Goal: Task Accomplishment & Management: Complete application form

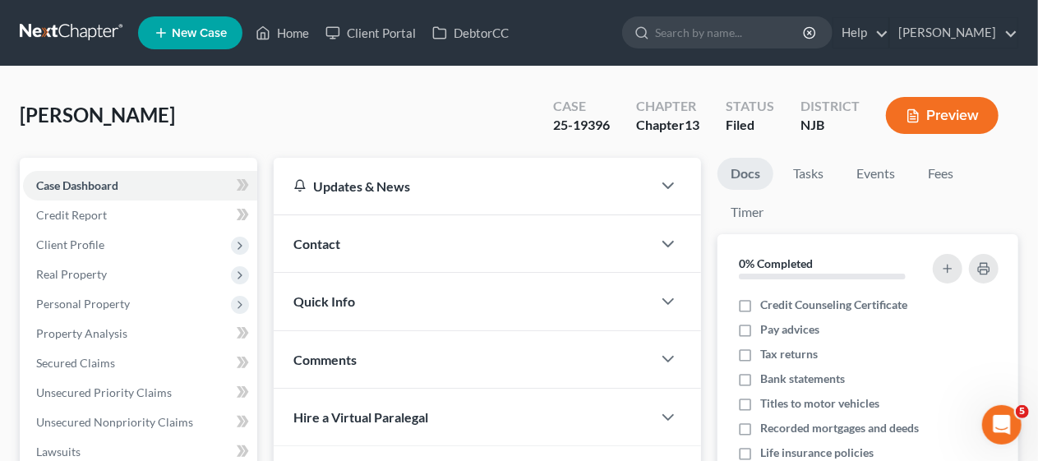
scroll to position [2, 0]
click at [289, 30] on link "Home" at bounding box center [282, 33] width 70 height 30
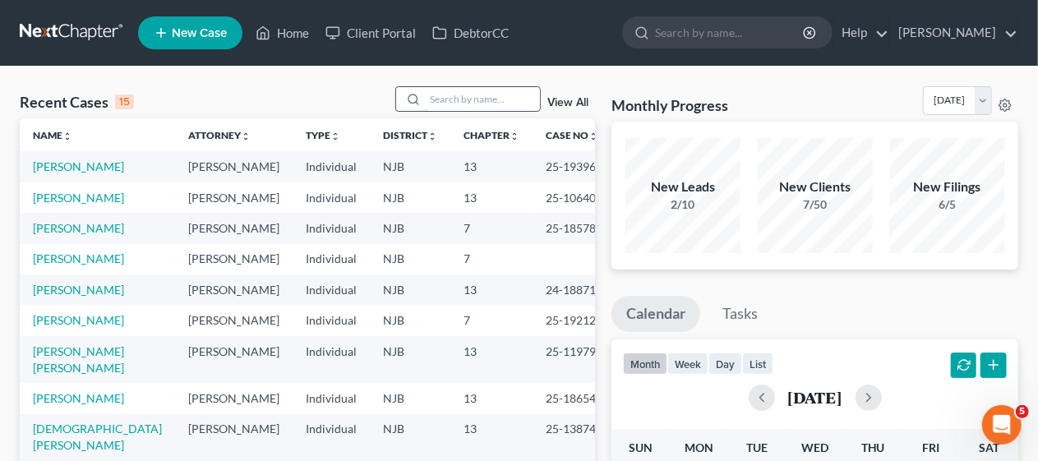
click at [442, 98] on input "search" at bounding box center [482, 99] width 115 height 24
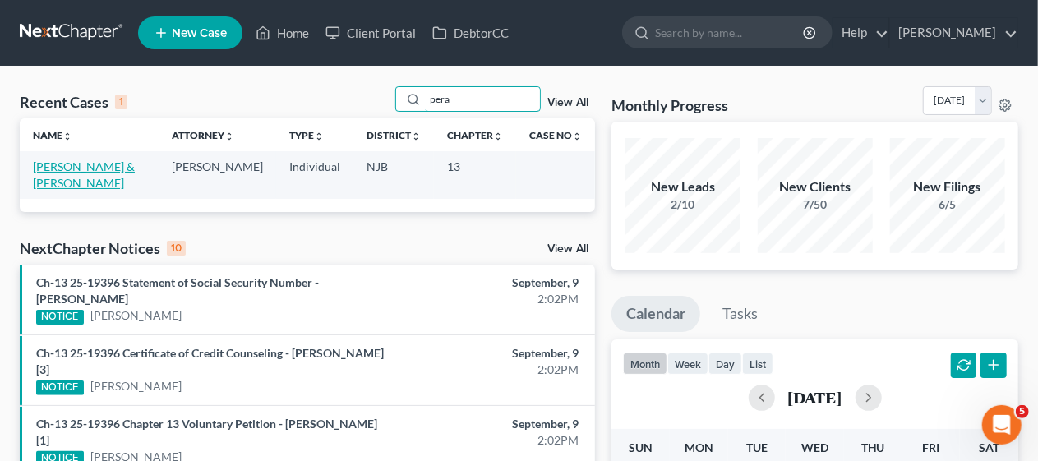
type input "pera"
click at [56, 169] on link "[PERSON_NAME] & [PERSON_NAME]" at bounding box center [84, 174] width 102 height 30
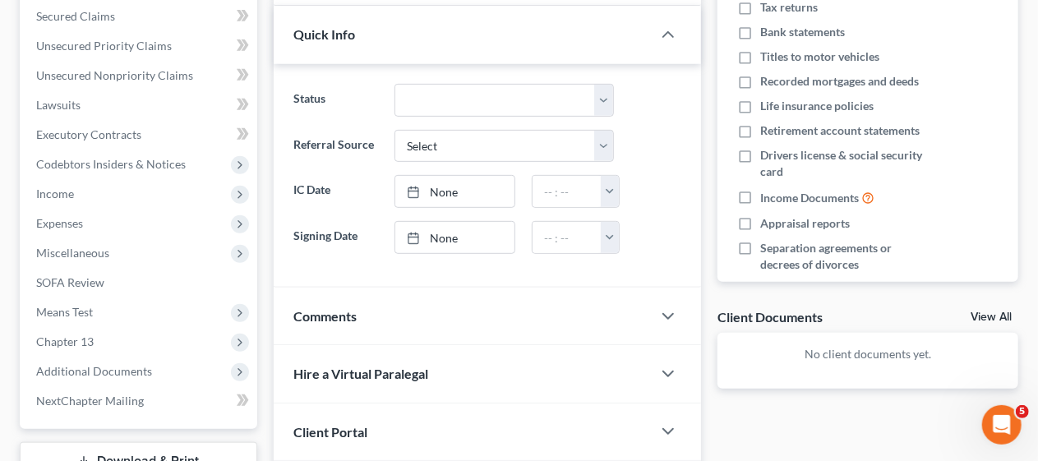
scroll to position [411, 0]
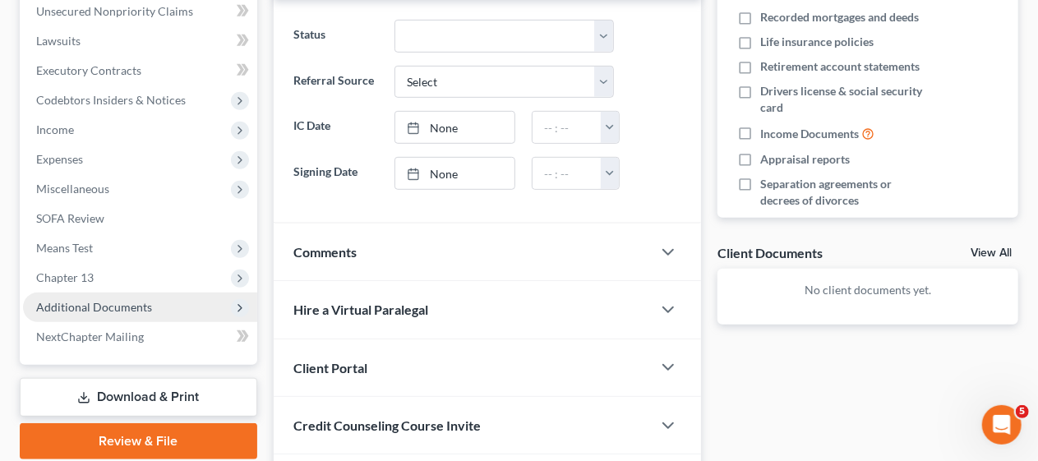
click at [136, 302] on span "Additional Documents" at bounding box center [94, 307] width 116 height 14
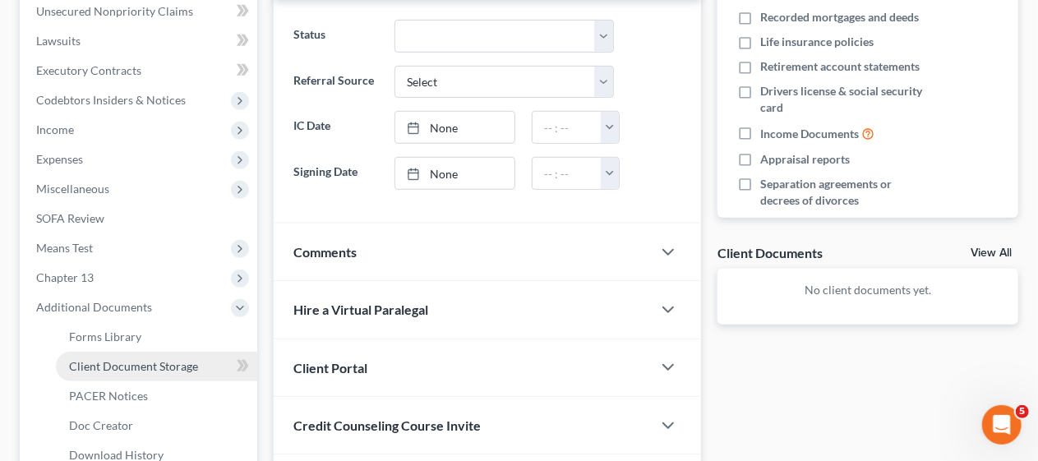
click at [173, 364] on span "Client Document Storage" at bounding box center [133, 366] width 129 height 14
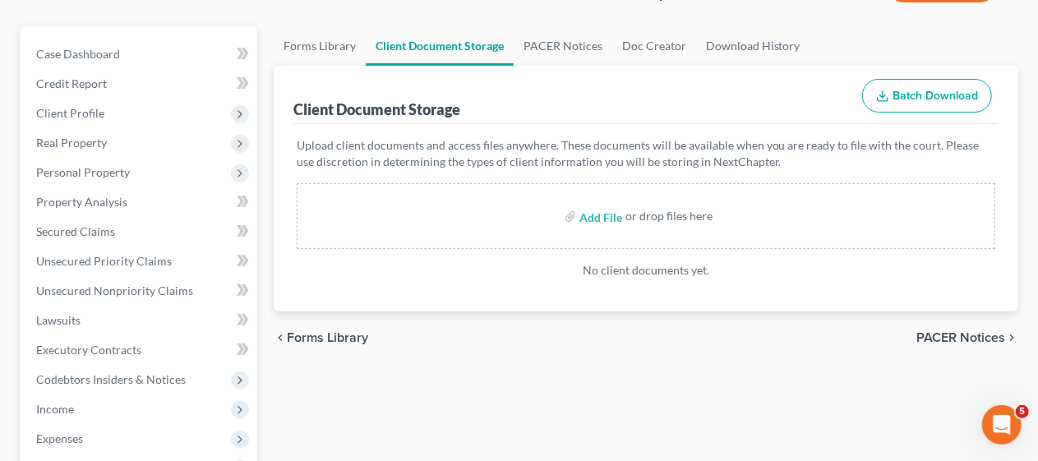
scroll to position [82, 0]
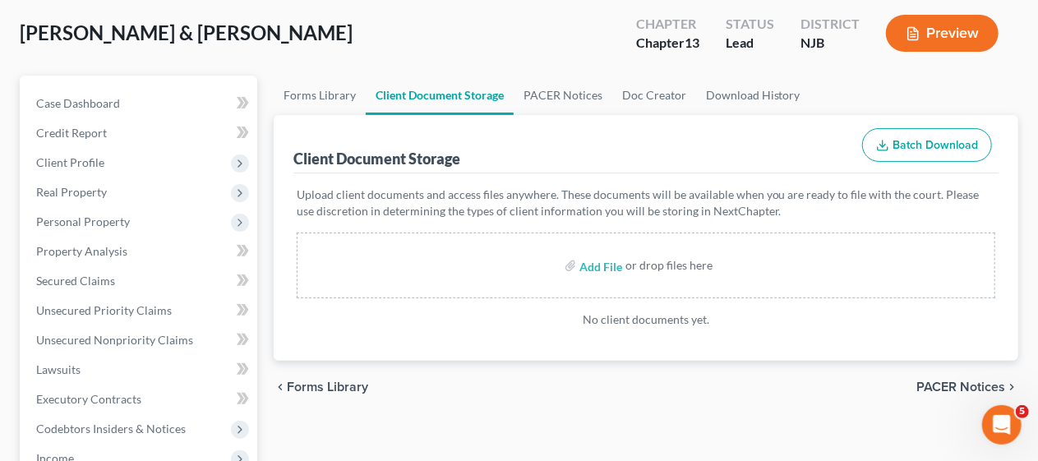
click at [391, 39] on div "[PERSON_NAME] & [PERSON_NAME] Upgraded Chapter Chapter 13 Status [GEOGRAPHIC_DA…" at bounding box center [519, 39] width 998 height 71
drag, startPoint x: 321, startPoint y: 54, endPoint x: 304, endPoint y: 85, distance: 35.7
click at [321, 54] on div "[PERSON_NAME] & [PERSON_NAME] Upgraded Chapter Chapter 13 Status [GEOGRAPHIC_DA…" at bounding box center [519, 39] width 998 height 71
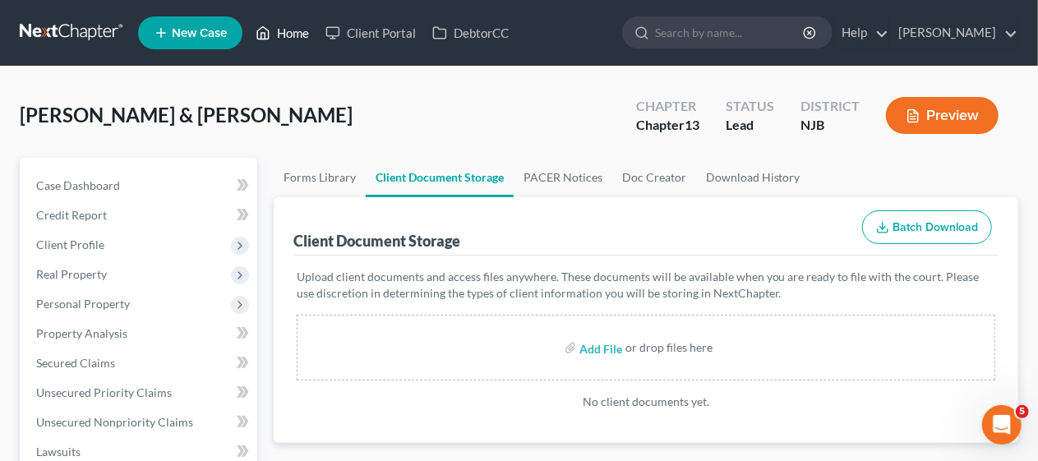
click at [291, 25] on link "Home" at bounding box center [282, 33] width 70 height 30
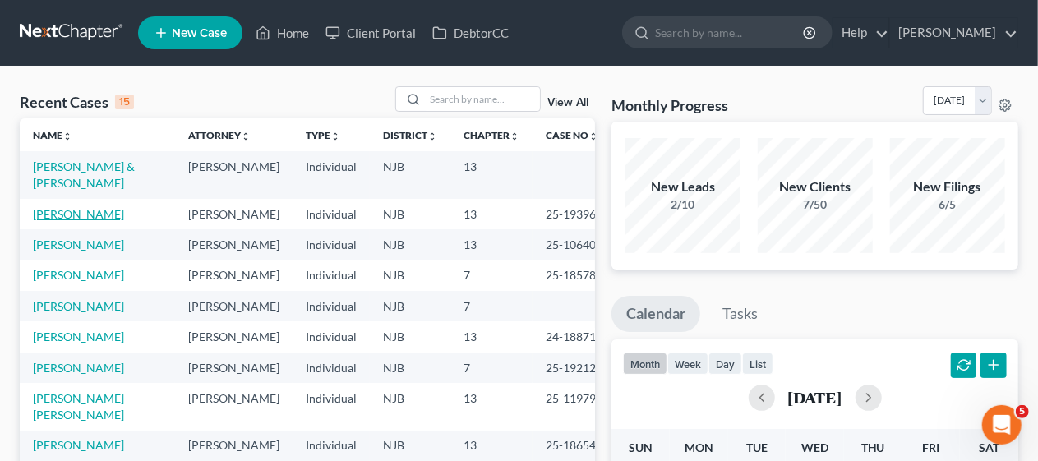
click at [95, 210] on link "[PERSON_NAME]" at bounding box center [78, 214] width 91 height 14
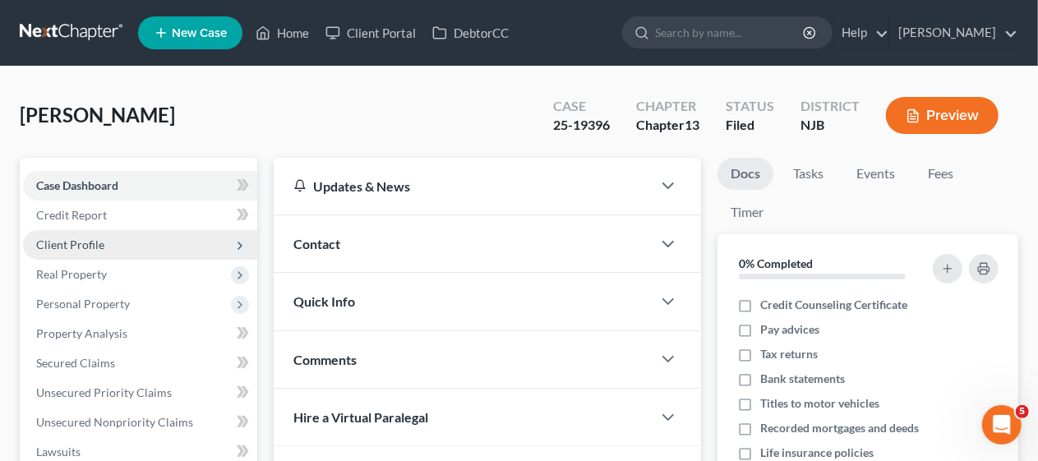
click at [166, 249] on span "Client Profile" at bounding box center [140, 245] width 234 height 30
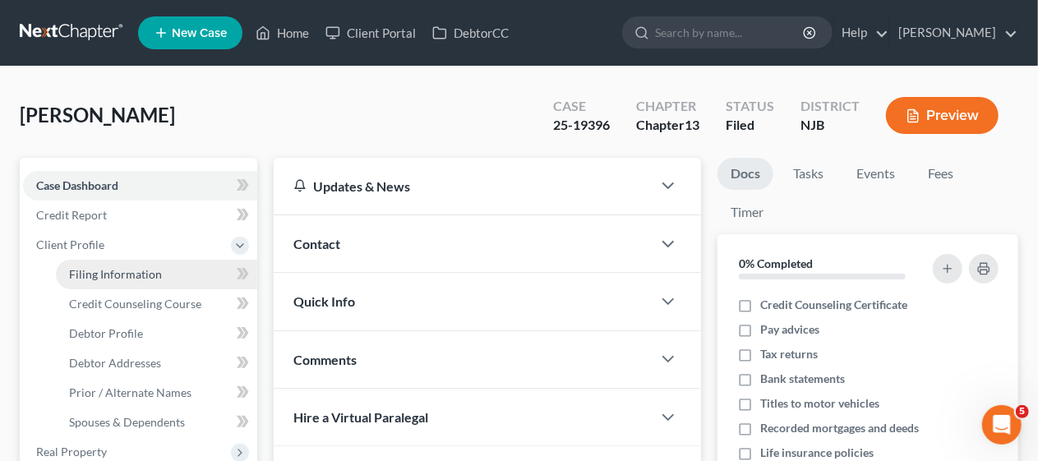
click at [164, 268] on link "Filing Information" at bounding box center [156, 275] width 201 height 30
select select "1"
select select "0"
select select "3"
select select "51"
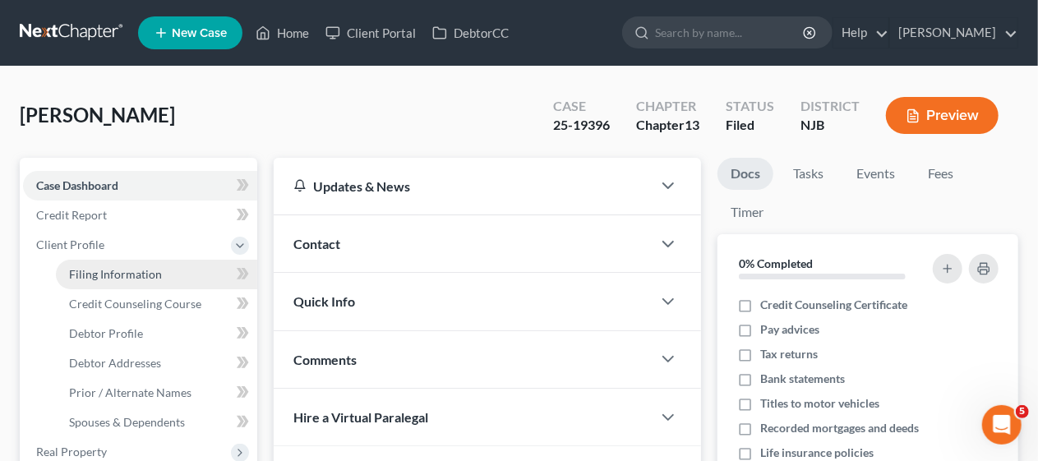
select select "0"
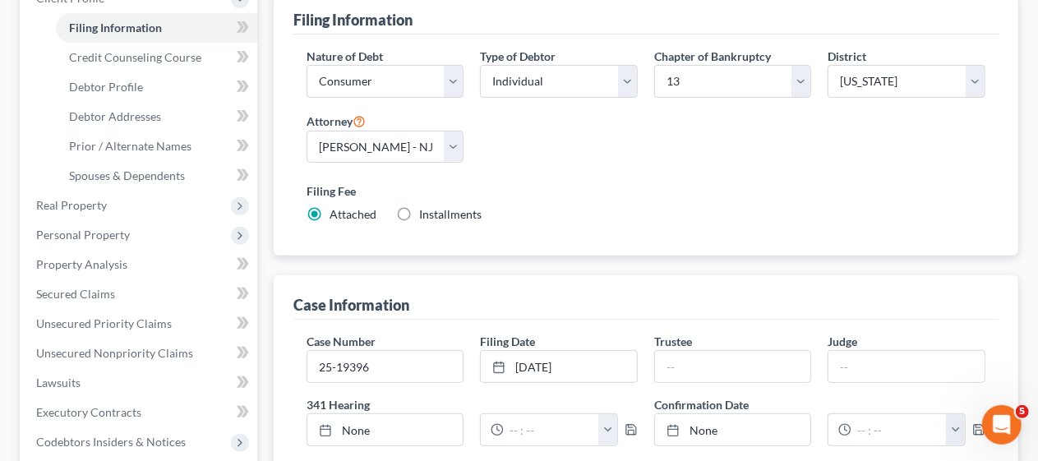
scroll to position [329, 0]
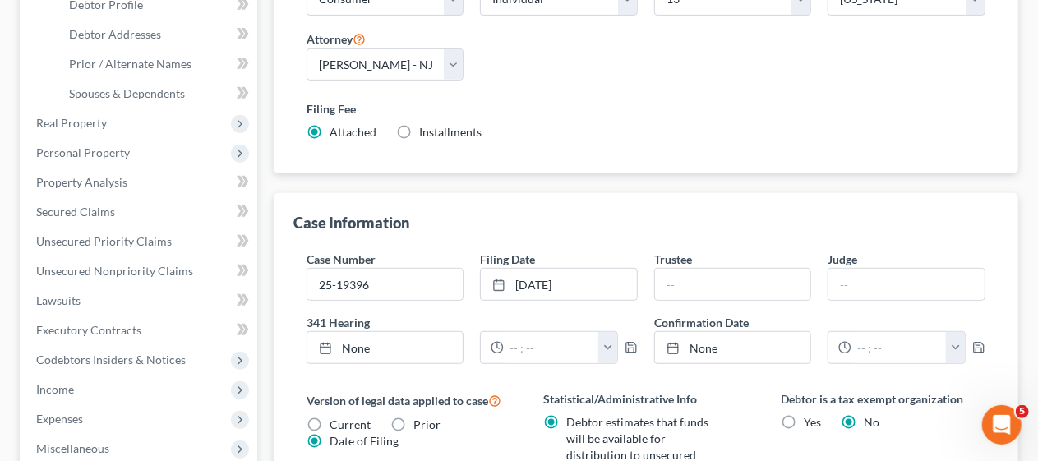
click at [270, 136] on div "Filing Information Credit Counseling Course Debtor Profile Debtor Addresses Pri…" at bounding box center [645, 330] width 761 height 1002
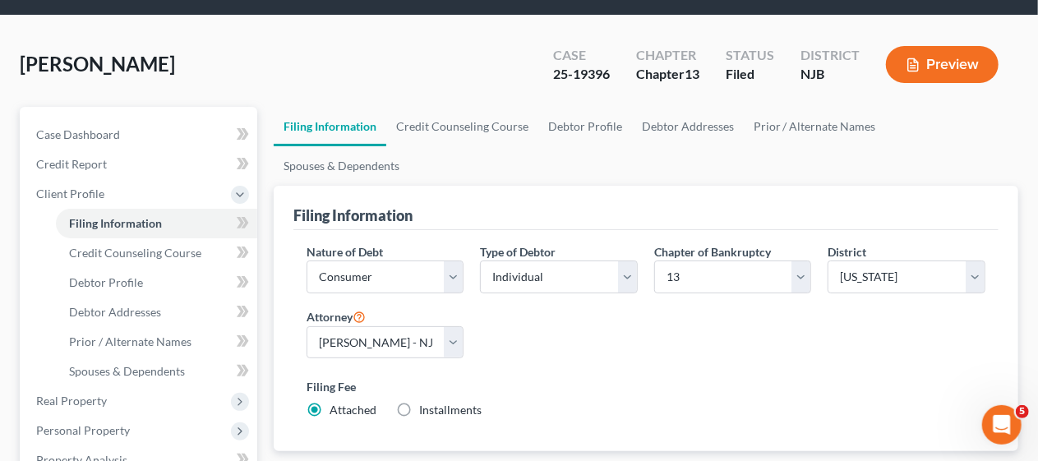
scroll to position [0, 0]
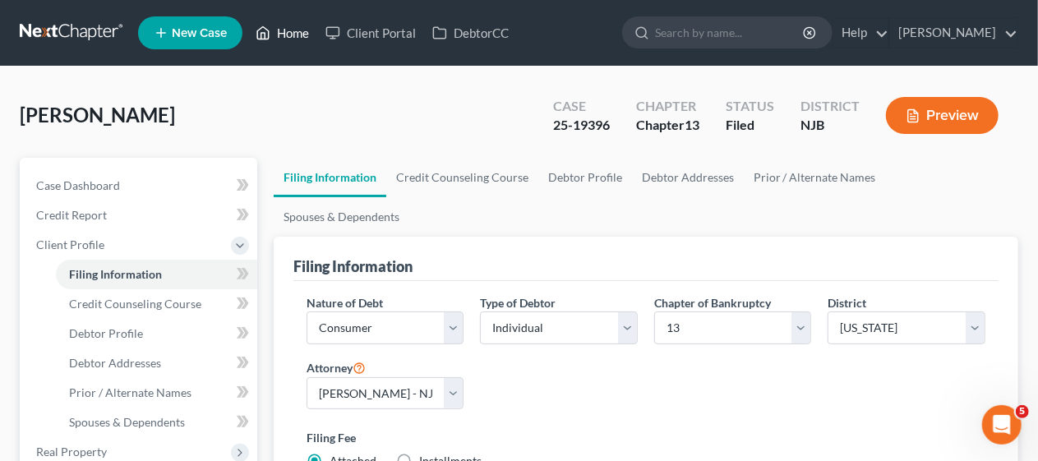
click at [293, 30] on link "Home" at bounding box center [282, 33] width 70 height 30
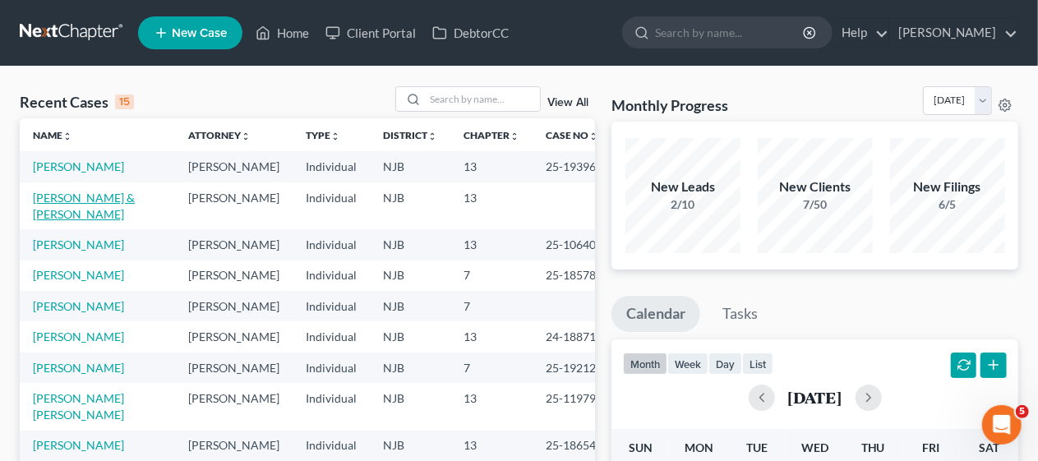
click at [77, 211] on link "[PERSON_NAME] & [PERSON_NAME]" at bounding box center [84, 206] width 102 height 30
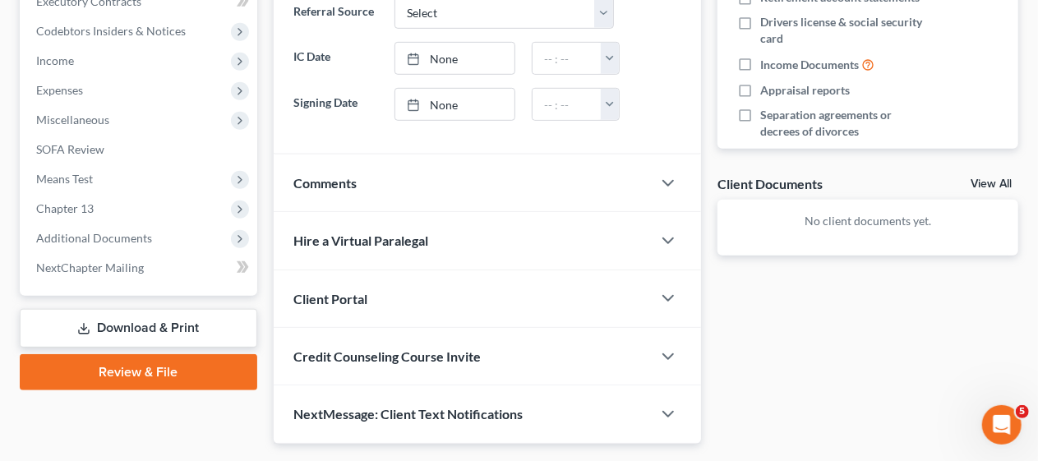
scroll to position [493, 0]
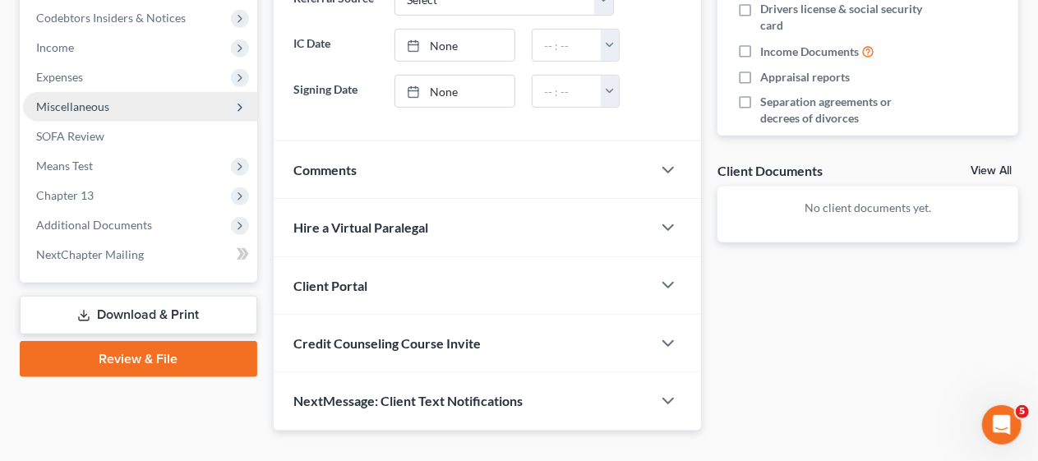
click at [150, 108] on span "Miscellaneous" at bounding box center [140, 107] width 234 height 30
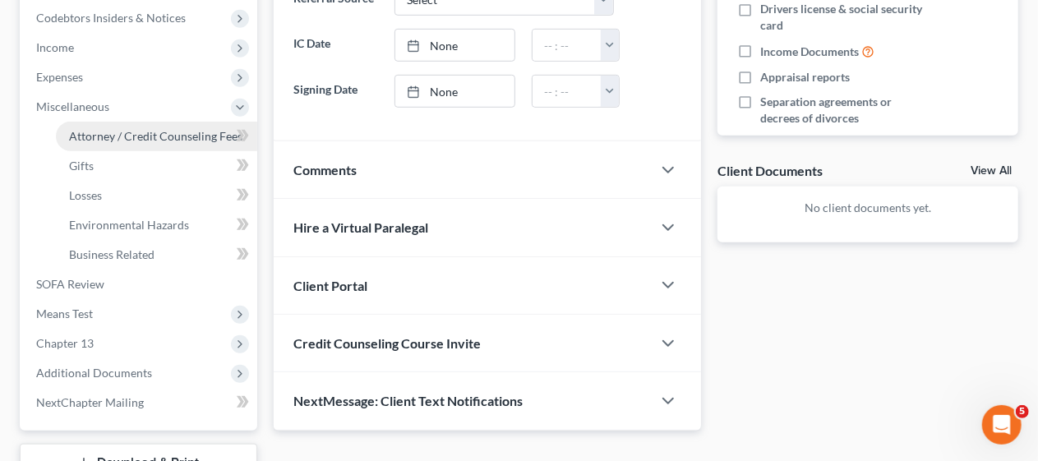
click at [169, 129] on span "Attorney / Credit Counseling Fees" at bounding box center [155, 136] width 173 height 14
select select "0"
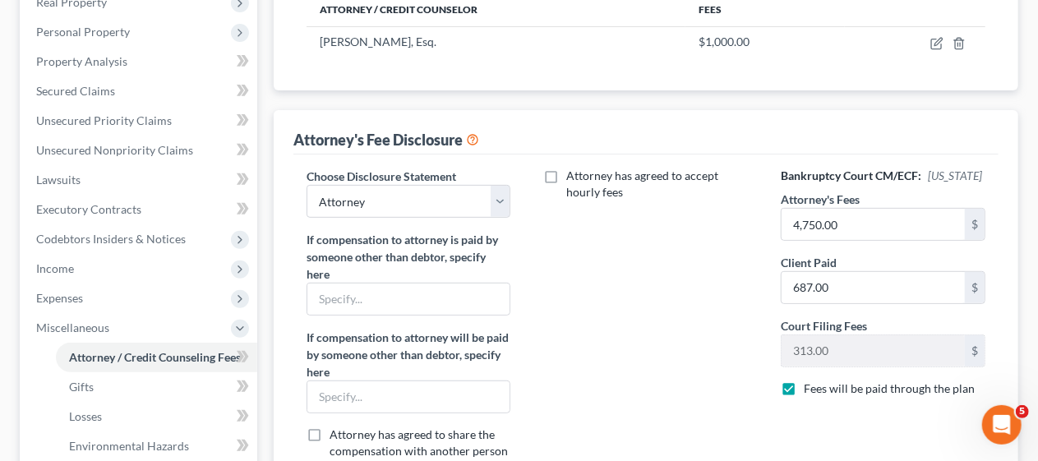
scroll to position [247, 0]
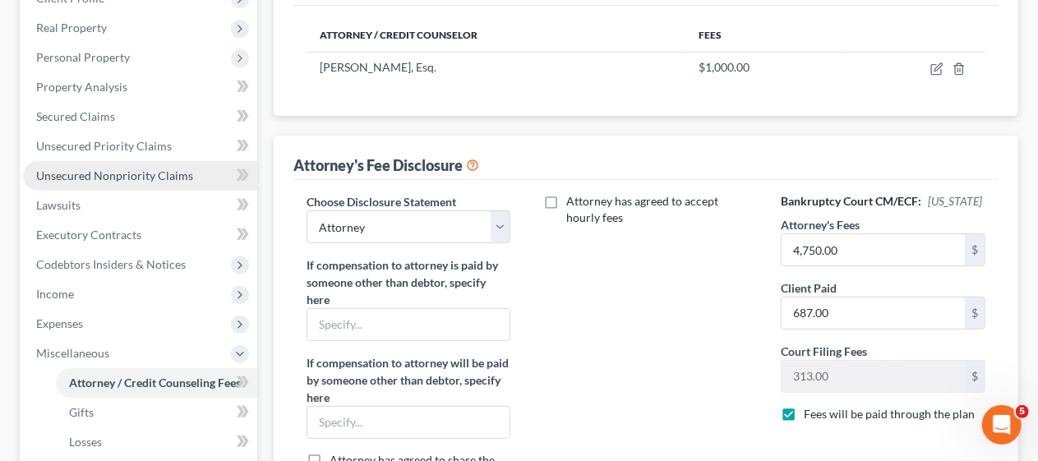
click at [153, 173] on span "Unsecured Nonpriority Claims" at bounding box center [114, 175] width 157 height 14
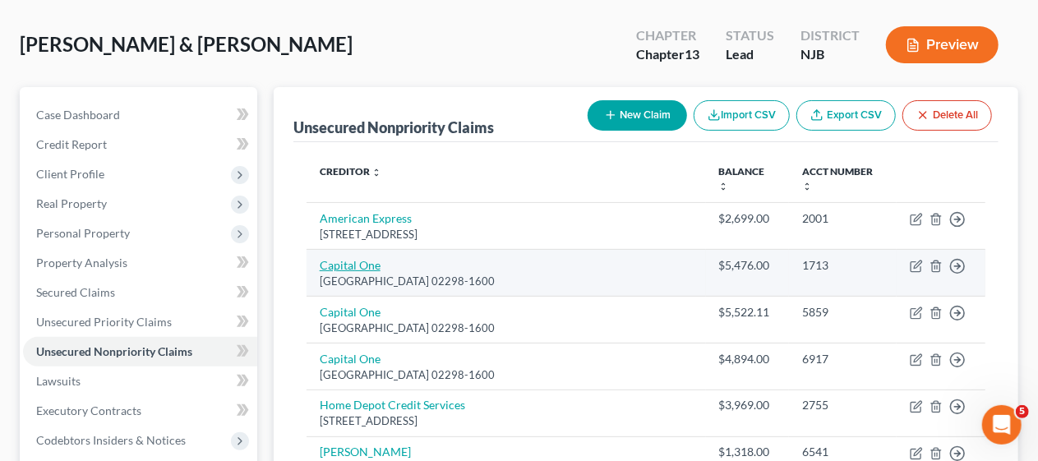
scroll to position [58, 0]
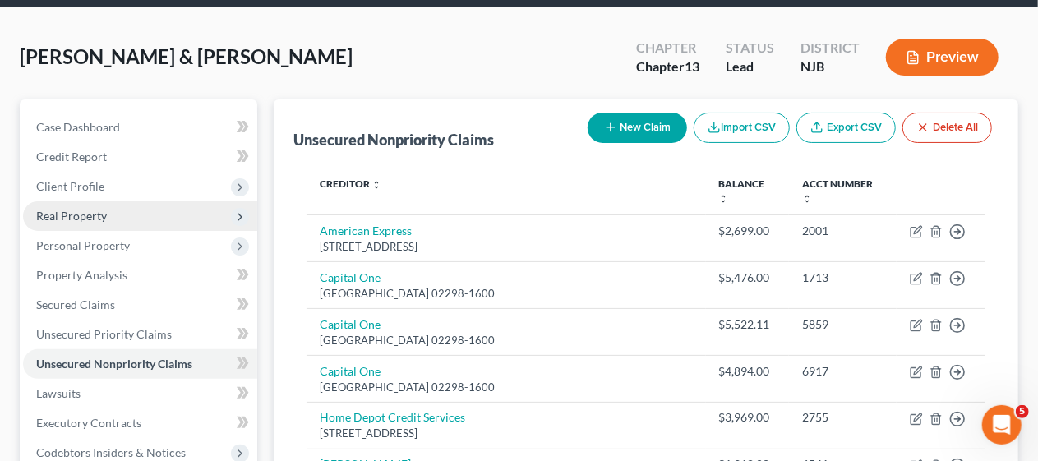
click at [127, 216] on span "Real Property" at bounding box center [140, 216] width 234 height 30
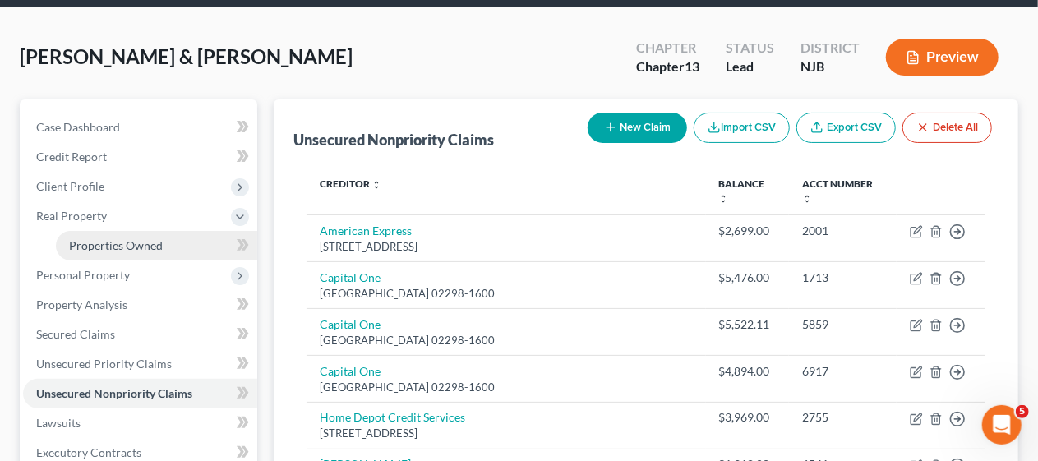
click at [151, 243] on span "Properties Owned" at bounding box center [116, 245] width 94 height 14
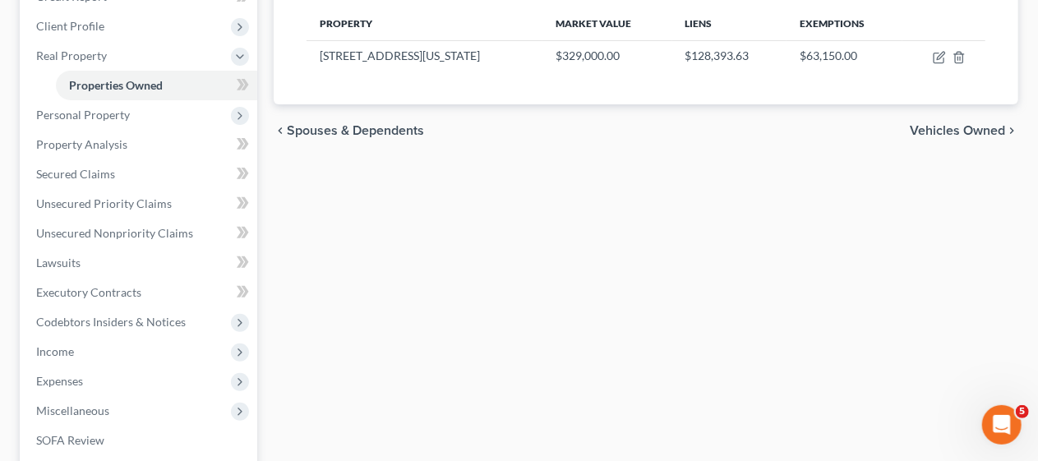
scroll to position [247, 0]
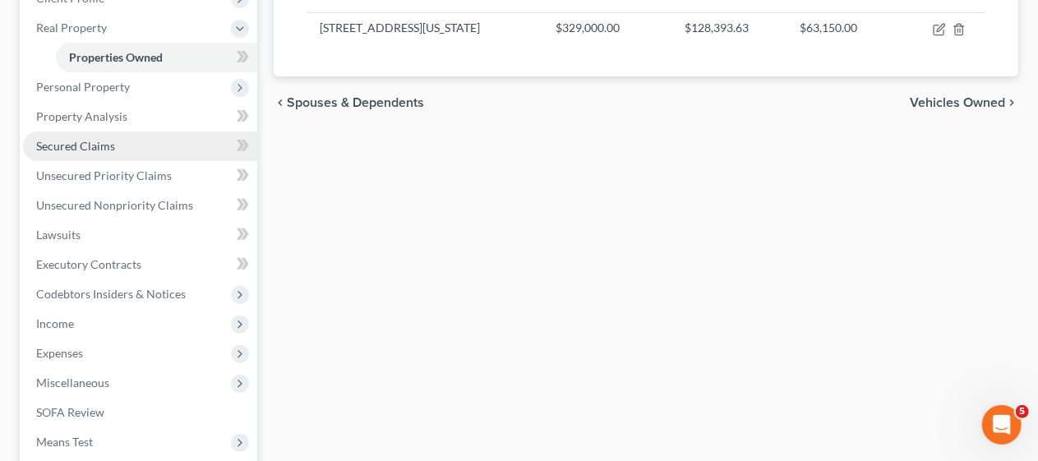
click at [131, 145] on link "Secured Claims" at bounding box center [140, 146] width 234 height 30
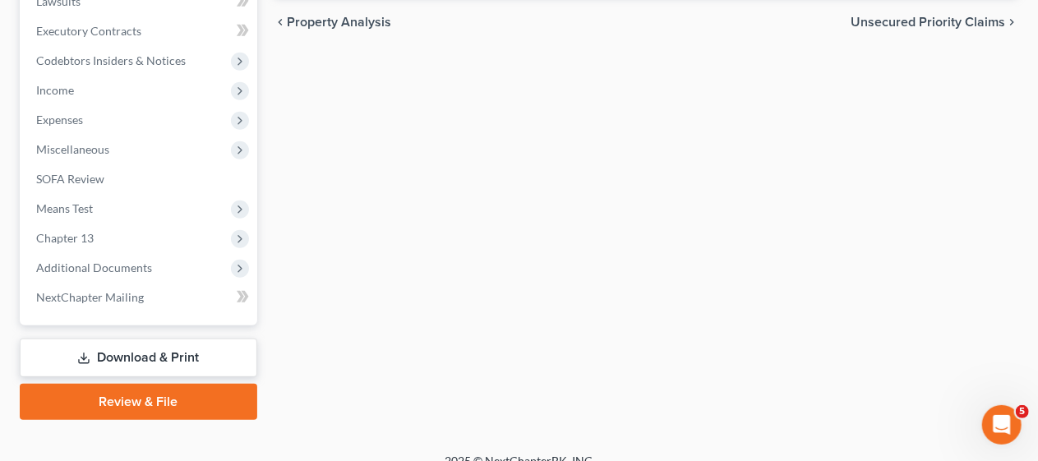
scroll to position [469, 0]
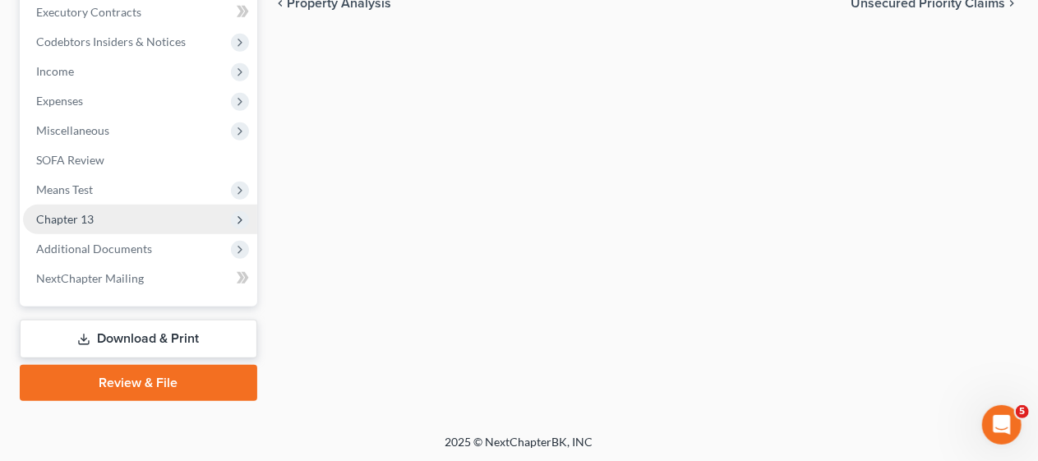
click at [136, 223] on span "Chapter 13" at bounding box center [140, 220] width 234 height 30
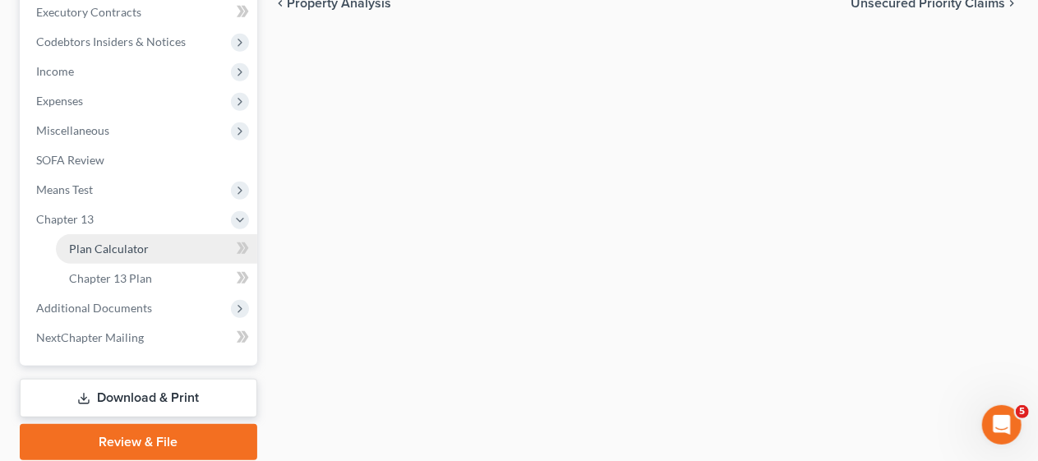
click at [150, 245] on link "Plan Calculator" at bounding box center [156, 249] width 201 height 30
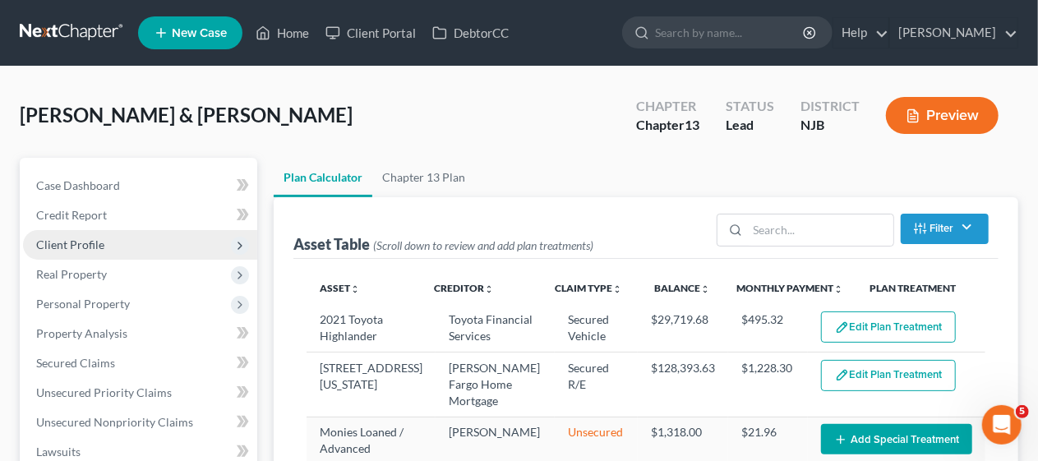
select select "59"
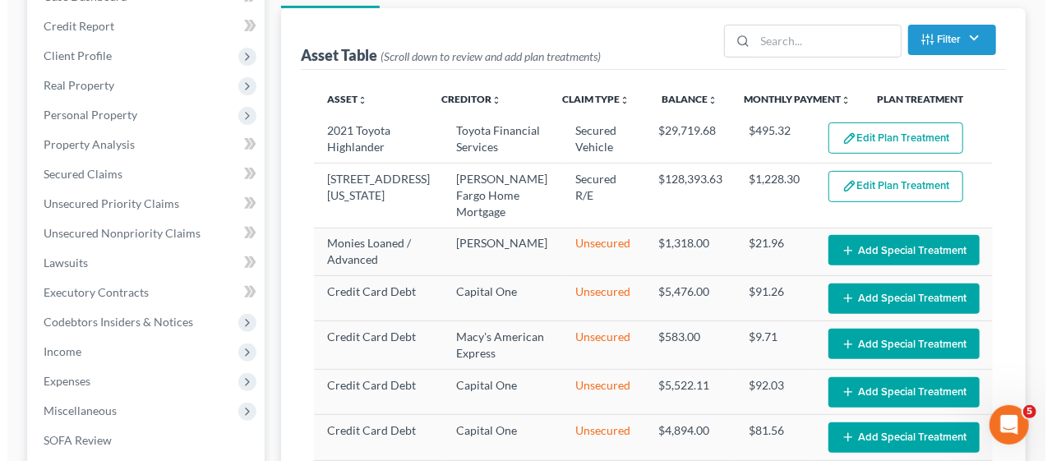
scroll to position [164, 0]
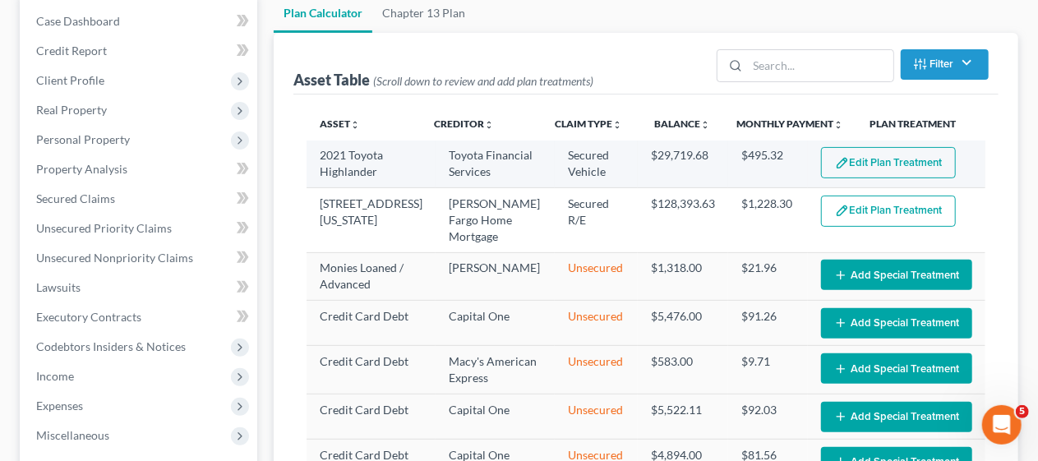
click at [874, 162] on button "Edit Plan Treatment" at bounding box center [888, 162] width 135 height 31
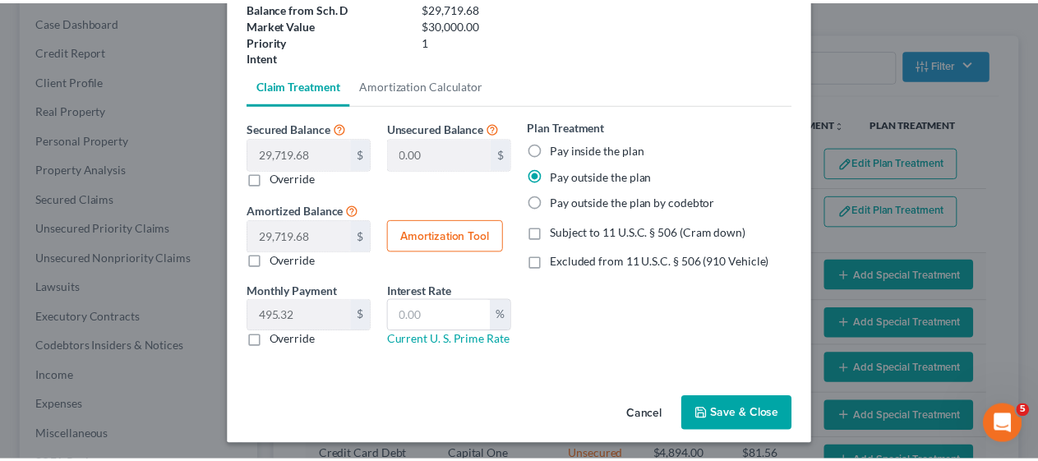
scroll to position [160, 0]
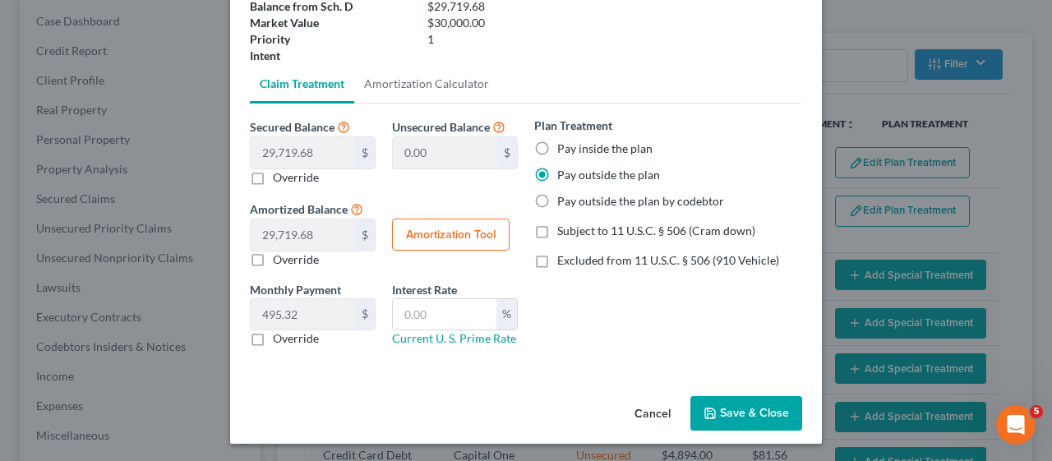
click at [740, 409] on button "Save & Close" at bounding box center [746, 413] width 112 height 35
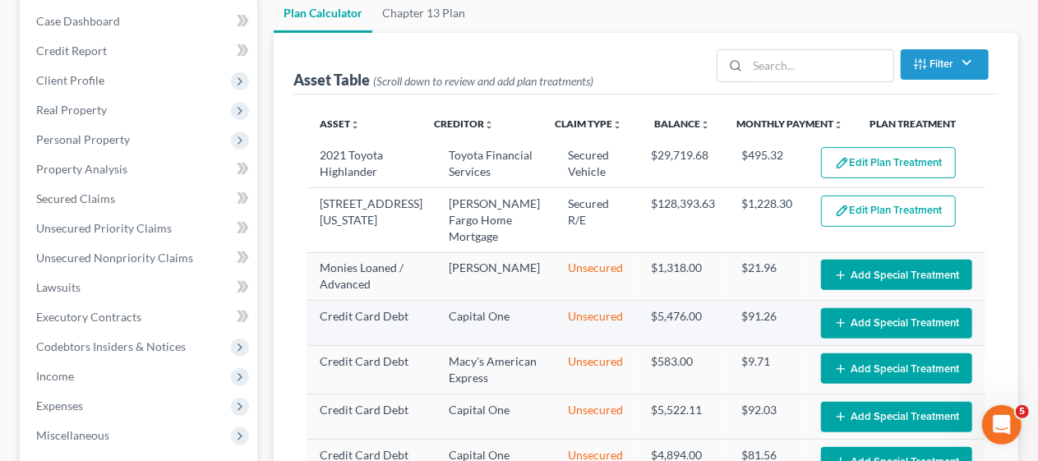
select select "59"
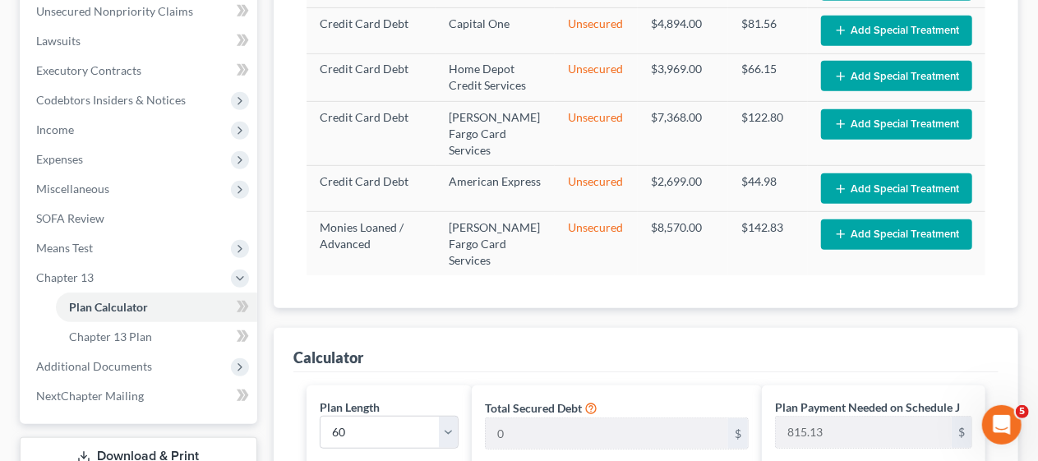
scroll to position [329, 0]
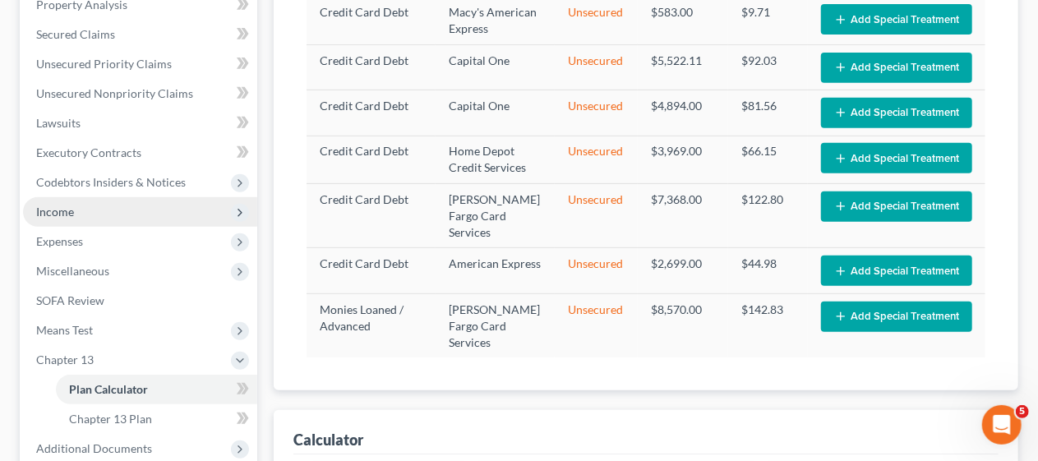
click at [155, 215] on span "Income" at bounding box center [140, 212] width 234 height 30
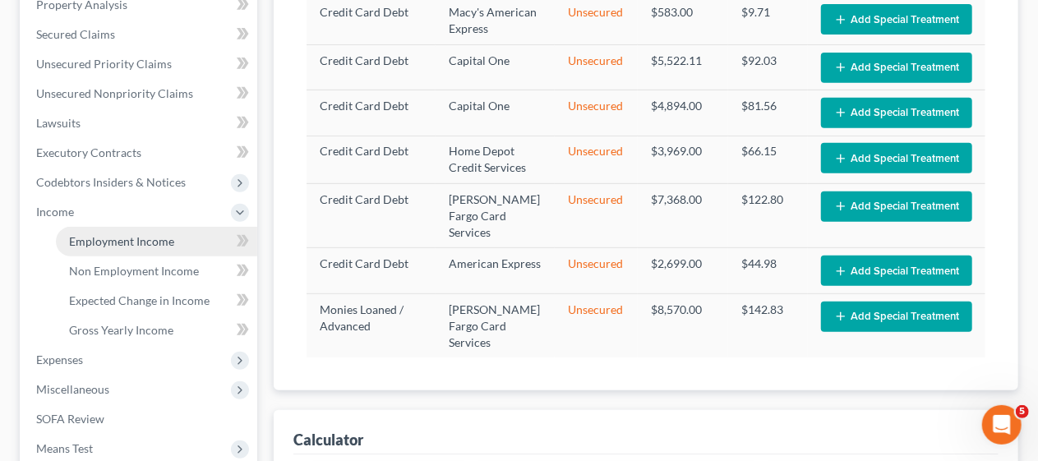
click at [156, 236] on span "Employment Income" at bounding box center [121, 241] width 105 height 14
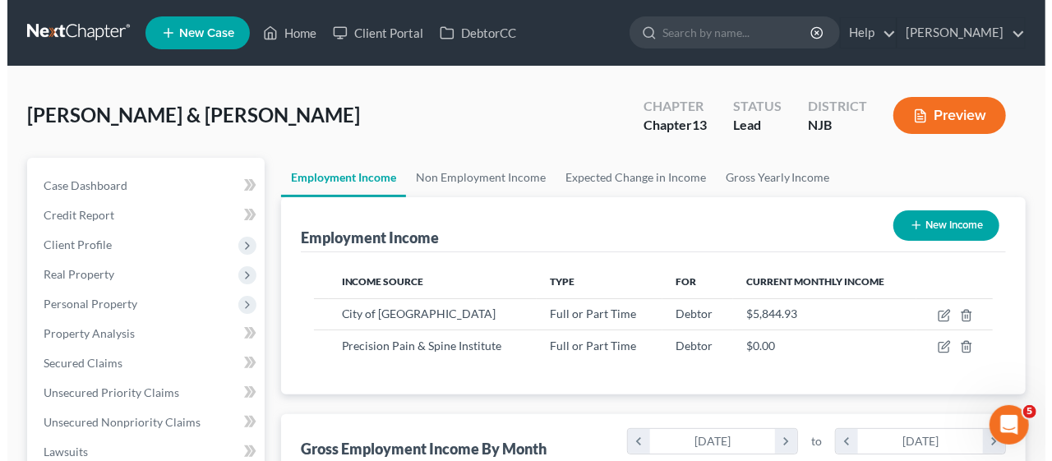
scroll to position [293, 415]
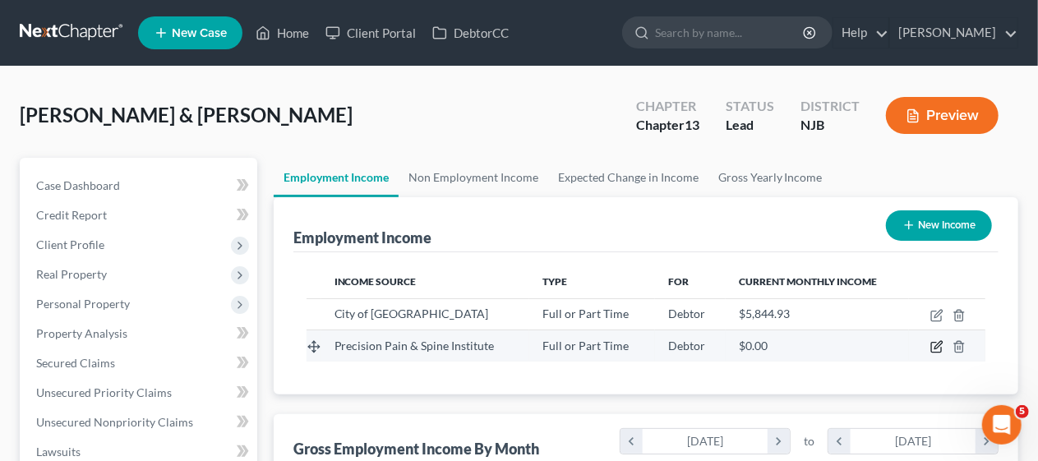
click at [937, 343] on icon "button" at bounding box center [937, 345] width 7 height 7
select select "0"
select select "33"
select select "2"
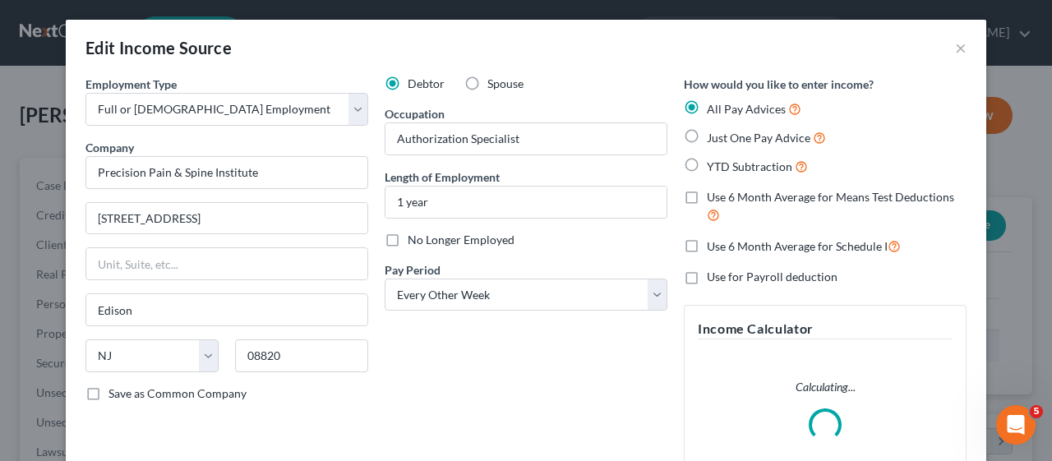
scroll to position [293, 421]
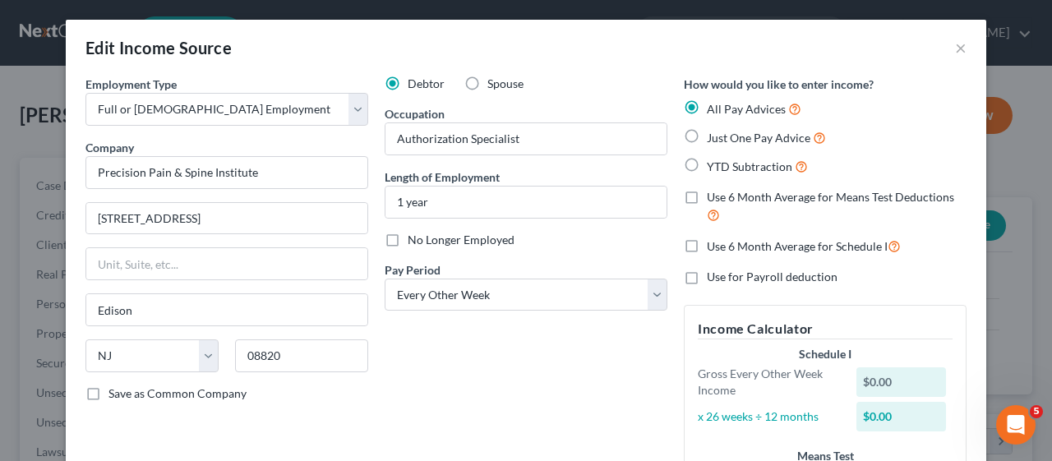
click at [707, 136] on label "Just One Pay Advice" at bounding box center [766, 137] width 119 height 19
click at [713, 136] on input "Just One Pay Advice" at bounding box center [718, 133] width 11 height 11
radio input "true"
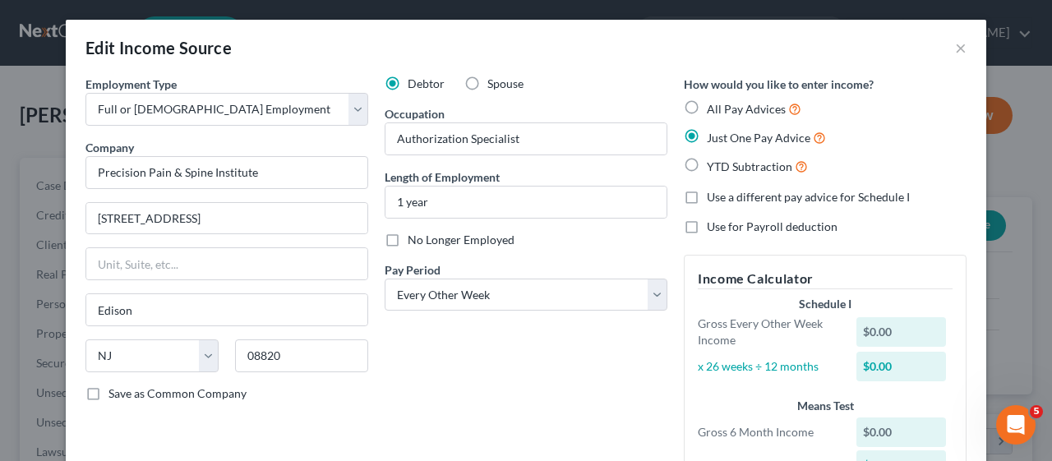
click at [454, 362] on div "Debtor Spouse Occupation Authorization Specialist Length of Employment 1 year N…" at bounding box center [525, 293] width 299 height 435
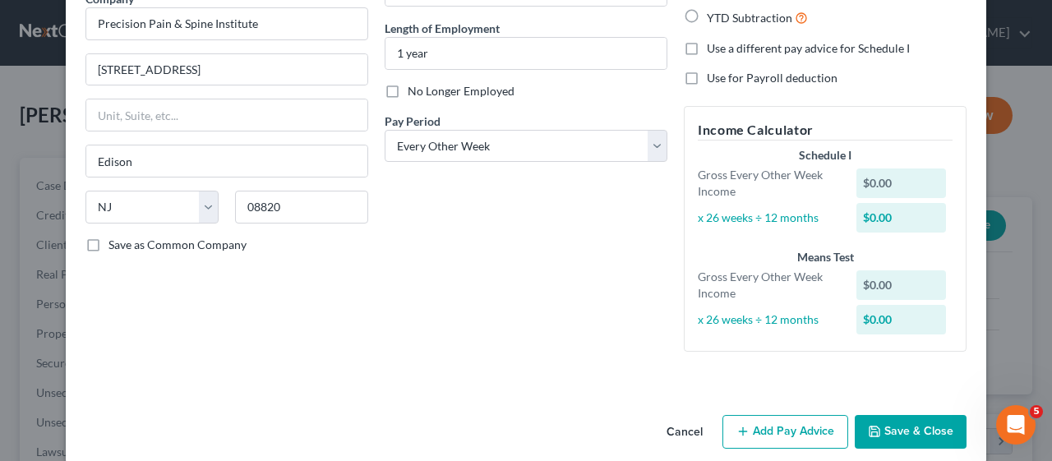
scroll to position [164, 0]
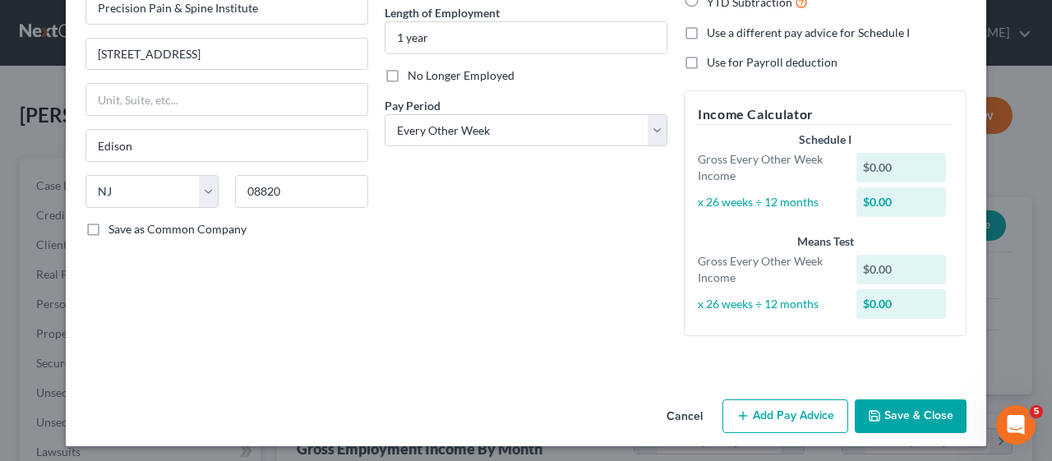
click at [567, 289] on div "Debtor Spouse Occupation Authorization Specialist Length of Employment 1 year N…" at bounding box center [525, 130] width 299 height 438
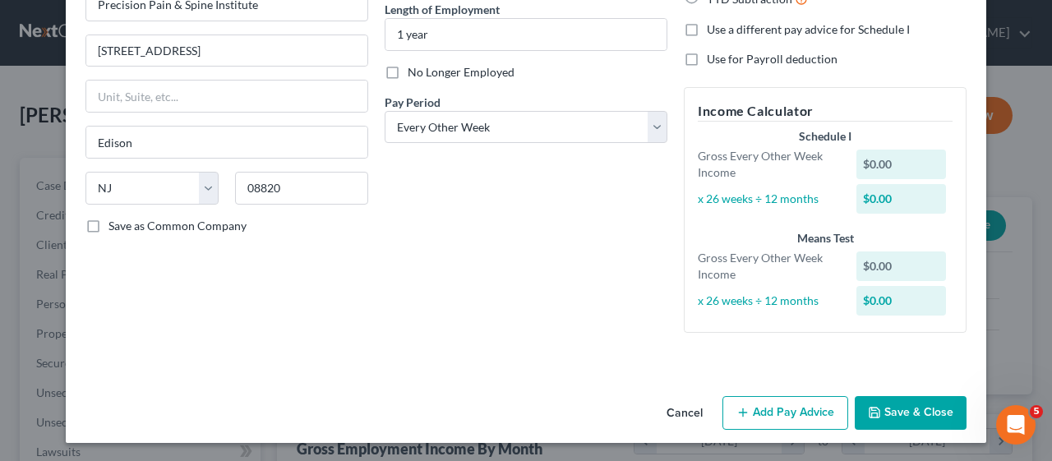
click at [771, 410] on button "Add Pay Advice" at bounding box center [785, 413] width 126 height 35
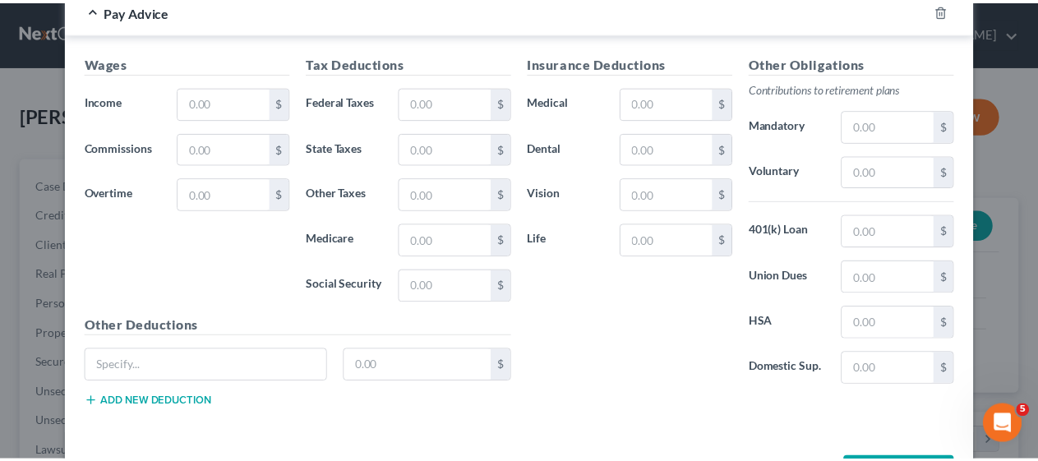
scroll to position [578, 0]
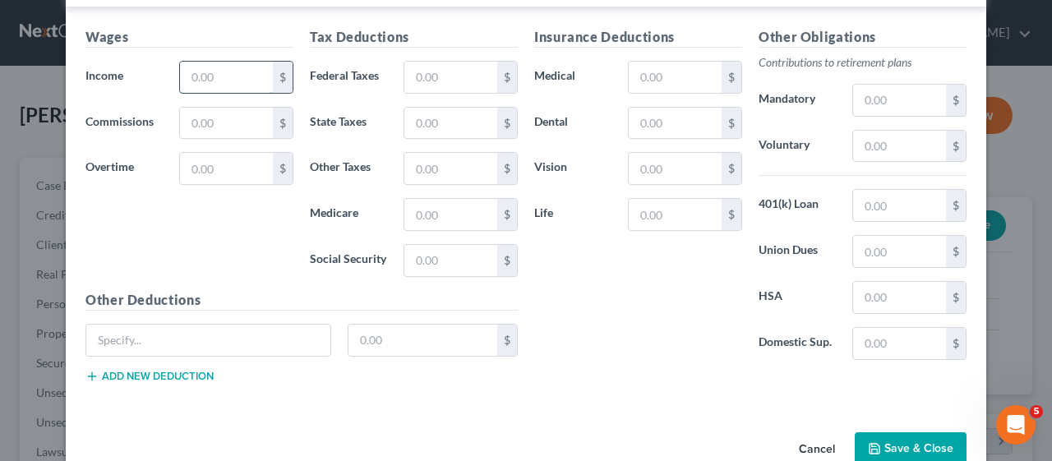
click at [184, 76] on input "text" at bounding box center [226, 77] width 93 height 31
type input "2,304.77"
click at [408, 69] on input "text" at bounding box center [450, 77] width 93 height 31
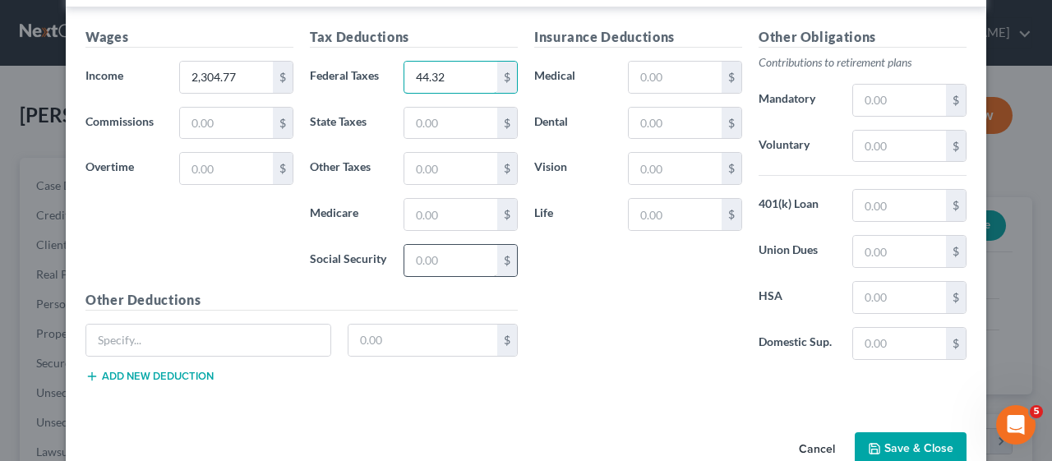
type input "44.32"
click at [404, 251] on input "text" at bounding box center [450, 260] width 93 height 31
type input "142.89"
click at [404, 210] on input "text" at bounding box center [450, 214] width 93 height 31
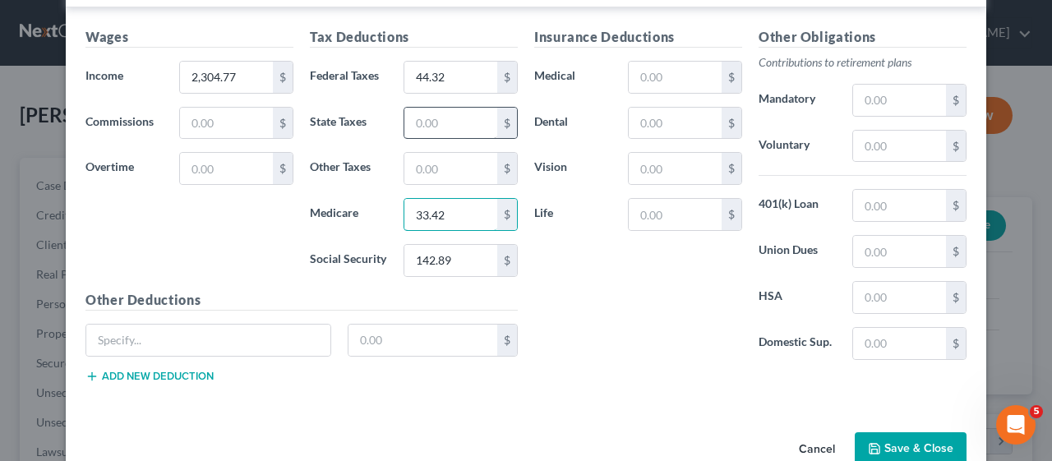
type input "33.42"
click at [404, 113] on input "text" at bounding box center [450, 123] width 93 height 31
type input "72.63"
click at [405, 160] on input "text" at bounding box center [450, 168] width 93 height 31
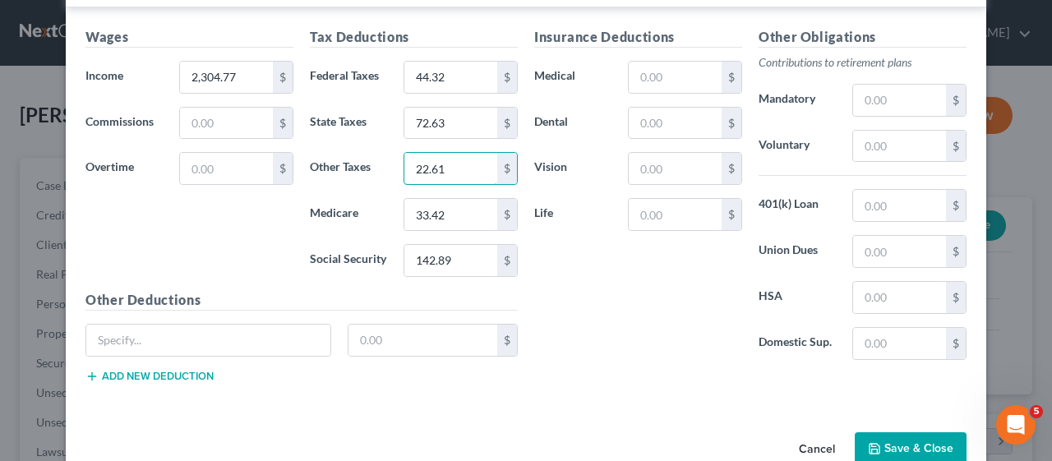
type input "22.61"
drag, startPoint x: 574, startPoint y: 305, endPoint x: 154, endPoint y: 258, distance: 422.5
click at [574, 305] on div "Insurance Deductions Medical $ Dental $ Vision $ Life $" at bounding box center [638, 200] width 224 height 346
click at [926, 441] on button "Save & Close" at bounding box center [911, 449] width 112 height 35
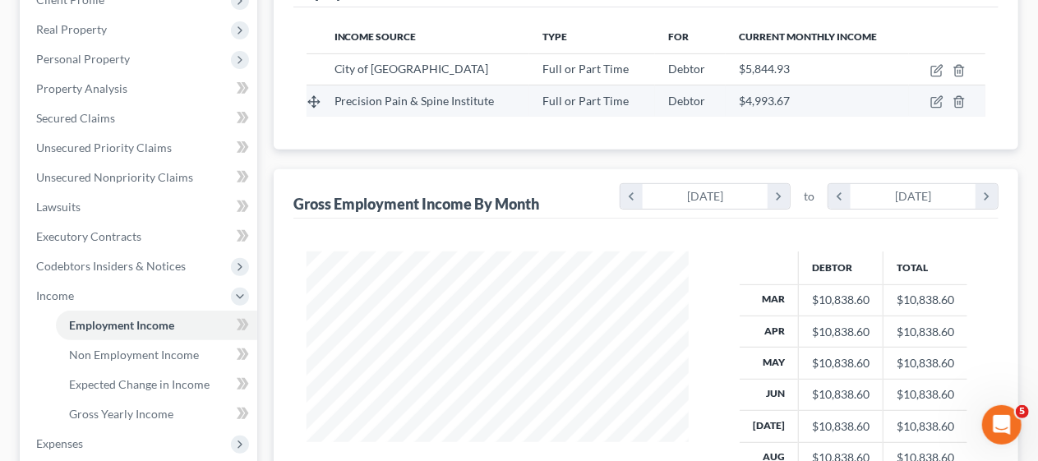
scroll to position [247, 0]
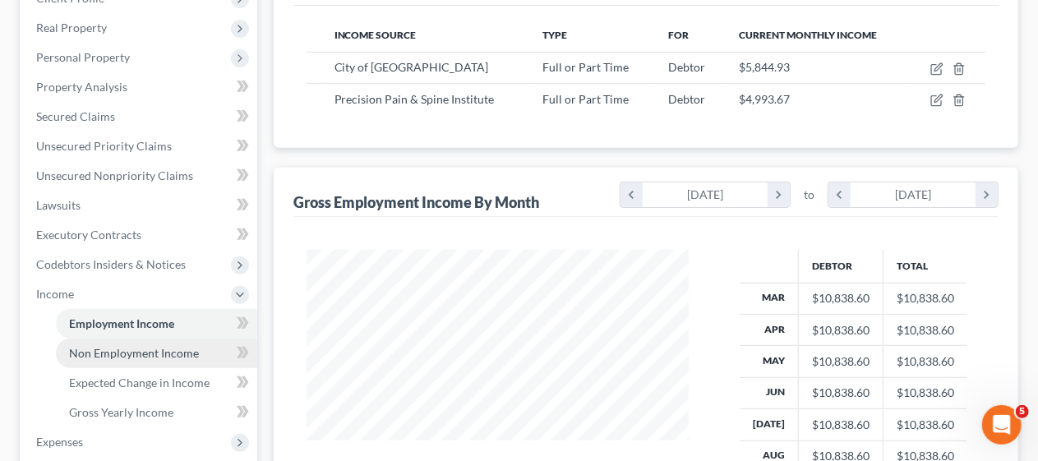
click at [166, 348] on span "Non Employment Income" at bounding box center [134, 353] width 130 height 14
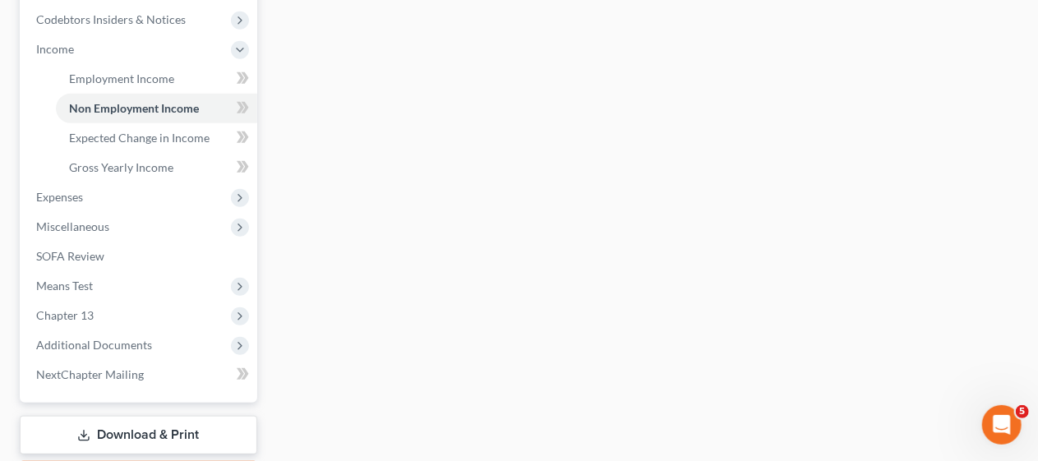
scroll to position [493, 0]
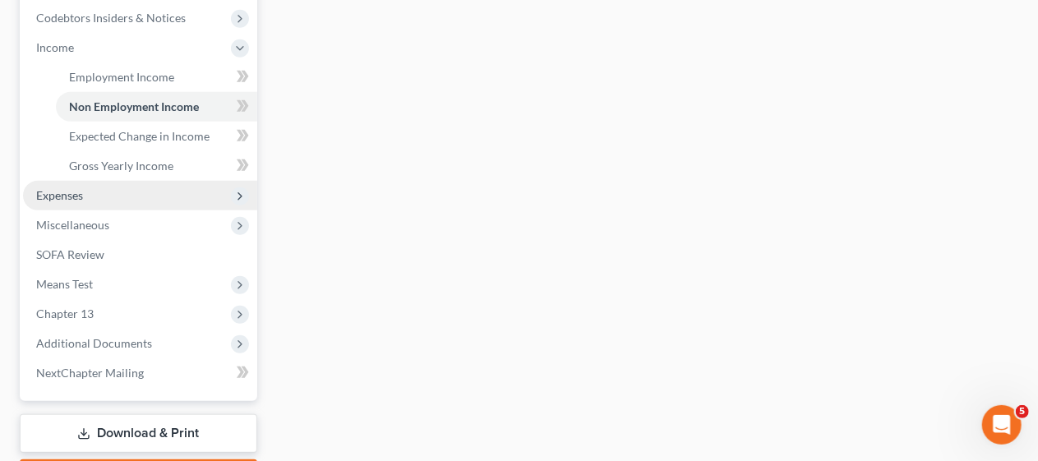
click at [163, 191] on span "Expenses" at bounding box center [140, 196] width 234 height 30
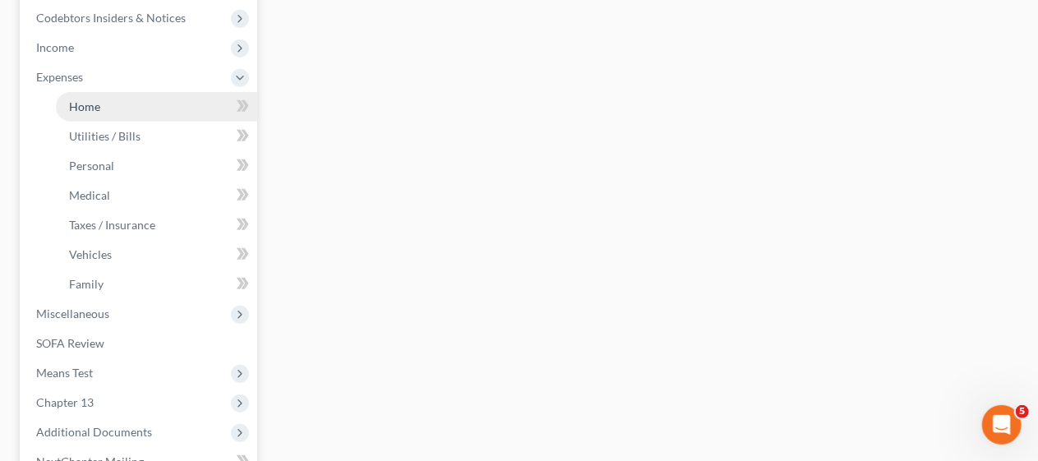
click at [149, 106] on link "Home" at bounding box center [156, 107] width 201 height 30
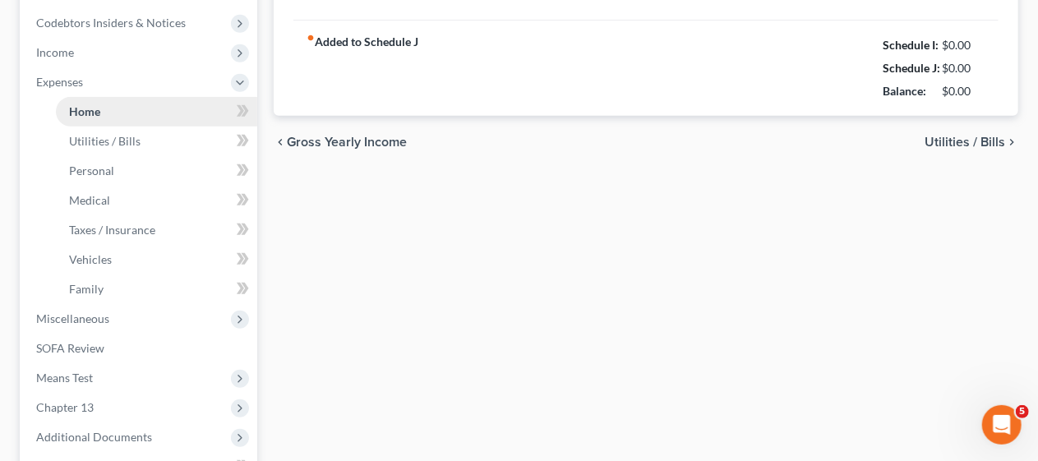
type input "1,151.00"
type input "0.00"
radio input "true"
type input "0.00"
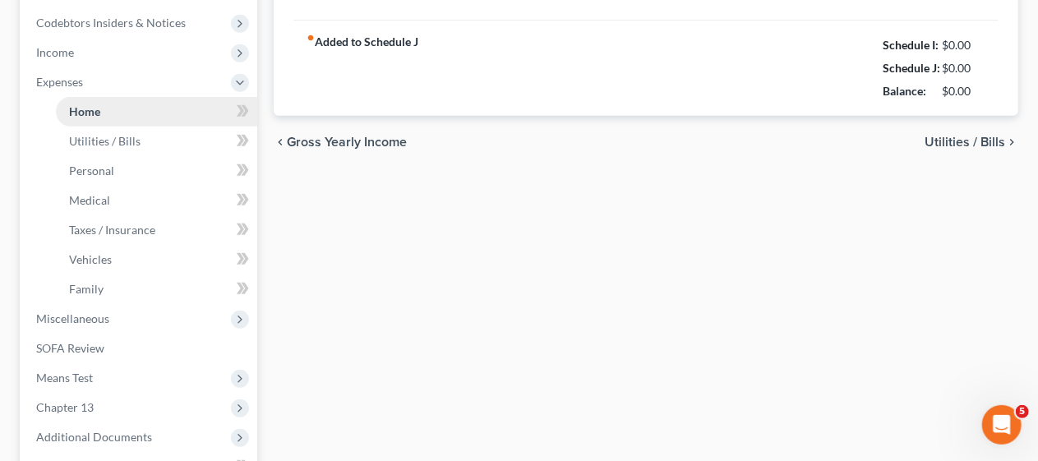
type input "412.00"
type input "0.00"
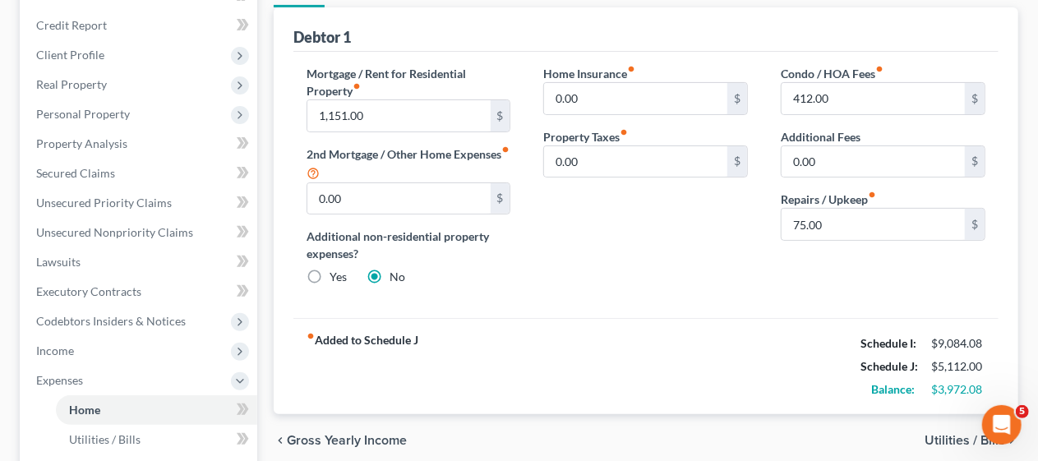
scroll to position [164, 0]
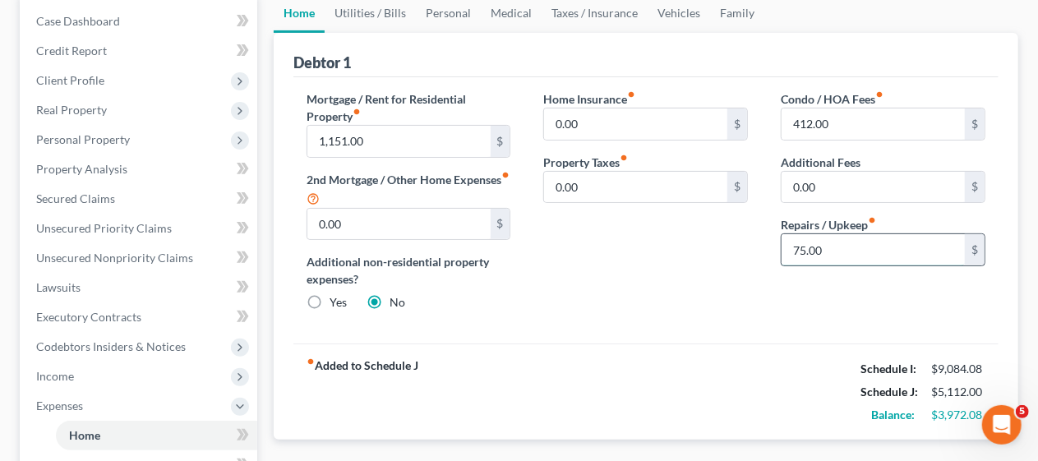
click at [812, 253] on input "75.00" at bounding box center [872, 249] width 183 height 31
type input "125.00"
click at [641, 331] on div "Mortgage / Rent for Residential Property fiber_manual_record 1,151.00 $ 2nd Mor…" at bounding box center [645, 210] width 705 height 267
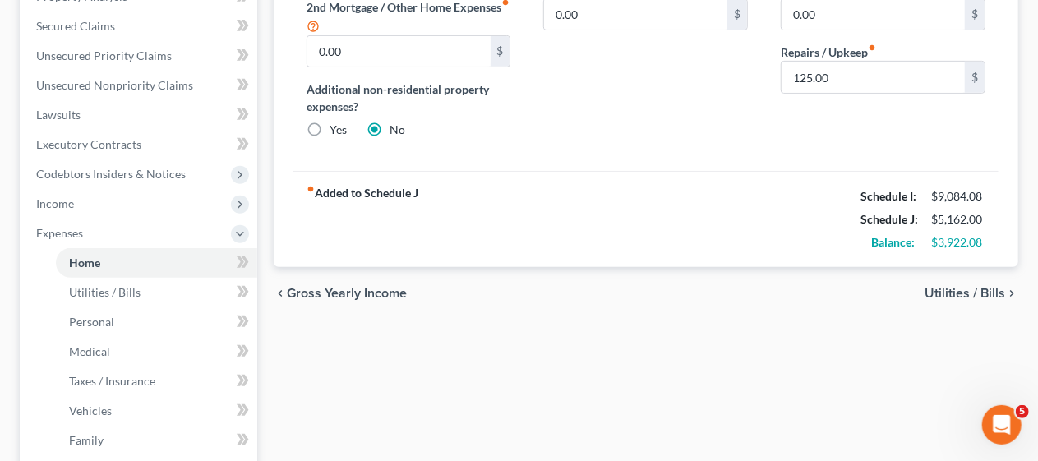
scroll to position [411, 0]
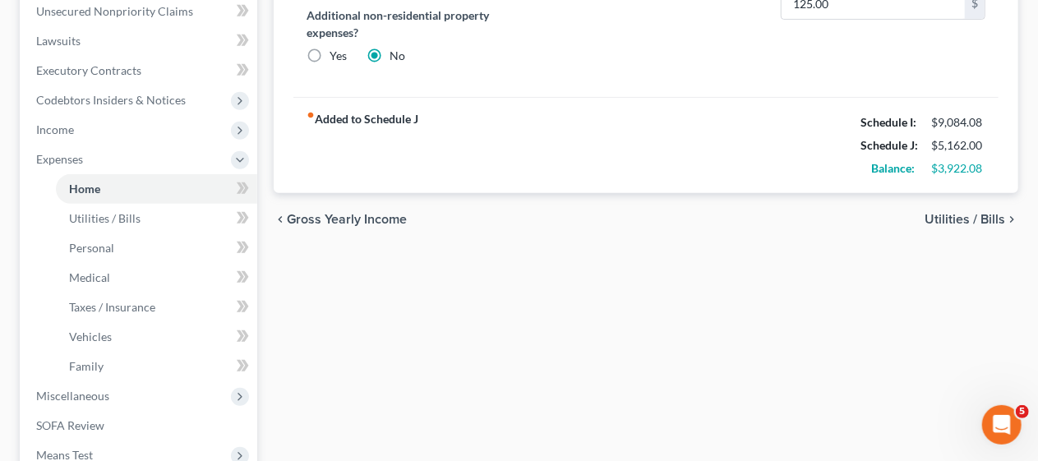
click at [947, 215] on span "Utilities / Bills" at bounding box center [964, 219] width 81 height 13
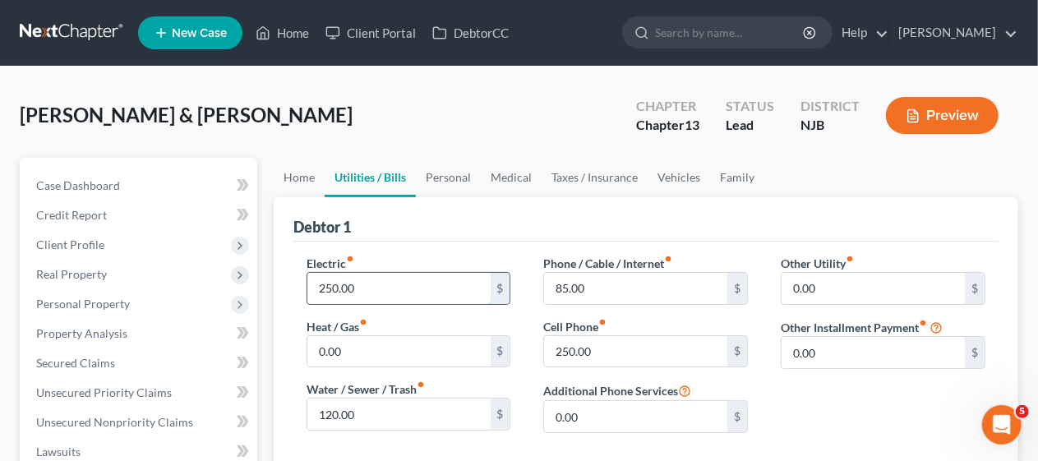
click at [371, 285] on input "250.00" at bounding box center [398, 288] width 183 height 31
type input "325.00"
click at [353, 347] on input "0.00" at bounding box center [398, 351] width 183 height 31
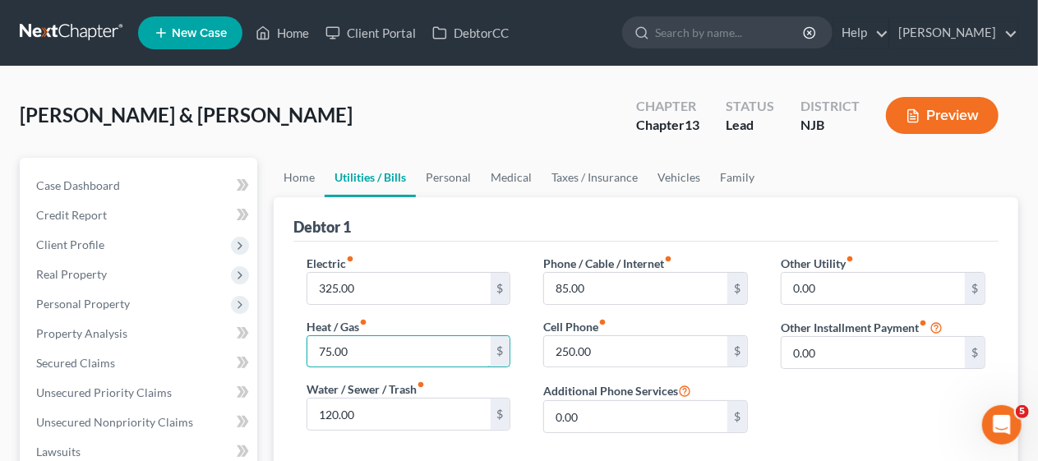
type input "75.00"
click at [821, 402] on div "Other Utility fiber_manual_record 0.00 $ Other Installment Payment fiber_manual…" at bounding box center [882, 350] width 237 height 191
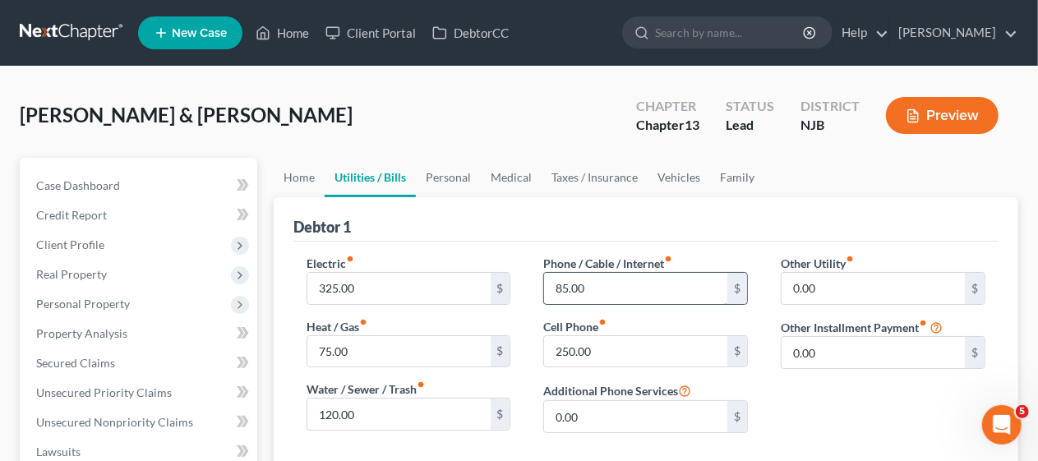
click at [564, 283] on input "85.00" at bounding box center [635, 288] width 183 height 31
type input "125.00"
click at [829, 406] on div "Other Utility fiber_manual_record 0.00 $ Other Installment Payment fiber_manual…" at bounding box center [882, 350] width 237 height 191
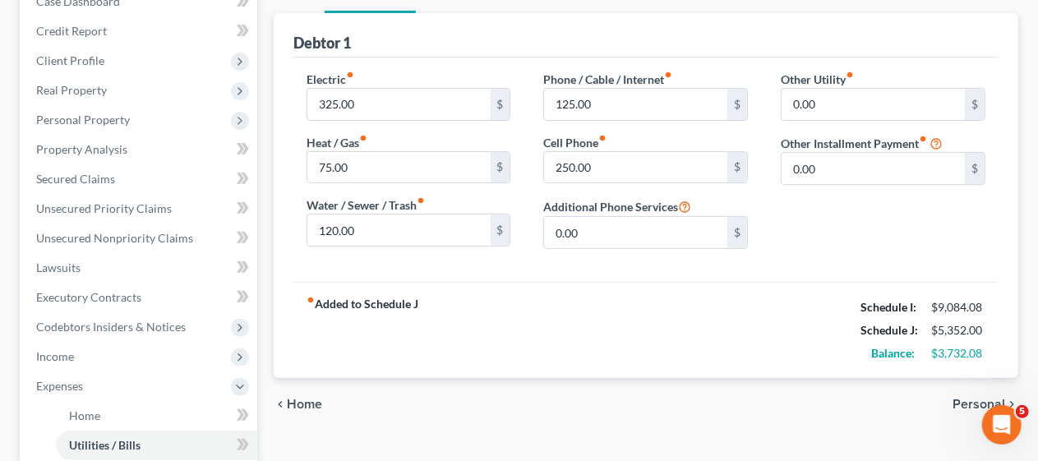
scroll to position [247, 0]
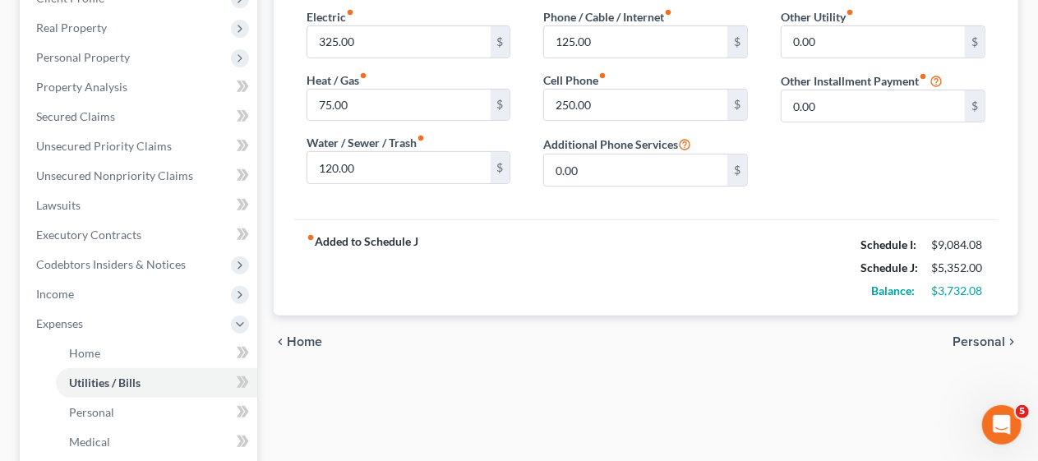
click at [975, 337] on span "Personal" at bounding box center [978, 341] width 53 height 13
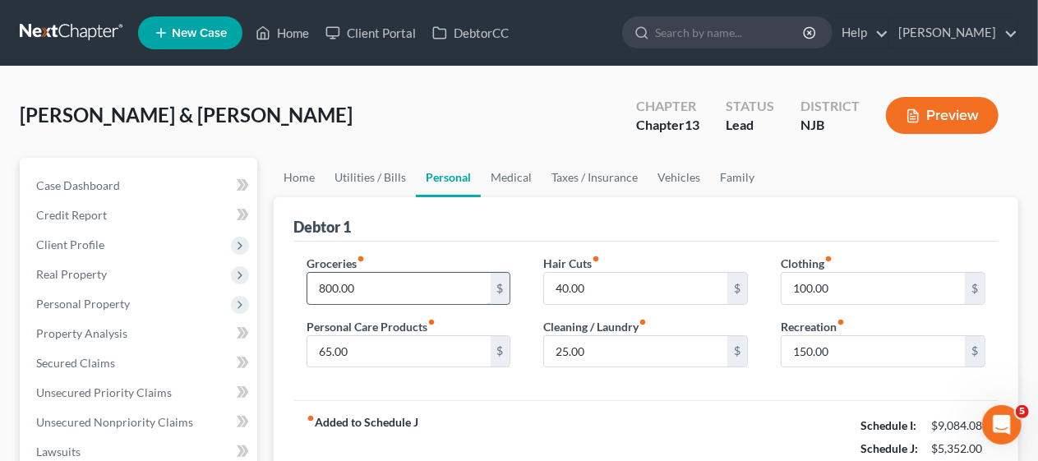
click at [334, 283] on input "800.00" at bounding box center [398, 288] width 183 height 31
type input "1,200.00"
click at [327, 346] on input "65.00" at bounding box center [398, 351] width 183 height 31
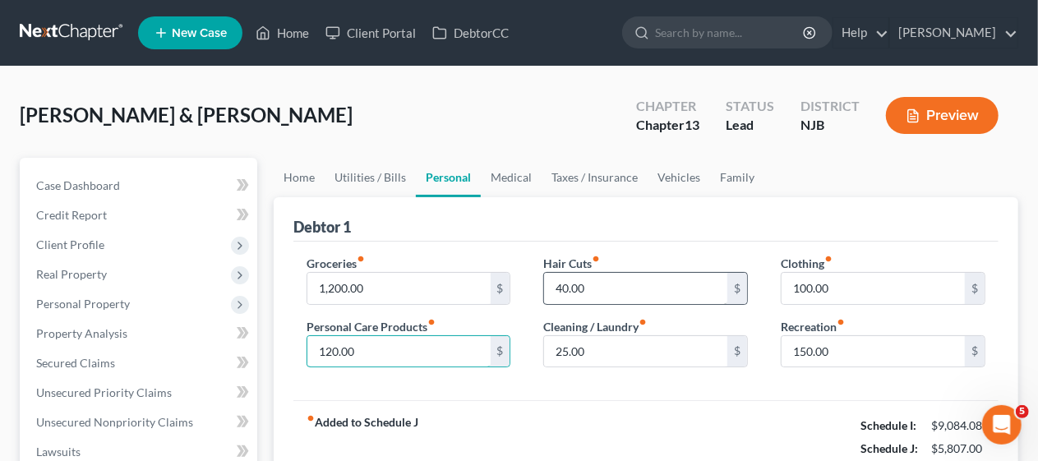
type input "120.00"
click at [555, 283] on input "40.00" at bounding box center [635, 288] width 183 height 31
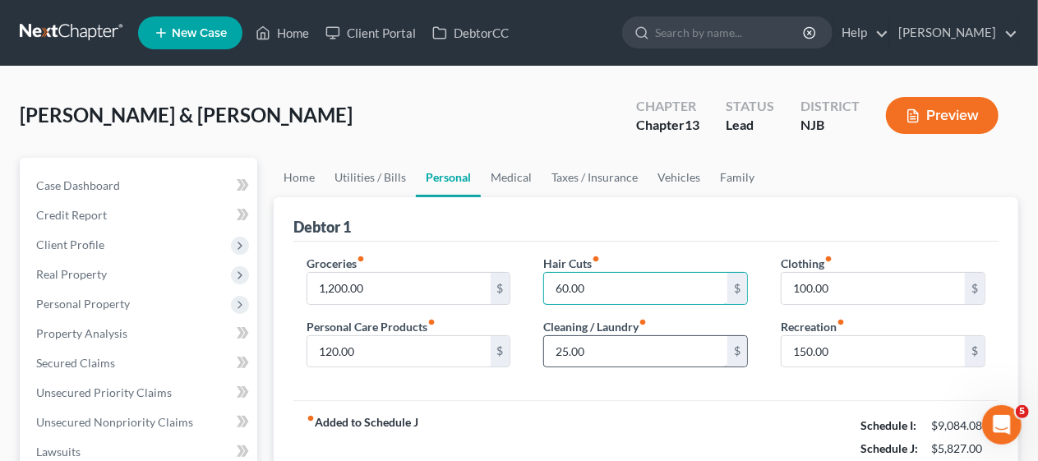
type input "60.00"
click at [564, 350] on input "25.00" at bounding box center [635, 351] width 183 height 31
type input "35.00"
drag, startPoint x: 552, startPoint y: 383, endPoint x: 771, endPoint y: 297, distance: 234.7
click at [552, 383] on div "Groceries fiber_manual_record 1,200.00 $ Personal Care Products fiber_manual_re…" at bounding box center [645, 321] width 705 height 159
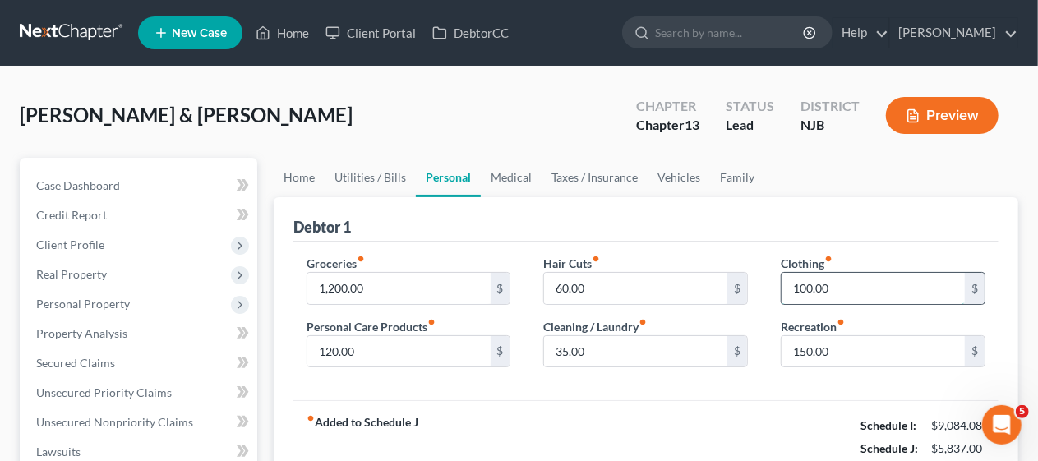
click at [809, 286] on input "100.00" at bounding box center [872, 288] width 183 height 31
type input "250.00"
click at [758, 390] on div "Groceries fiber_manual_record 1,200.00 $ Personal Care Products fiber_manual_re…" at bounding box center [645, 321] width 705 height 159
click at [813, 347] on input "150.00" at bounding box center [872, 351] width 183 height 31
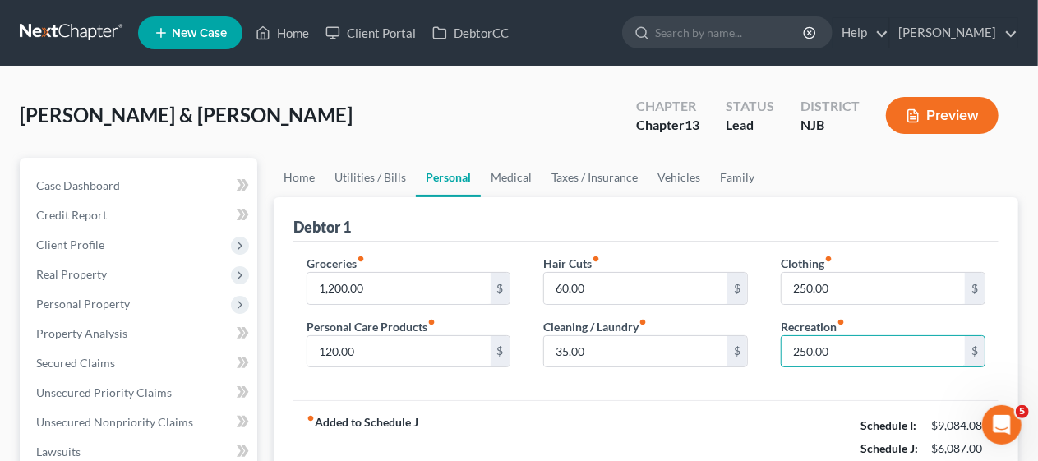
type input "250.00"
click at [677, 400] on div "fiber_manual_record Added to Schedule J Schedule I: $9,084.08 Schedule J: $6,08…" at bounding box center [645, 448] width 705 height 96
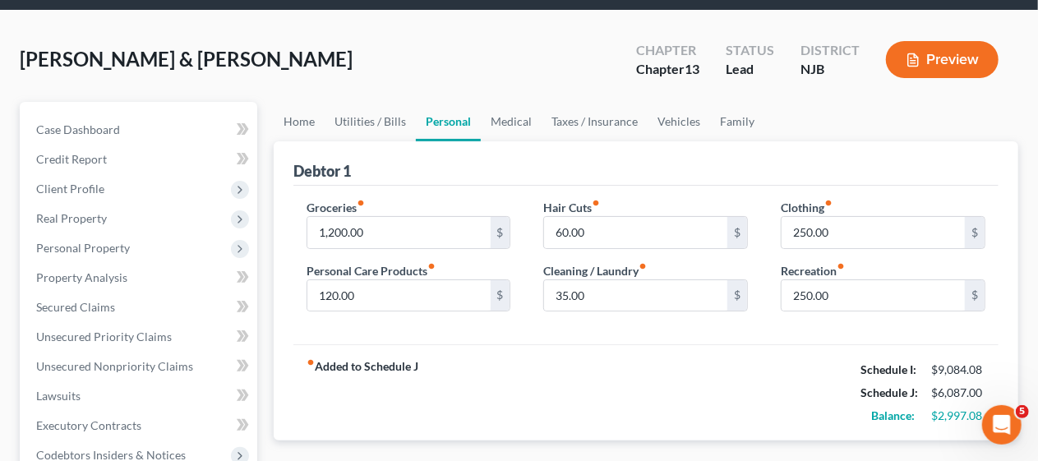
scroll to position [164, 0]
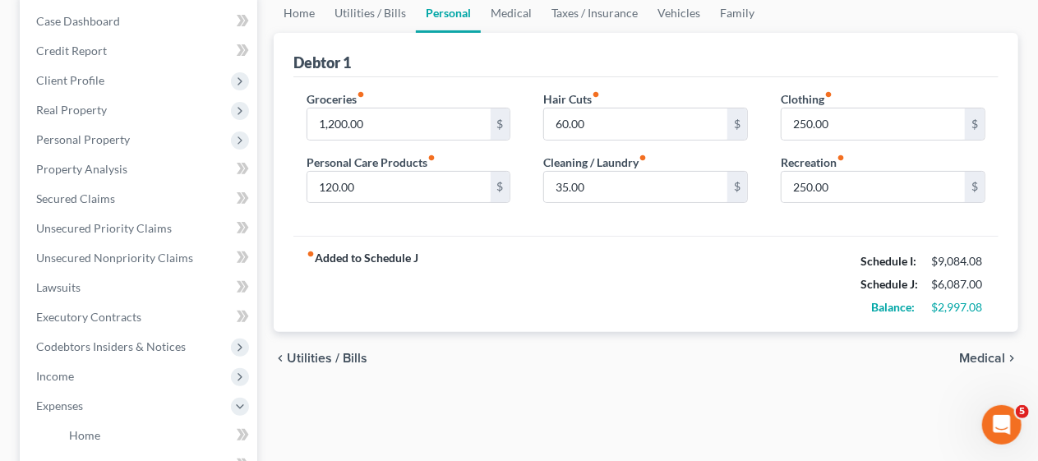
click at [970, 353] on span "Medical" at bounding box center [982, 358] width 46 height 13
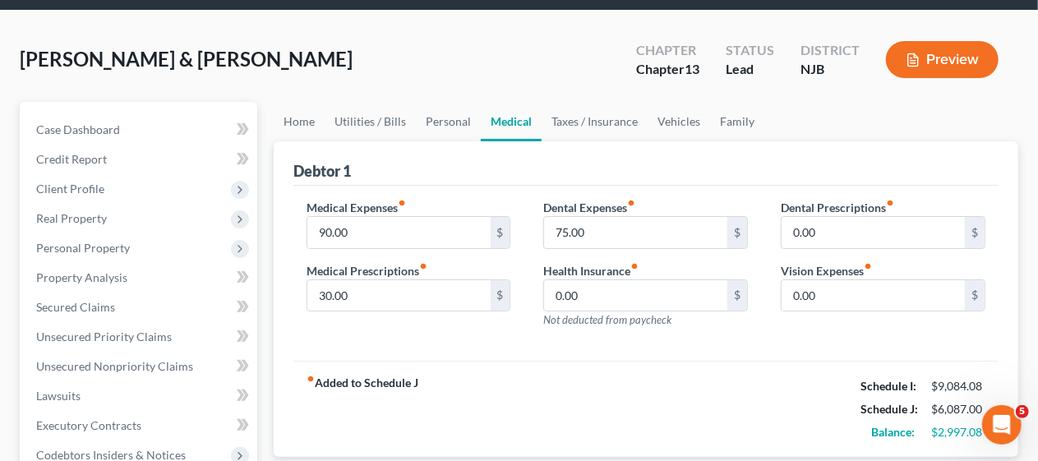
scroll to position [82, 0]
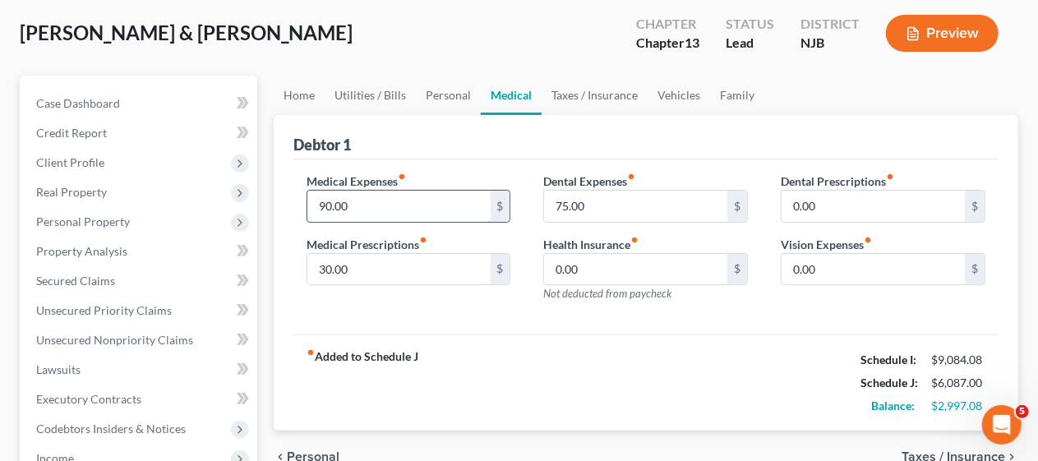
click at [343, 198] on input "90.00" at bounding box center [398, 206] width 183 height 31
type input "190.00"
drag, startPoint x: 340, startPoint y: 270, endPoint x: 394, endPoint y: 258, distance: 54.6
click at [340, 270] on input "30.00" at bounding box center [398, 269] width 183 height 31
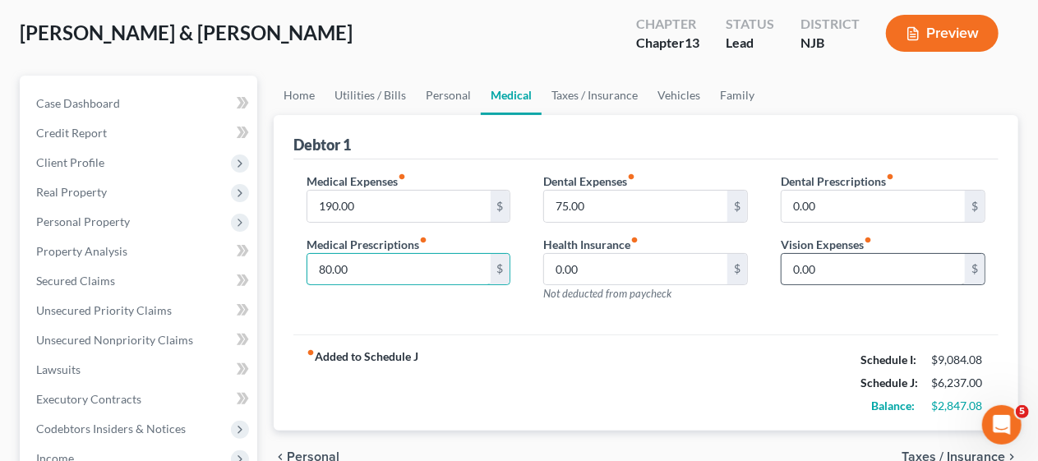
type input "80.00"
click at [810, 266] on input "0.00" at bounding box center [872, 269] width 183 height 31
type input "45.00"
drag, startPoint x: 719, startPoint y: 333, endPoint x: 708, endPoint y: 357, distance: 26.1
click at [719, 334] on div "fiber_manual_record Added to Schedule J Schedule I: $9,084.08 Schedule J: $6,28…" at bounding box center [645, 382] width 705 height 96
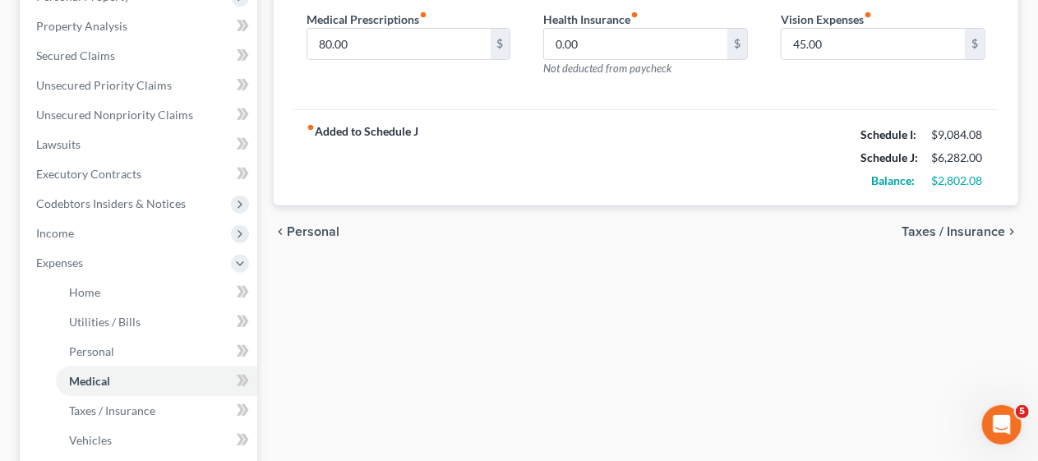
scroll to position [329, 0]
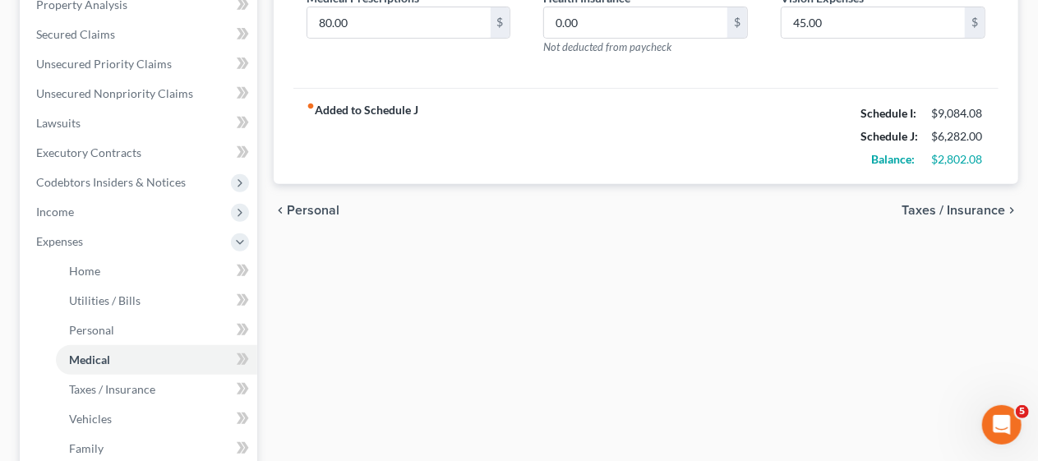
click at [925, 205] on span "Taxes / Insurance" at bounding box center [953, 210] width 104 height 13
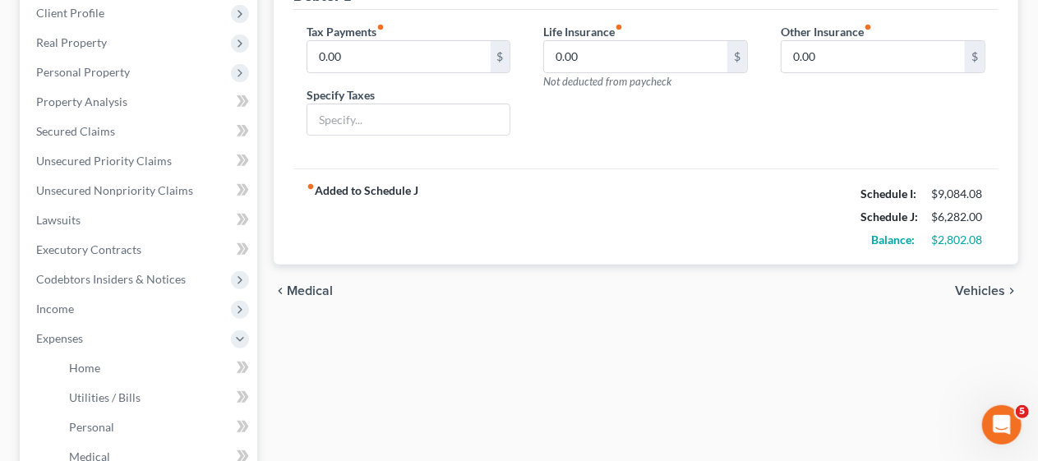
scroll to position [247, 0]
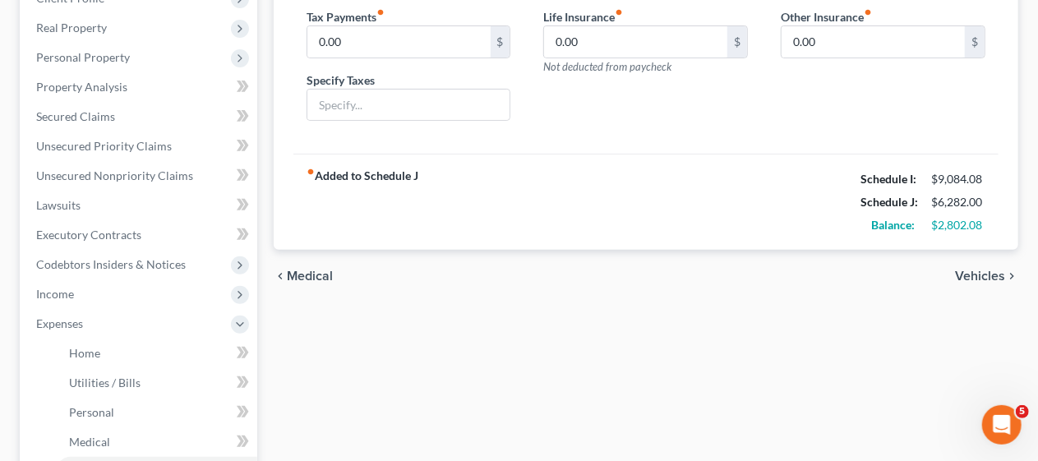
click at [986, 273] on span "Vehicles" at bounding box center [980, 276] width 50 height 13
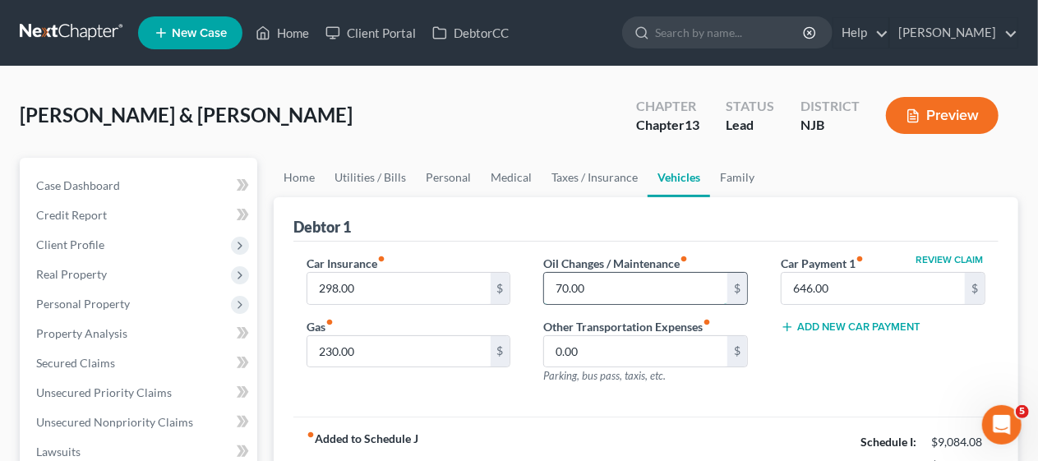
drag, startPoint x: 574, startPoint y: 284, endPoint x: 627, endPoint y: 273, distance: 54.6
click at [574, 283] on input "70.00" at bounding box center [635, 288] width 183 height 31
type input "270.00"
click at [773, 376] on div "Review Claim Car Payment 1 fiber_manual_record 646.00 $ Add New Car Payment" at bounding box center [882, 326] width 237 height 143
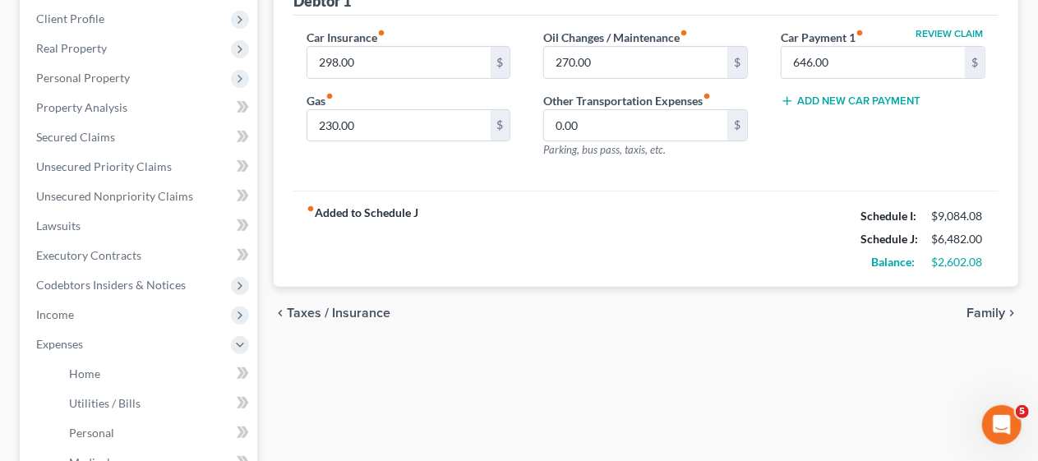
scroll to position [247, 0]
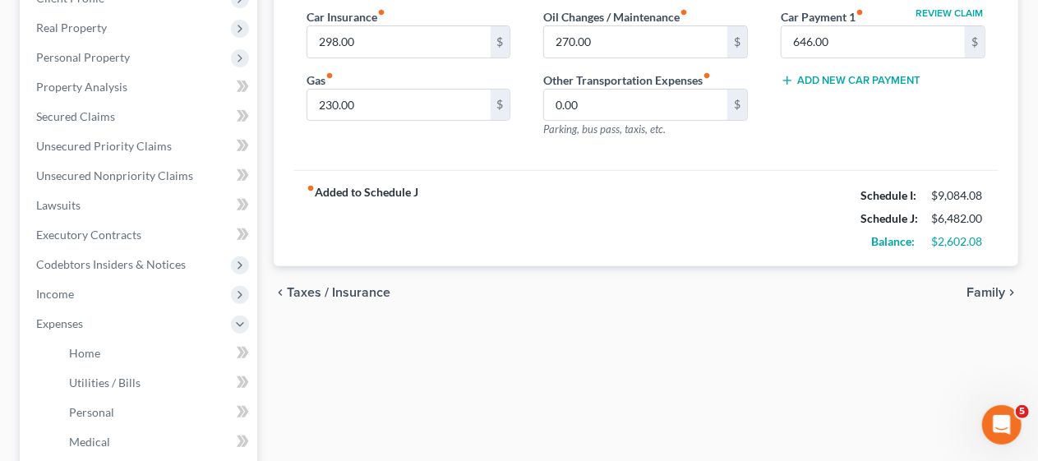
click at [984, 288] on span "Family" at bounding box center [985, 292] width 39 height 13
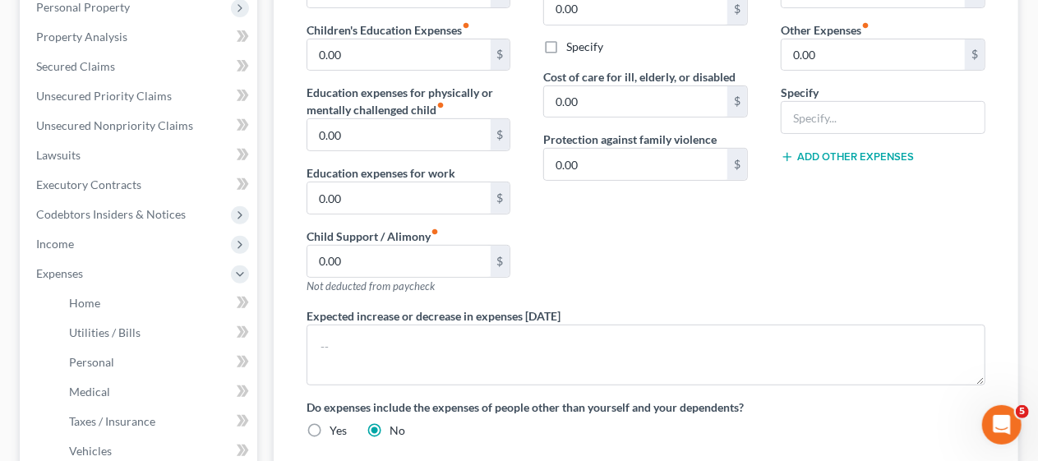
scroll to position [247, 0]
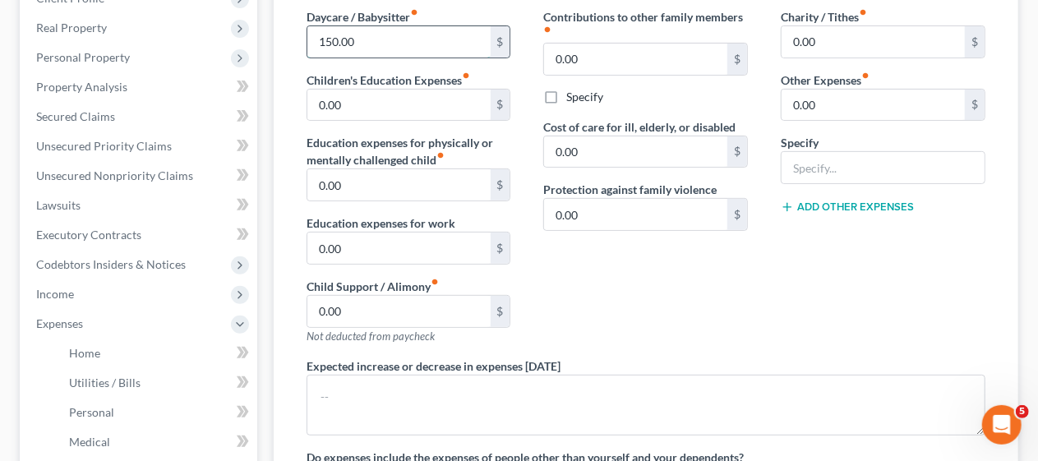
click at [344, 46] on input "150.00" at bounding box center [398, 41] width 183 height 31
type input "1,150.00"
click at [632, 291] on div "Contributions to other family members fiber_manual_record 0.00 $ Specify Cost o…" at bounding box center [645, 182] width 237 height 349
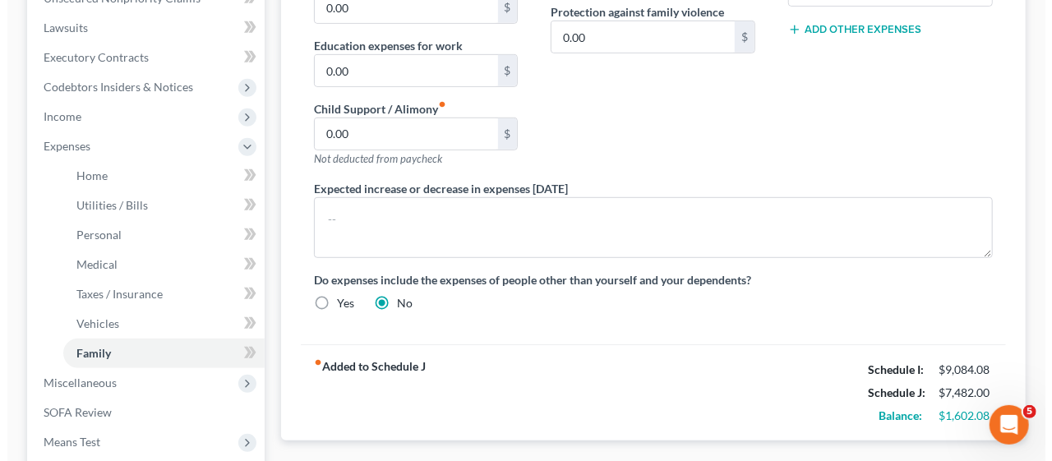
scroll to position [411, 0]
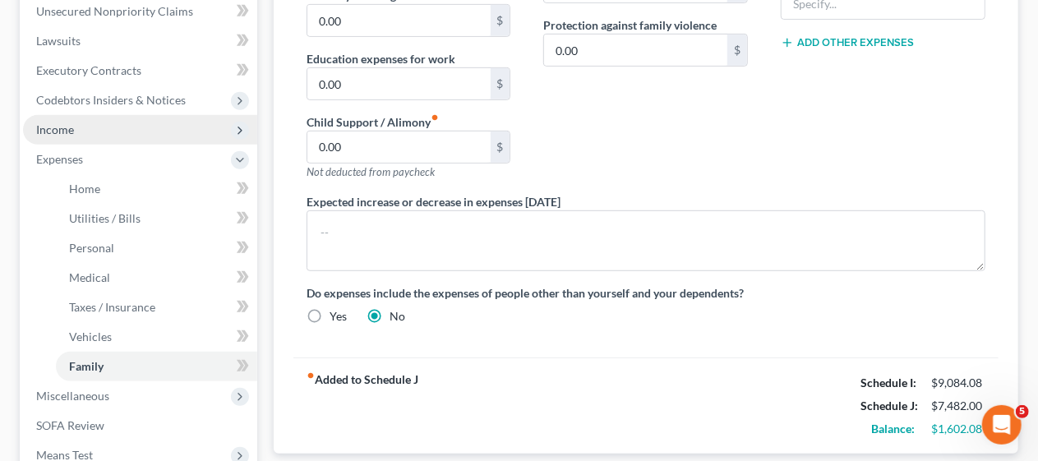
click at [114, 128] on span "Income" at bounding box center [140, 130] width 234 height 30
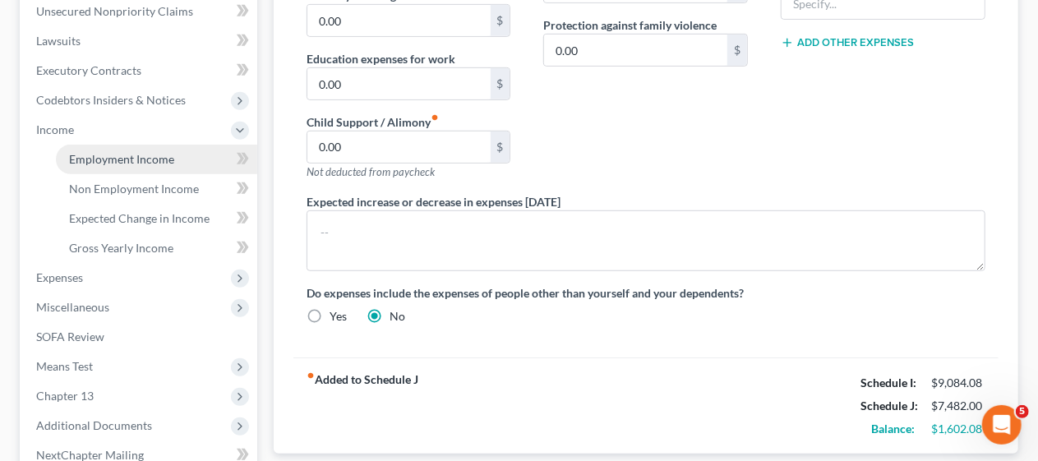
click at [145, 156] on span "Employment Income" at bounding box center [121, 159] width 105 height 14
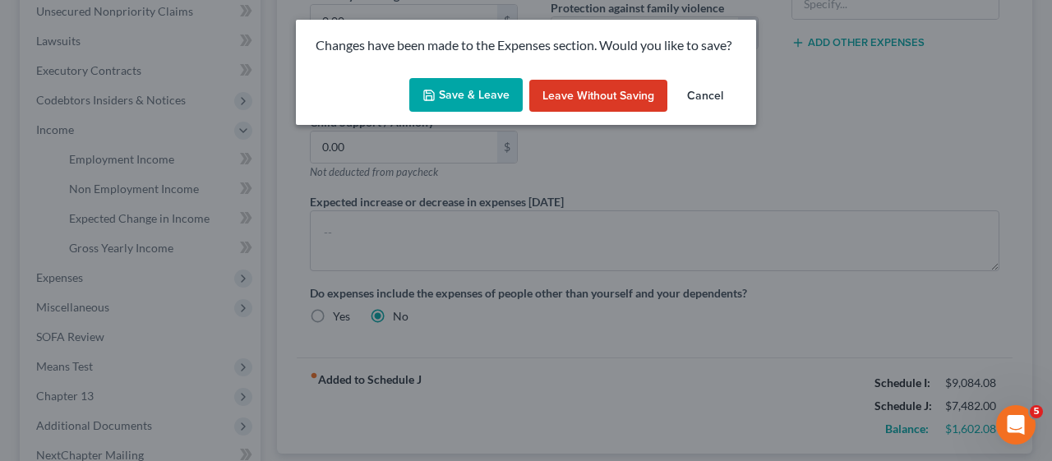
click at [467, 94] on button "Save & Leave" at bounding box center [465, 95] width 113 height 35
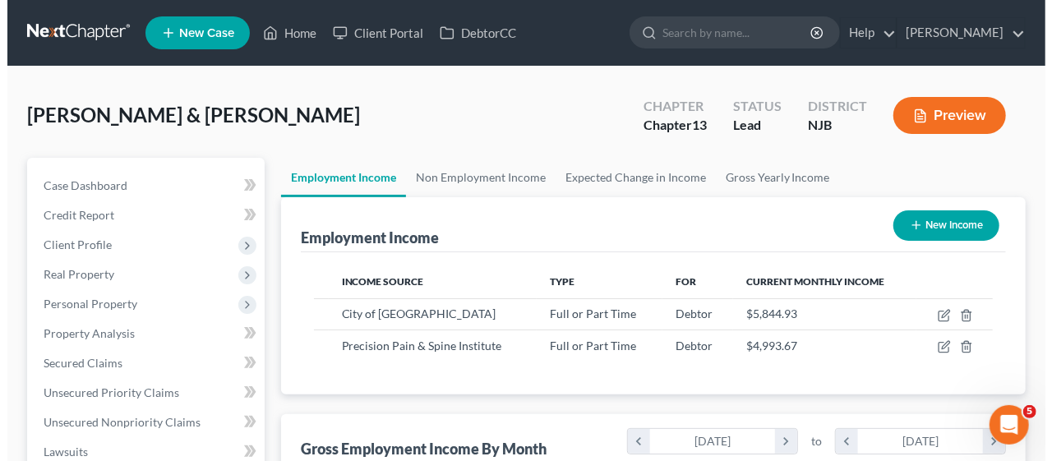
scroll to position [293, 415]
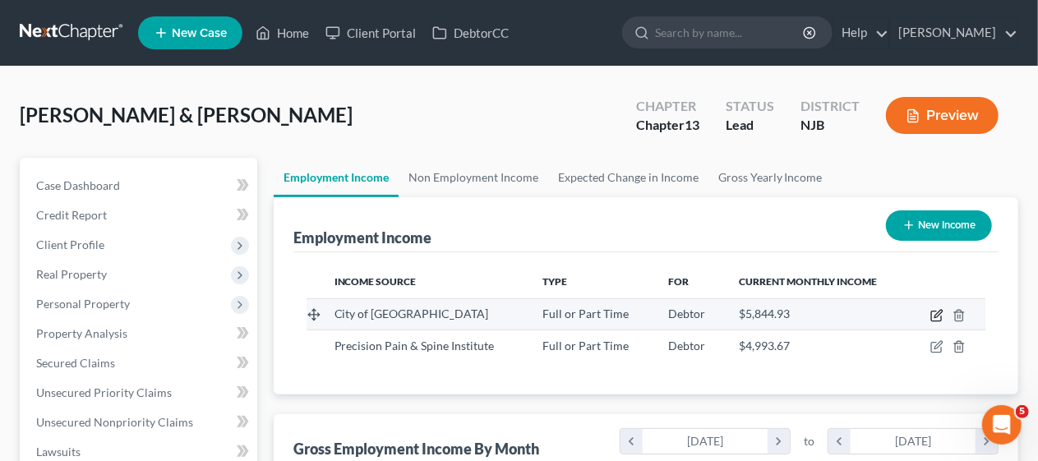
click at [933, 312] on icon "button" at bounding box center [936, 315] width 13 height 13
select select "0"
select select "33"
select select "2"
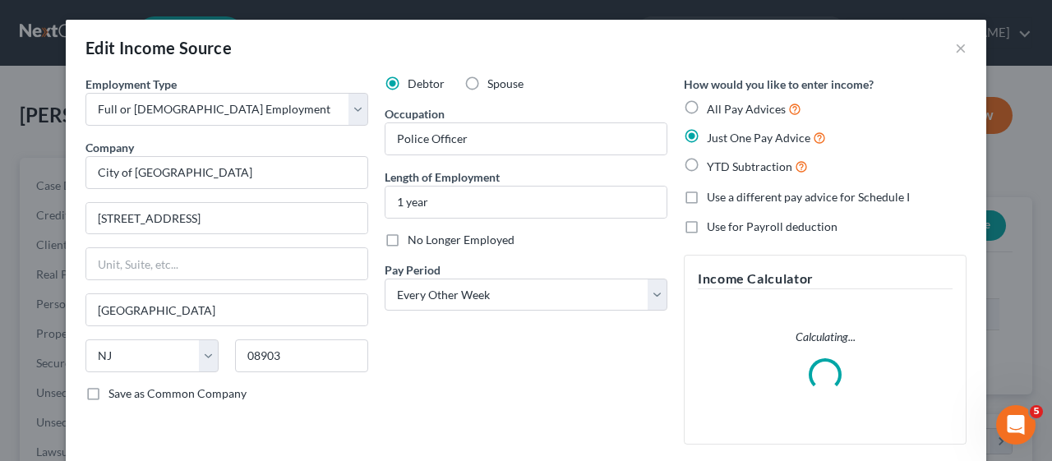
scroll to position [293, 421]
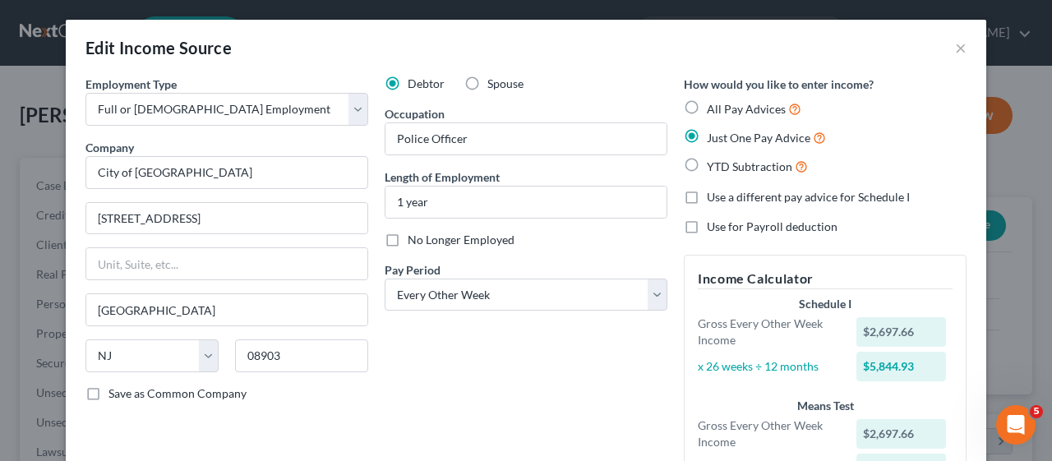
click at [480, 362] on div "Debtor Spouse Occupation Police Officer Length of Employment 1 year No Longer E…" at bounding box center [525, 295] width 299 height 438
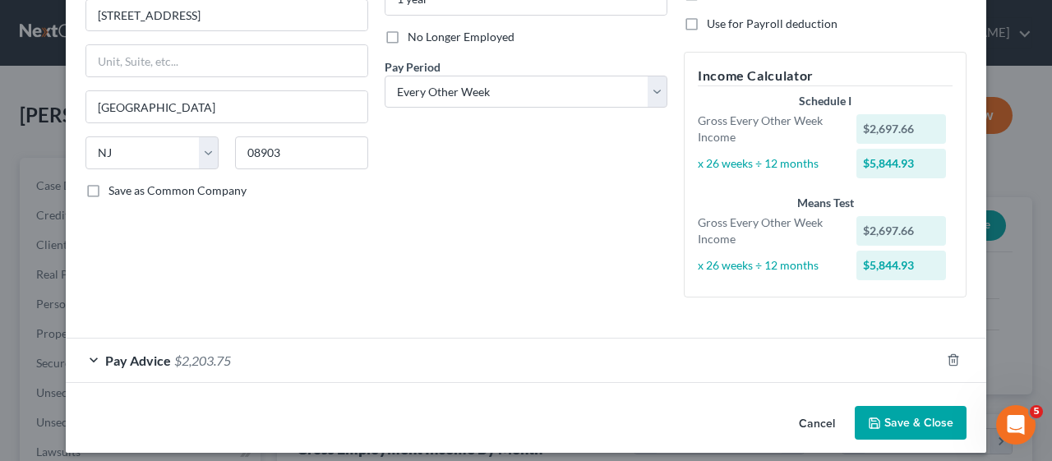
scroll to position [213, 0]
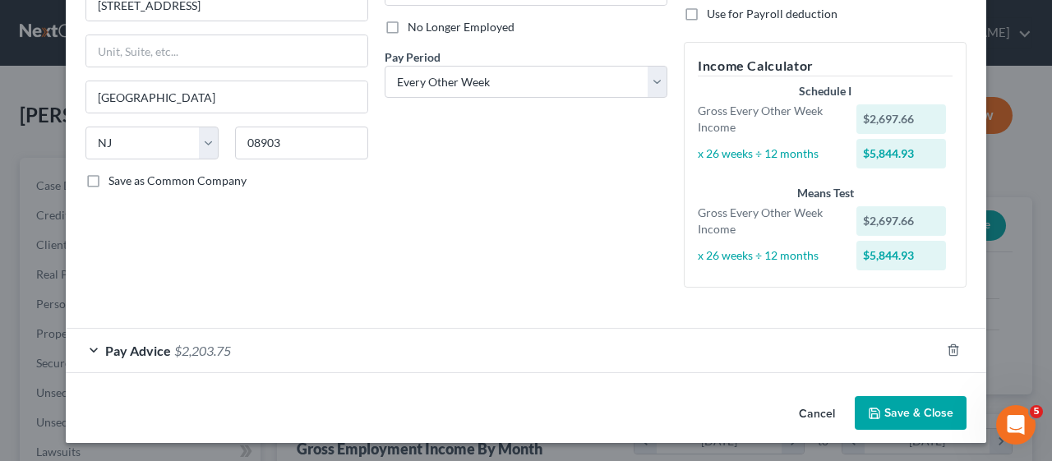
click at [80, 343] on div "Pay Advice $2,203.75" at bounding box center [503, 351] width 874 height 44
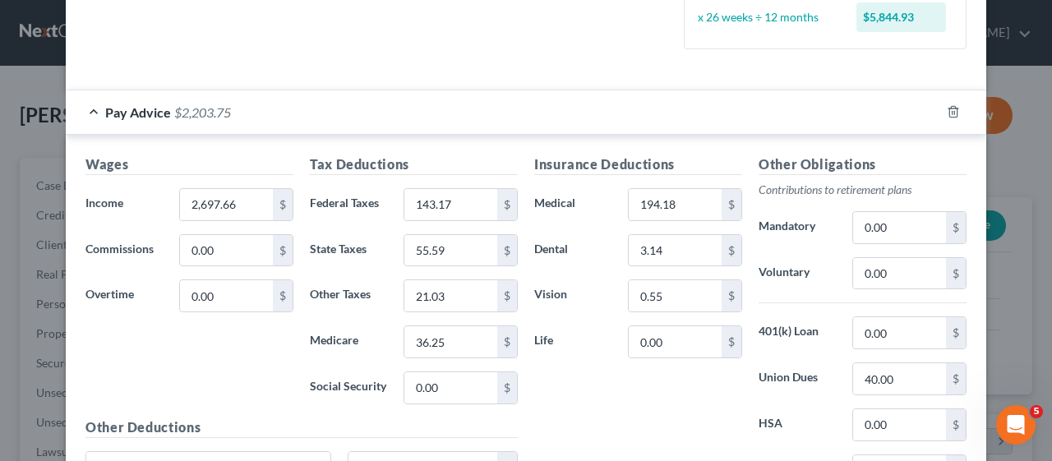
scroll to position [459, 0]
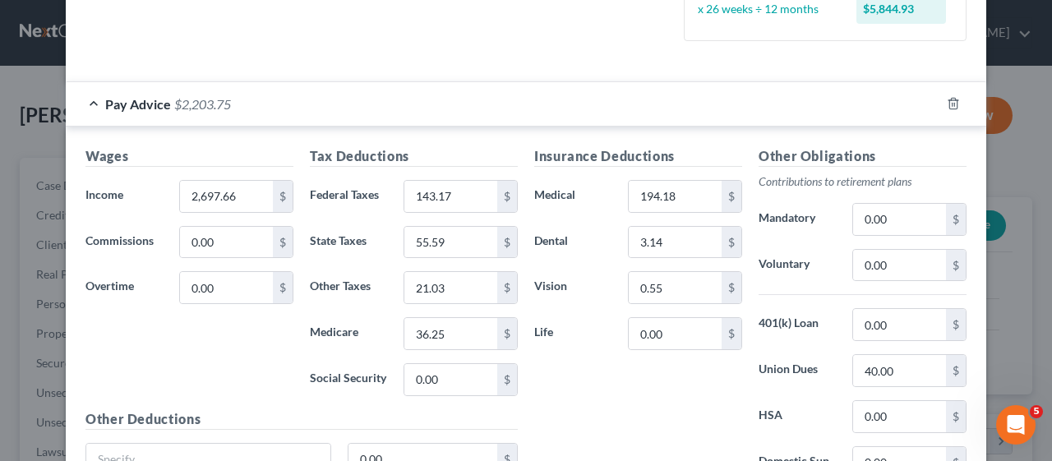
click at [269, 343] on div "Wages Income * 2,697.66 $ Commissions 0.00 $ Overtime 0.00 $" at bounding box center [189, 277] width 224 height 263
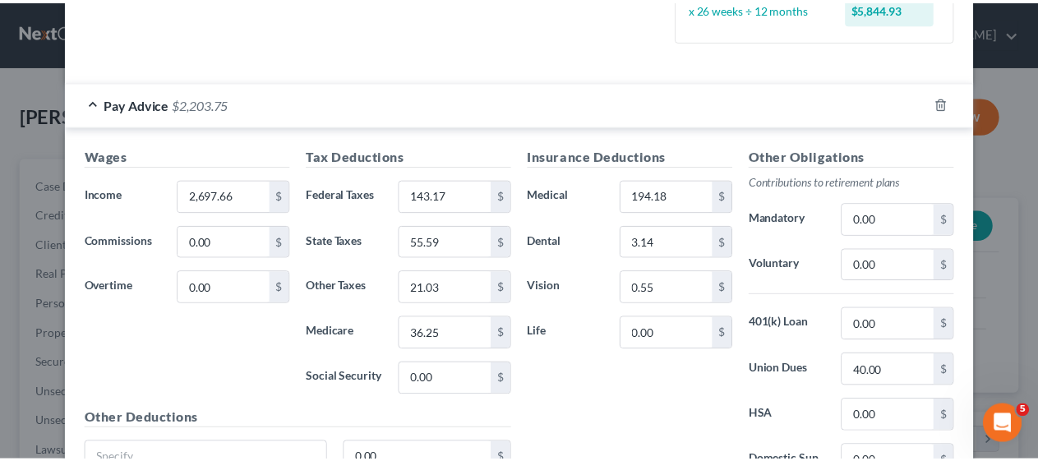
scroll to position [611, 0]
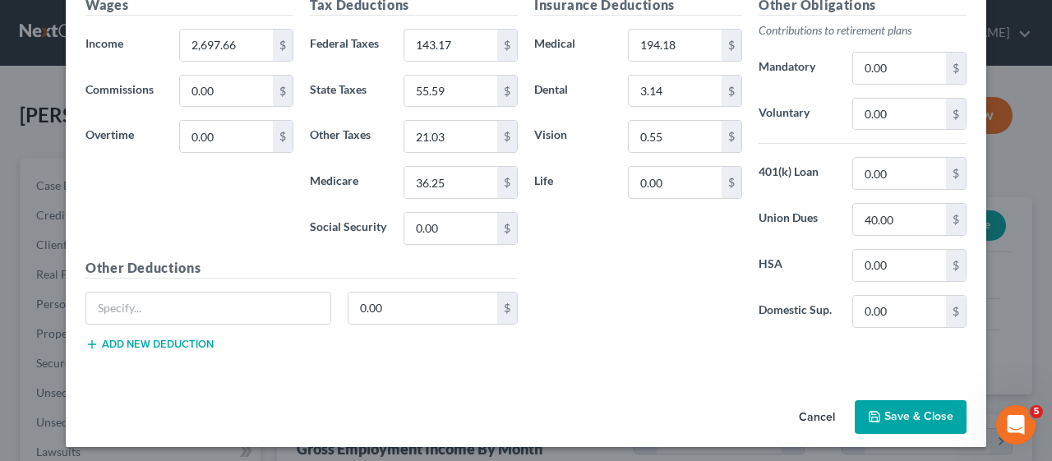
click at [920, 406] on button "Save & Close" at bounding box center [911, 417] width 112 height 35
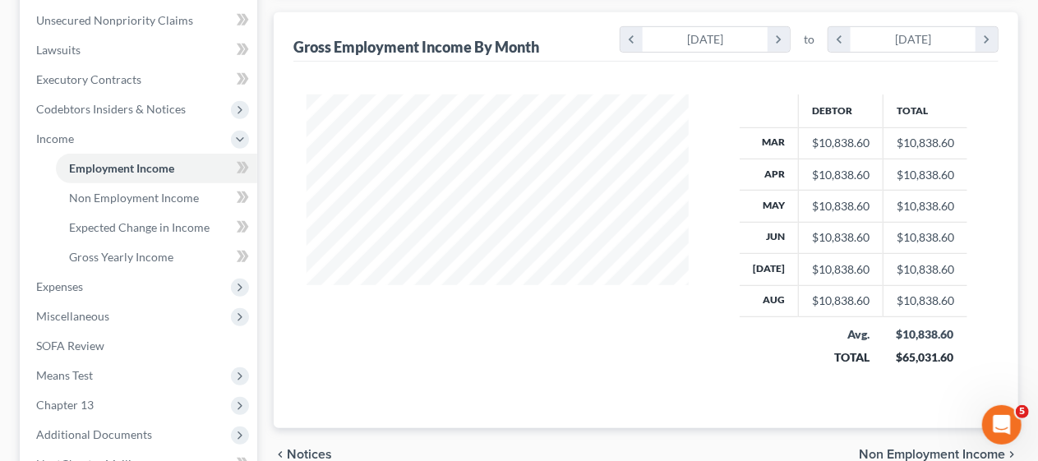
scroll to position [411, 0]
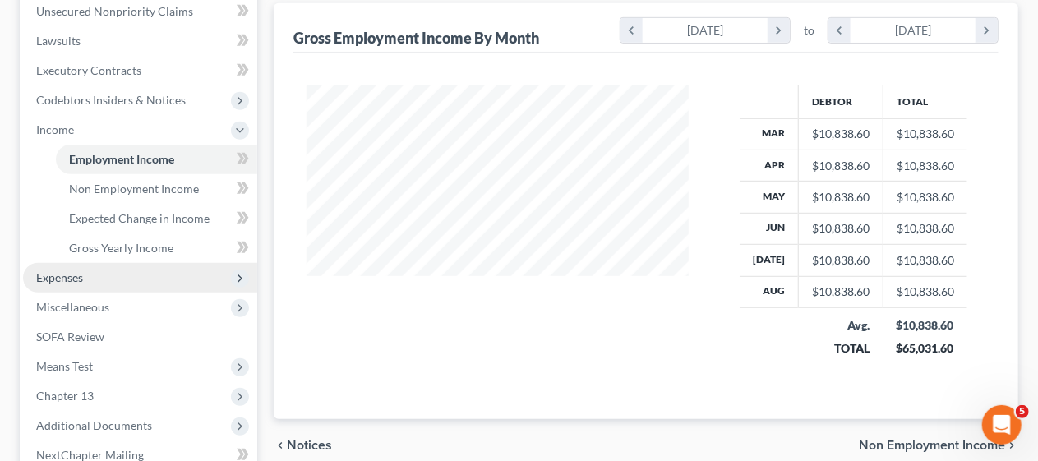
click at [167, 279] on span "Expenses" at bounding box center [140, 278] width 234 height 30
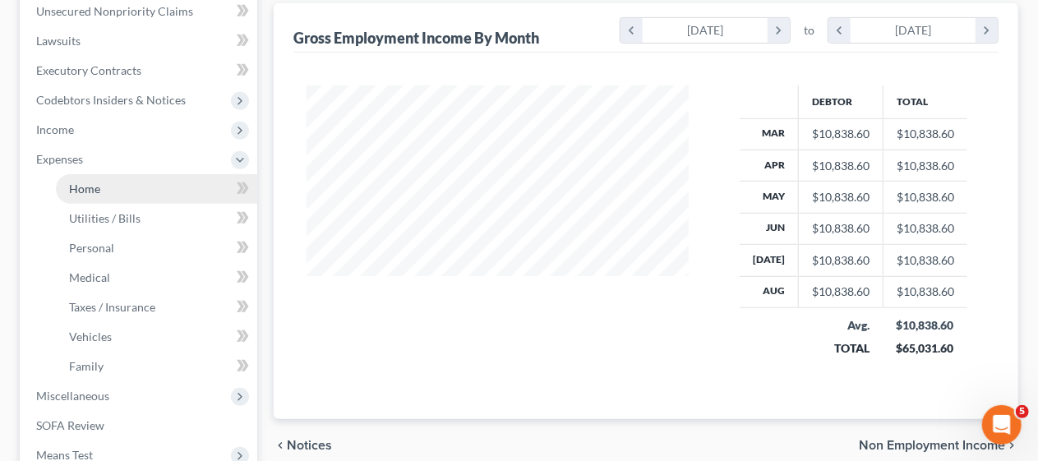
click at [157, 187] on link "Home" at bounding box center [156, 189] width 201 height 30
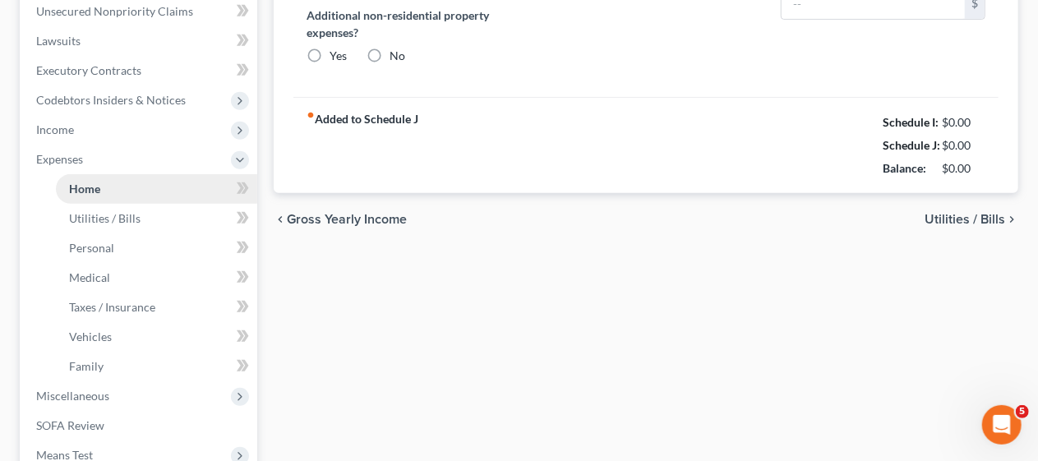
type input "1,151.00"
type input "0.00"
radio input "true"
type input "0.00"
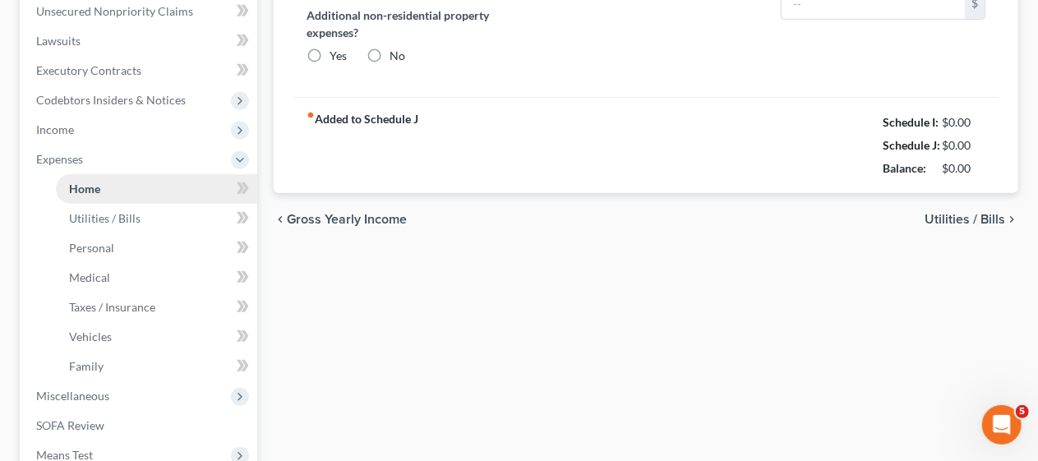
type input "412.00"
type input "0.00"
type input "125.00"
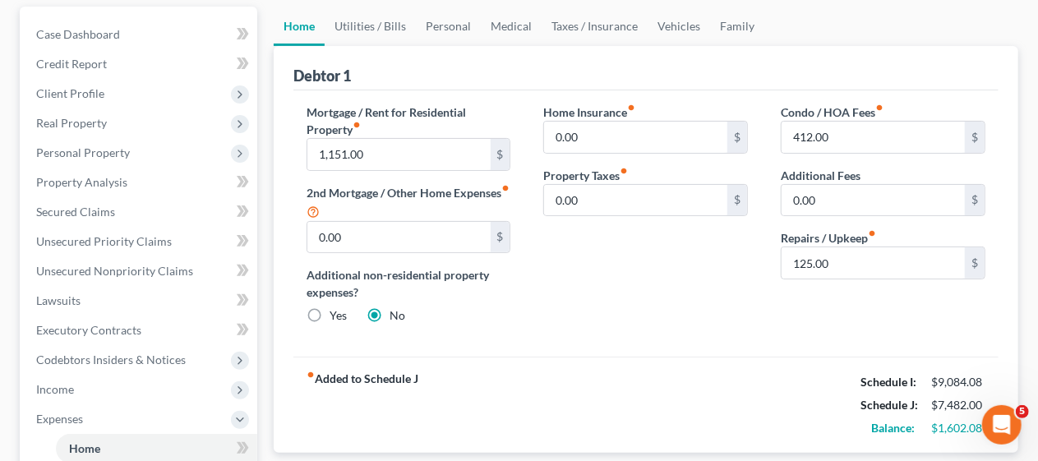
scroll to position [164, 0]
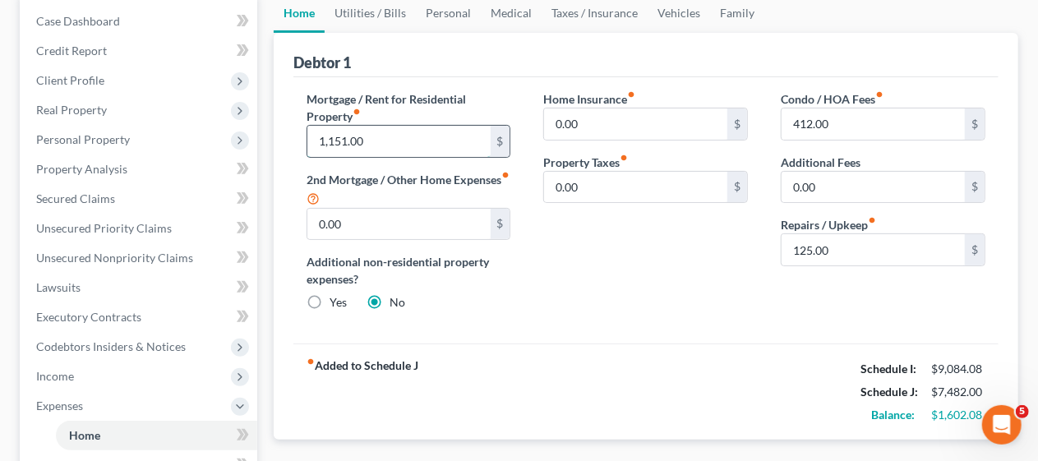
click at [352, 140] on input "1,151.00" at bounding box center [398, 141] width 183 height 31
type input "1,551.00"
click at [628, 314] on div "Home Insurance fiber_manual_record 0.00 $ Property Taxes fiber_manual_record 0.…" at bounding box center [645, 207] width 237 height 234
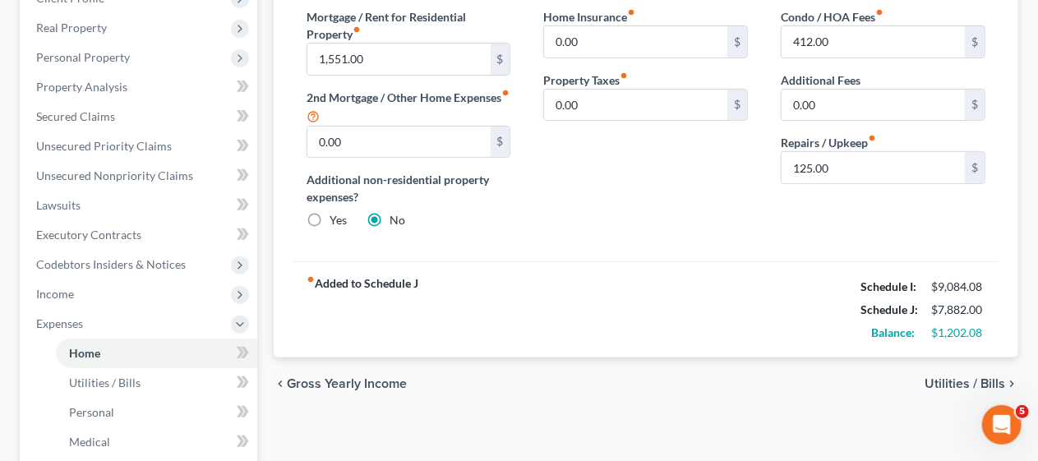
scroll to position [247, 0]
click at [960, 380] on span "Utilities / Bills" at bounding box center [964, 383] width 81 height 13
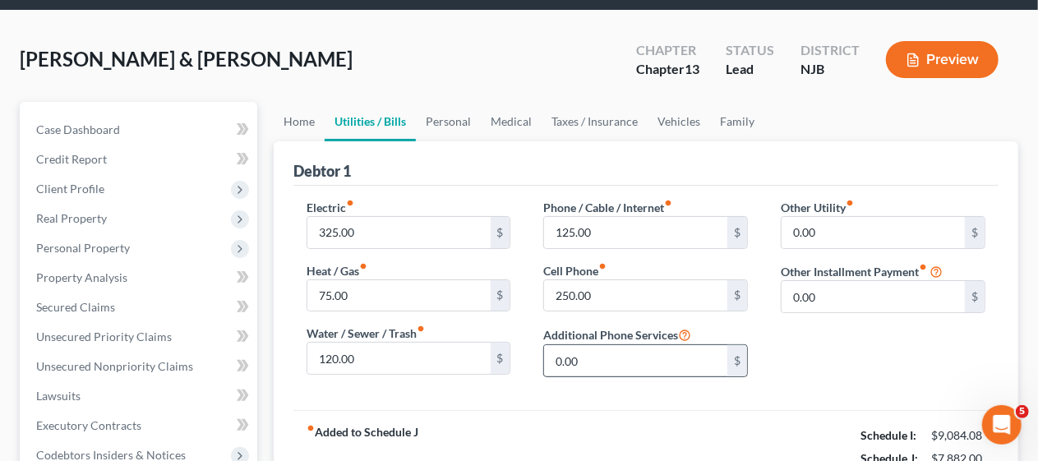
scroll to position [164, 0]
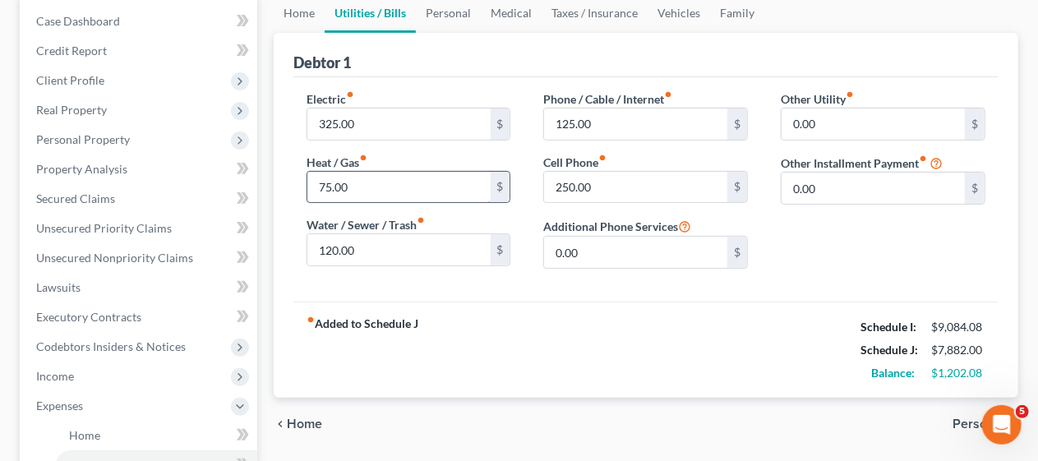
click at [337, 182] on input "75.00" at bounding box center [398, 187] width 183 height 31
type input "175.00"
drag, startPoint x: 587, startPoint y: 306, endPoint x: 594, endPoint y: 329, distance: 24.2
click at [587, 306] on div "fiber_manual_record Added to Schedule J Schedule I: $9,084.08 Schedule J: $7,98…" at bounding box center [645, 350] width 705 height 96
drag, startPoint x: 580, startPoint y: 122, endPoint x: 595, endPoint y: 108, distance: 20.9
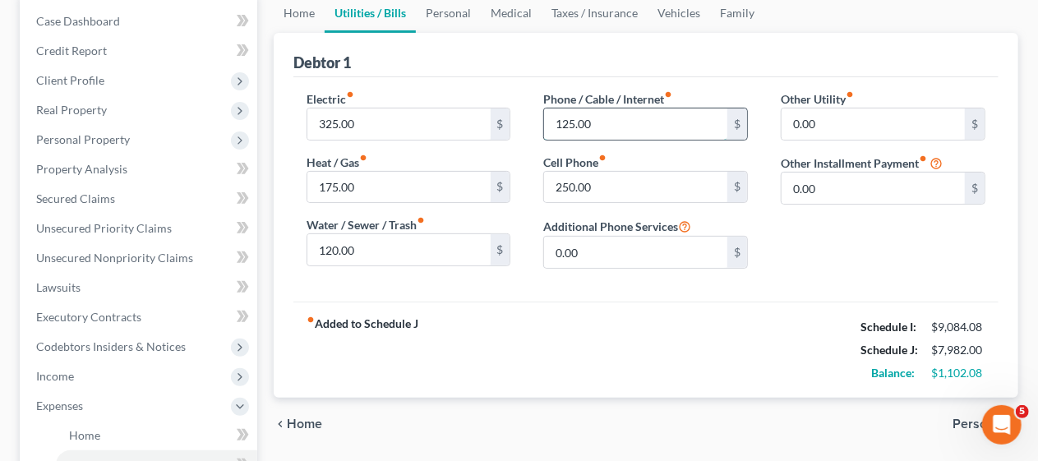
click at [582, 121] on input "125.00" at bounding box center [635, 123] width 183 height 31
type input "185.00"
click at [639, 340] on div "fiber_manual_record Added to Schedule J Schedule I: $9,084.08 Schedule J: $8,04…" at bounding box center [645, 350] width 705 height 96
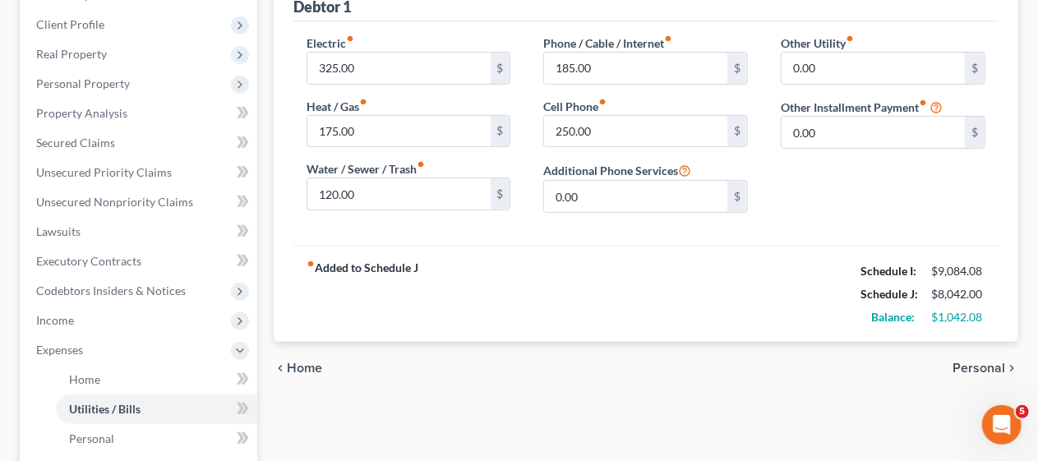
scroll to position [247, 0]
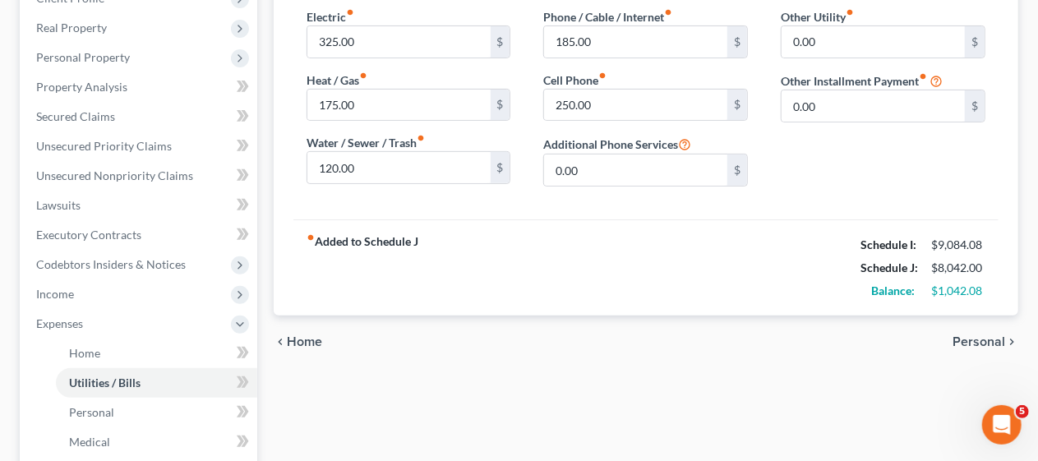
click at [997, 337] on span "Personal" at bounding box center [978, 341] width 53 height 13
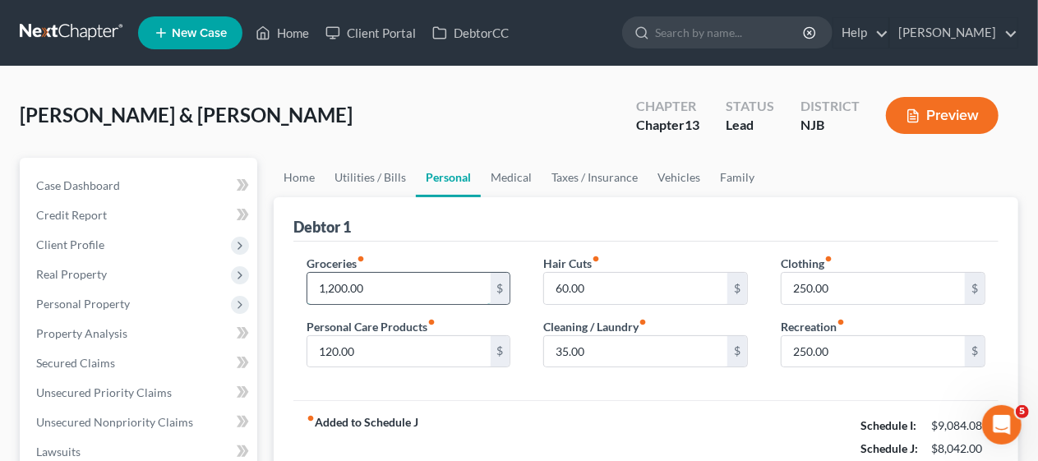
click at [350, 281] on input "1,200.00" at bounding box center [398, 288] width 183 height 31
click at [629, 385] on div "Groceries fiber_manual_record 1,400.00 $ Personal Care Products fiber_manual_re…" at bounding box center [645, 321] width 705 height 159
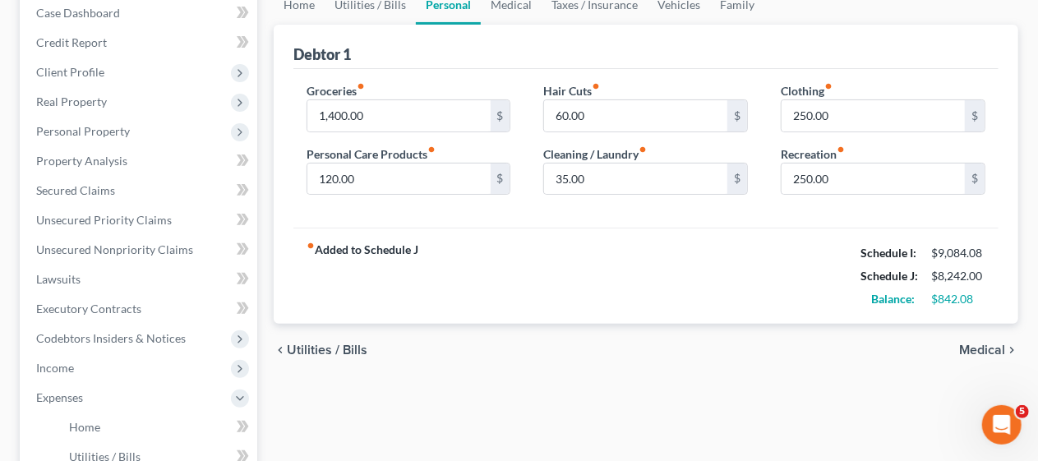
scroll to position [247, 0]
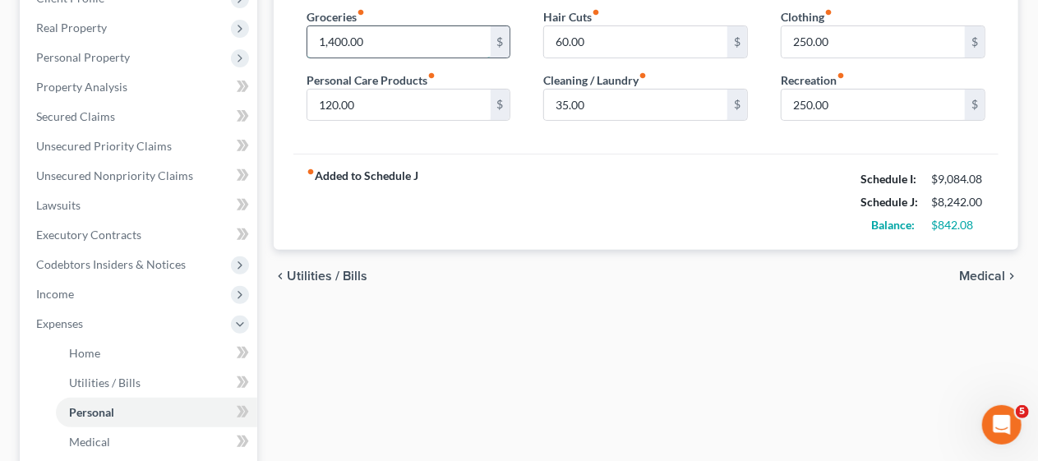
click at [355, 42] on input "1,400.00" at bounding box center [398, 41] width 183 height 31
type input "1,350.00"
click at [589, 183] on div "fiber_manual_record Added to Schedule J Schedule I: $9,084.08 Schedule J: $8,19…" at bounding box center [645, 202] width 705 height 96
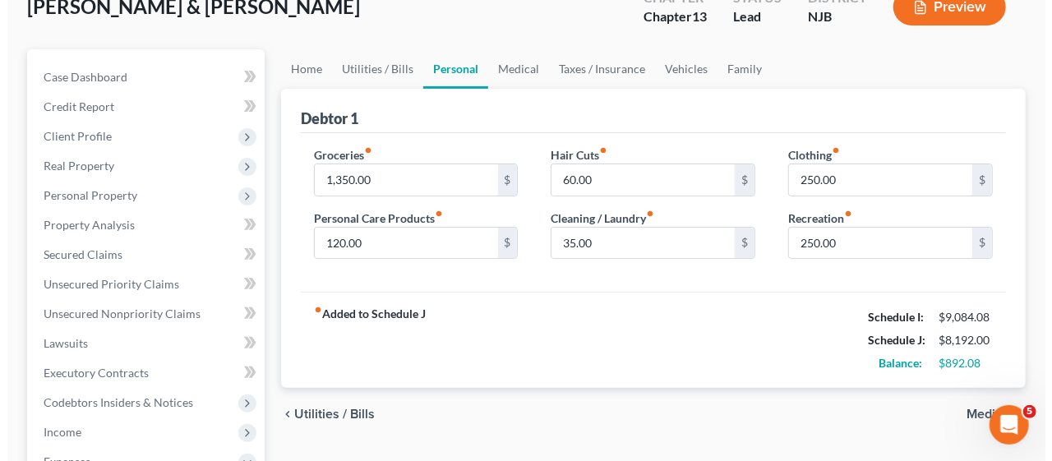
scroll to position [82, 0]
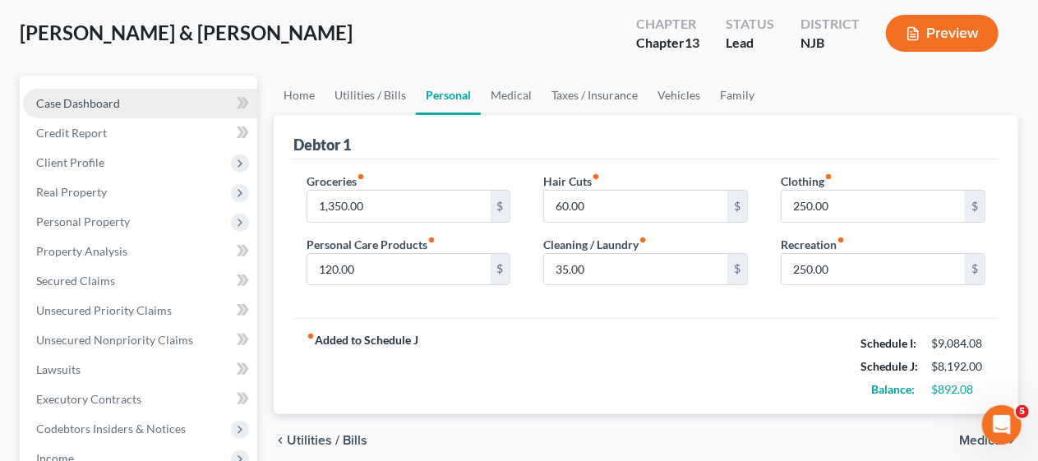
click at [122, 94] on link "Case Dashboard" at bounding box center [140, 104] width 234 height 30
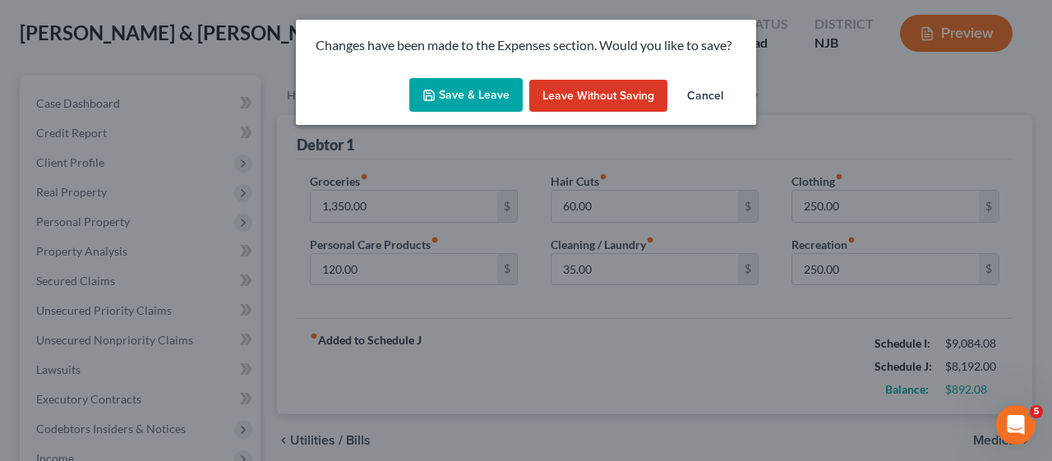
click at [446, 91] on button "Save & Leave" at bounding box center [465, 95] width 113 height 35
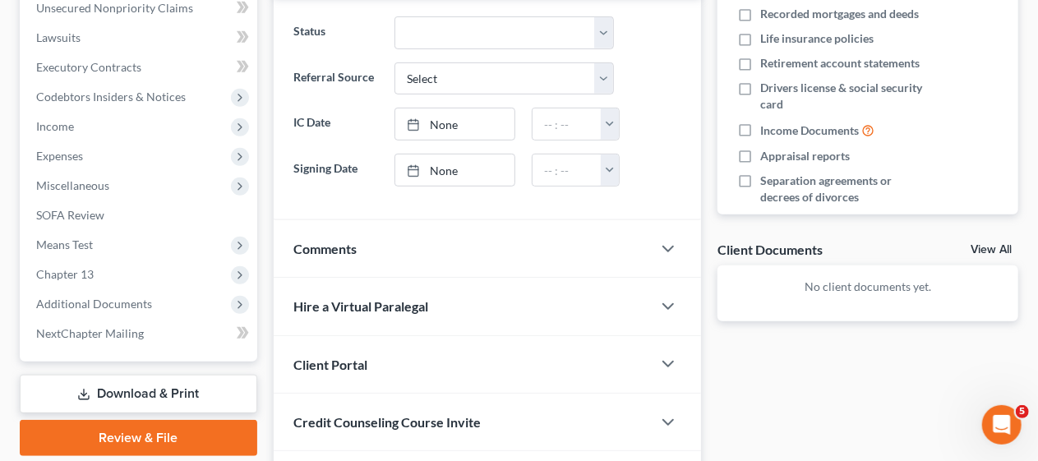
scroll to position [493, 0]
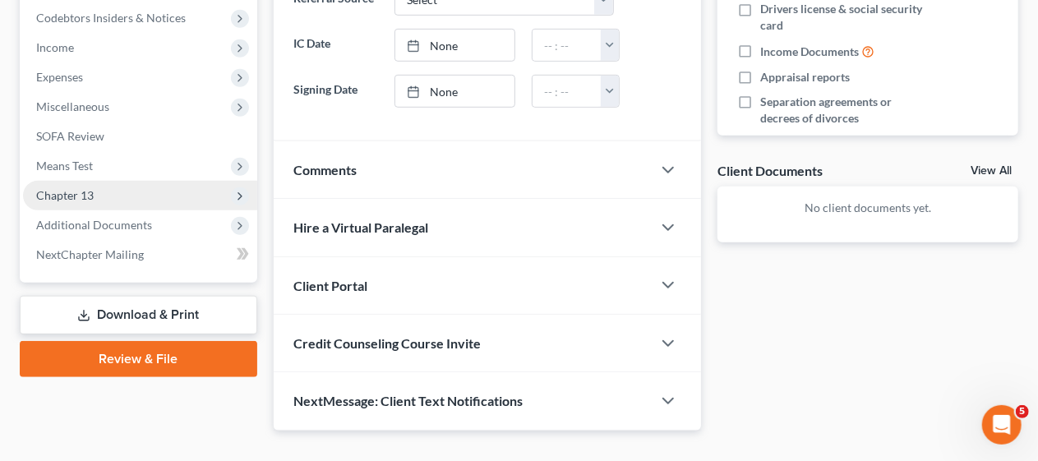
click at [182, 196] on span "Chapter 13" at bounding box center [140, 196] width 234 height 30
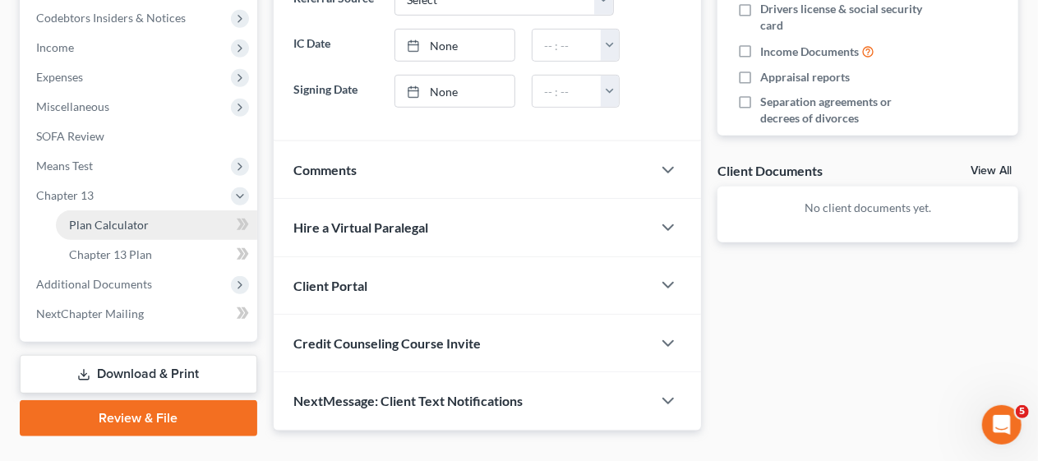
click at [177, 222] on link "Plan Calculator" at bounding box center [156, 225] width 201 height 30
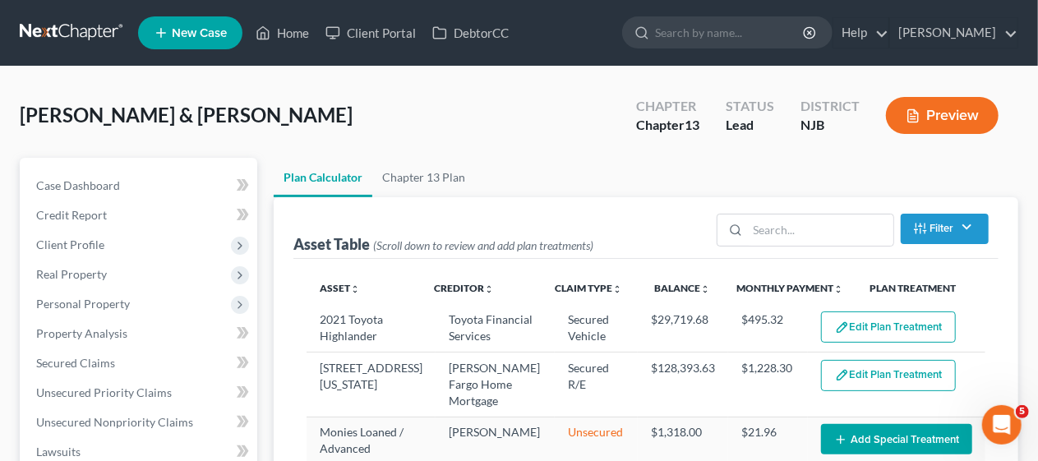
select select "59"
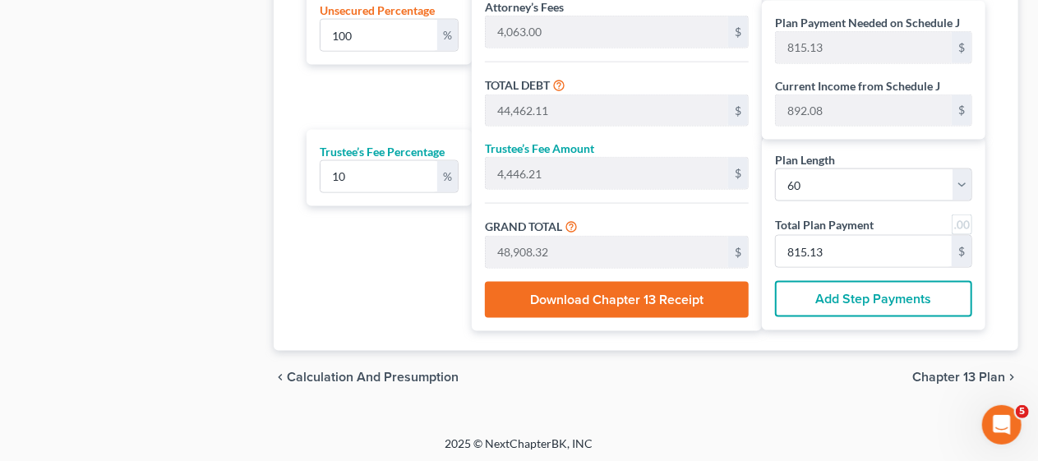
scroll to position [1132, 0]
click at [943, 371] on span "Chapter 13 Plan" at bounding box center [958, 377] width 93 height 13
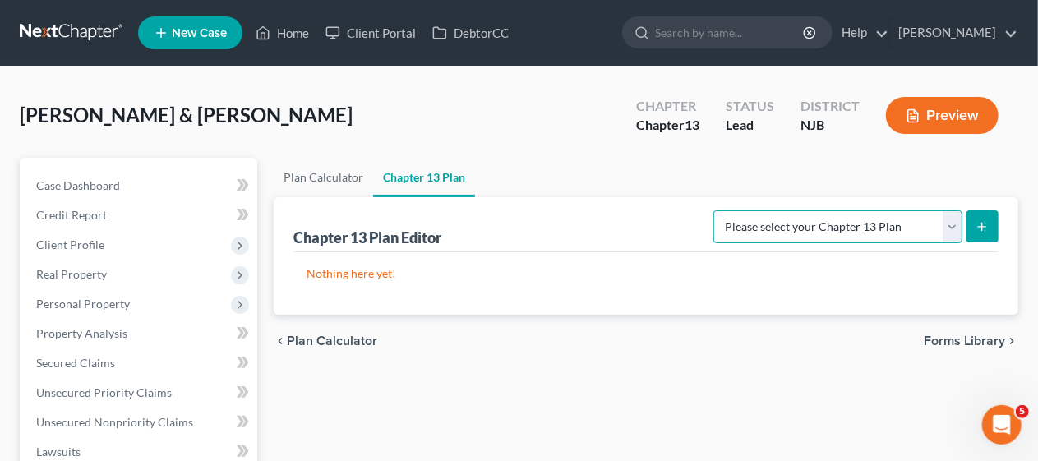
click at [952, 228] on select "Please select your Chapter 13 Plan District of [US_STATE] - Effective [DATE] Di…" at bounding box center [837, 226] width 249 height 33
select select "0"
click at [713, 210] on select "Please select your Chapter 13 Plan District of [US_STATE] - Effective [DATE] Di…" at bounding box center [837, 226] width 249 height 33
click at [984, 221] on icon "submit" at bounding box center [981, 226] width 13 height 13
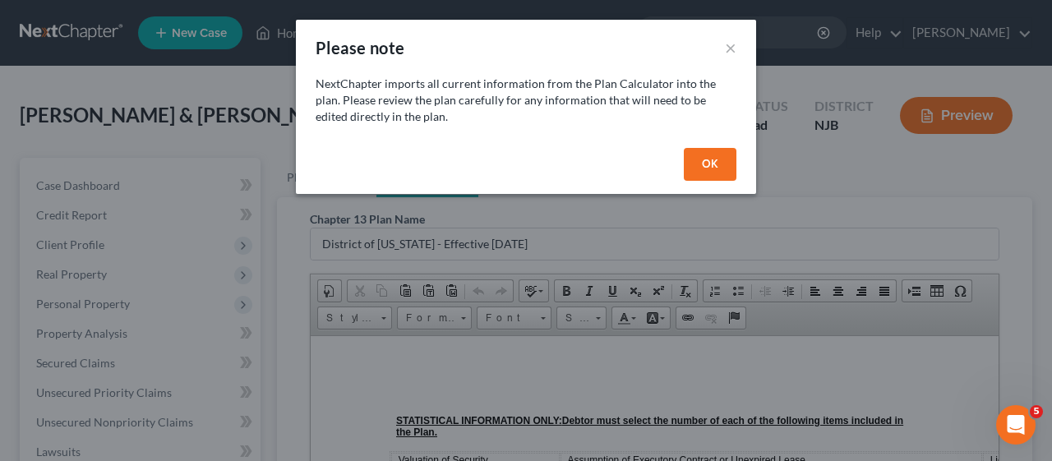
click at [707, 161] on button "OK" at bounding box center [710, 164] width 53 height 33
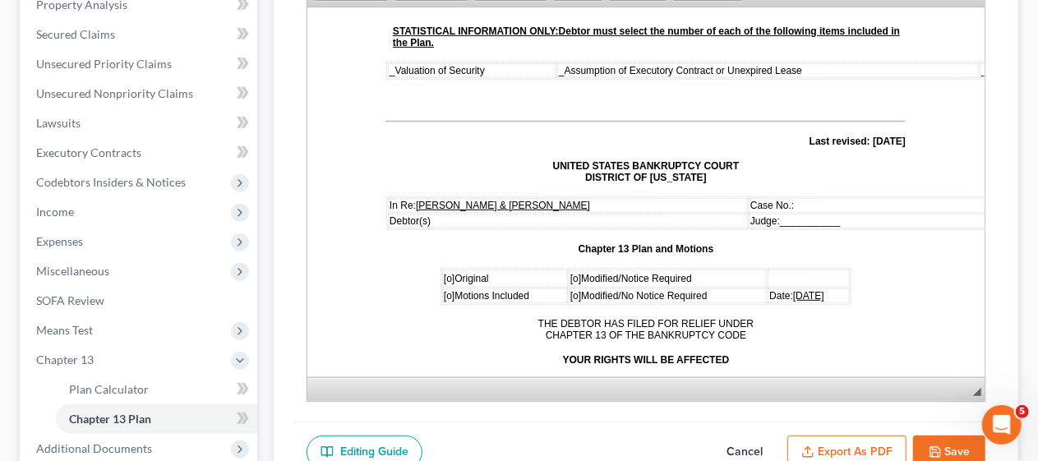
scroll to position [164, 0]
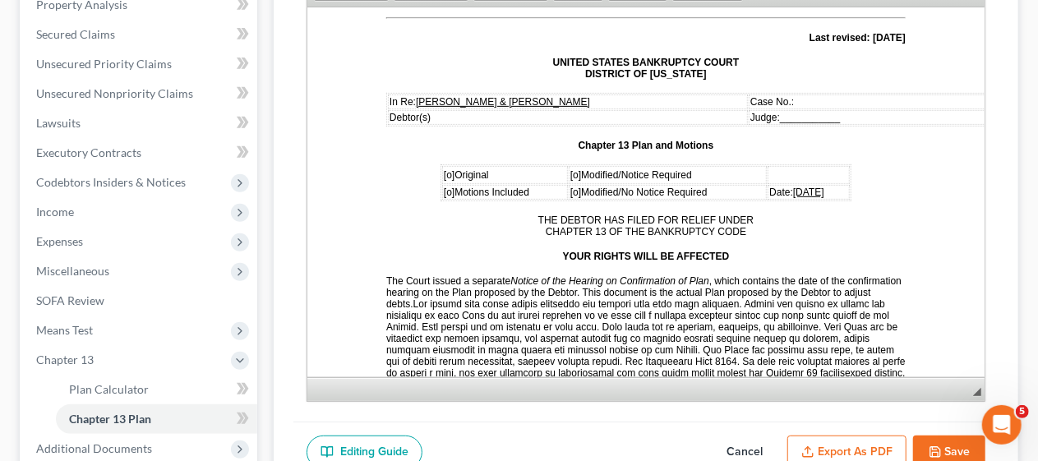
click at [443, 171] on span "[o]" at bounding box center [448, 174] width 11 height 12
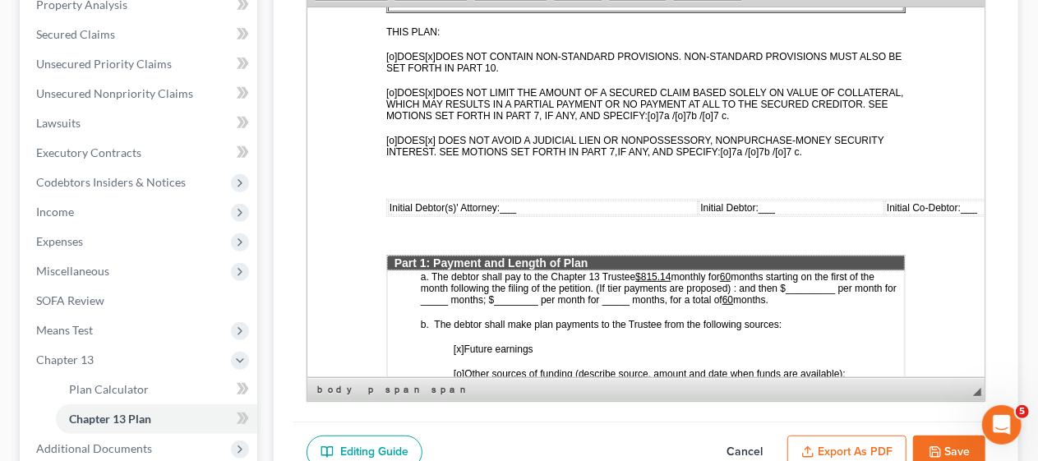
scroll to position [657, 0]
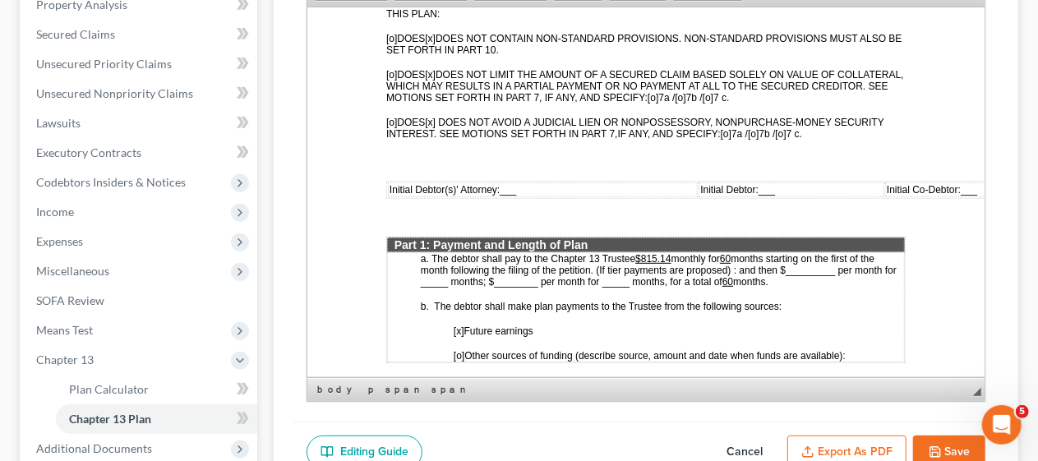
click at [500, 183] on span "Initial Debtor(s)' Attorney: ___" at bounding box center [452, 189] width 127 height 12
click at [773, 183] on span "Initial Debtor: ___" at bounding box center [758, 189] width 75 height 12
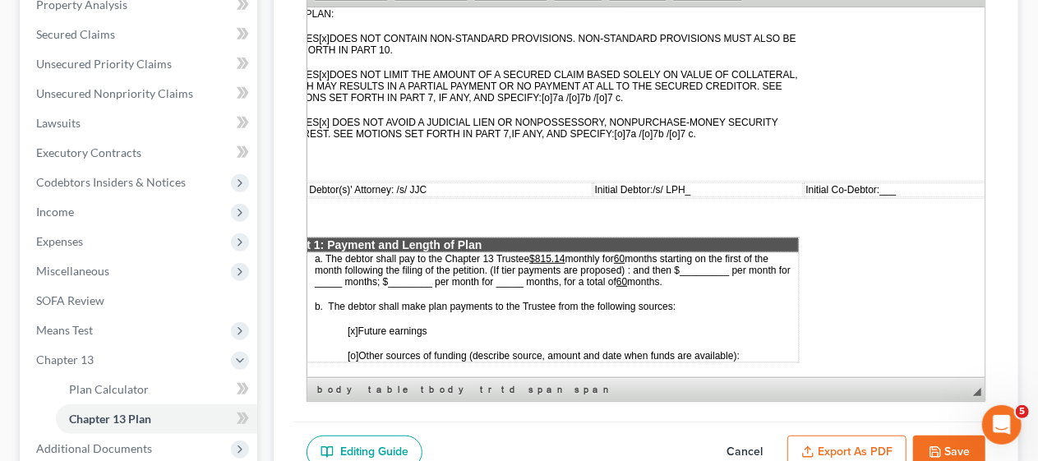
scroll to position [657, 138]
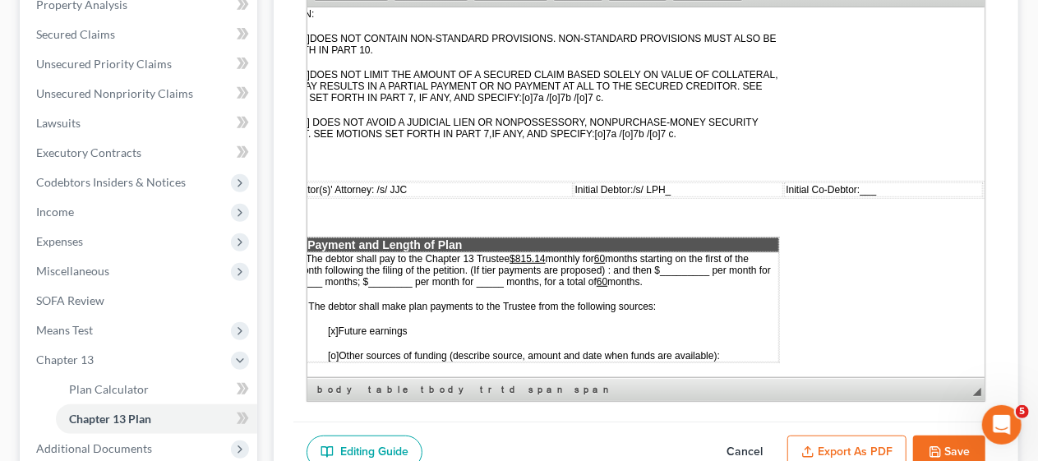
click at [859, 183] on span "___" at bounding box center [867, 189] width 16 height 12
click at [841, 182] on td "Initial Co-Debtor: /s/ ___" at bounding box center [873, 189] width 218 height 15
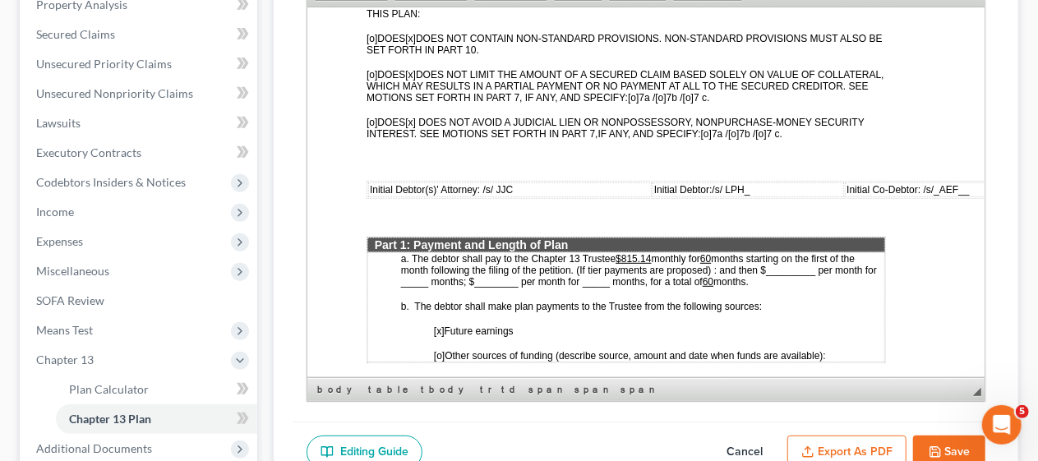
scroll to position [657, 0]
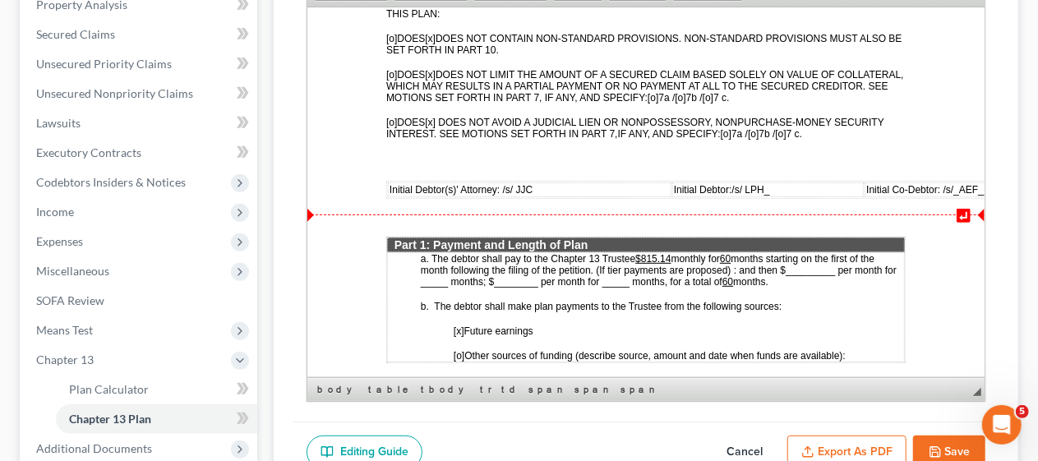
click at [672, 252] on span "monthly for" at bounding box center [694, 258] width 48 height 12
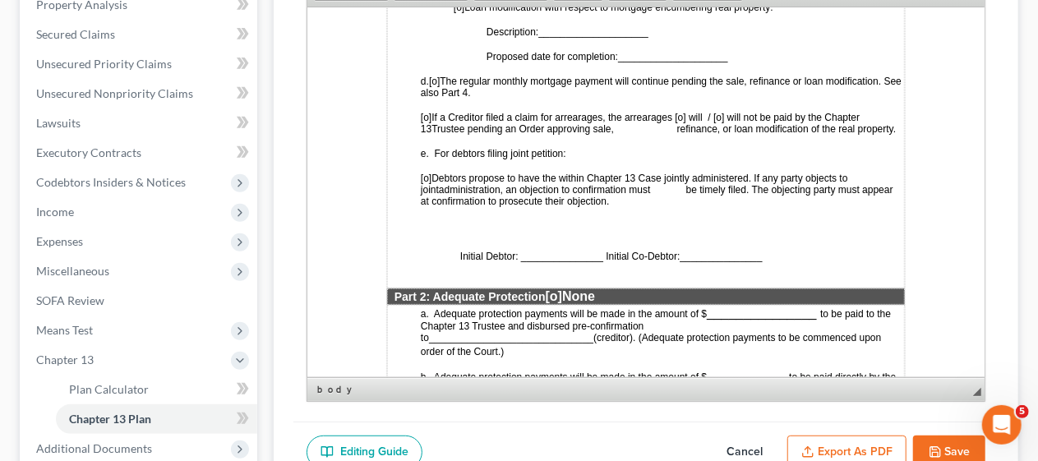
scroll to position [1233, 0]
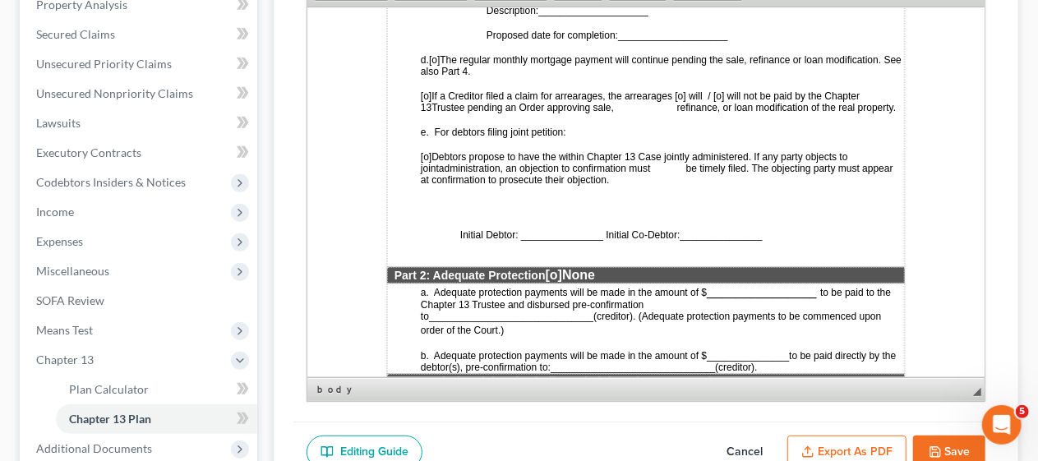
click at [521, 233] on span "Initial Debtor: _______________ Initial Co-Debtor:" at bounding box center [569, 234] width 220 height 12
click at [534, 234] on span "Initial Debtor: /s/_______________ Initial Co-Debtor:" at bounding box center [574, 234] width 230 height 12
click at [712, 237] on p "Initial Debtor: /s/_LPH______________ Initial Co-Debtor: _______________" at bounding box center [645, 233] width 516 height 15
click at [724, 234] on span "_______________" at bounding box center [763, 234] width 82 height 12
click at [431, 153] on span "[o]" at bounding box center [425, 156] width 11 height 12
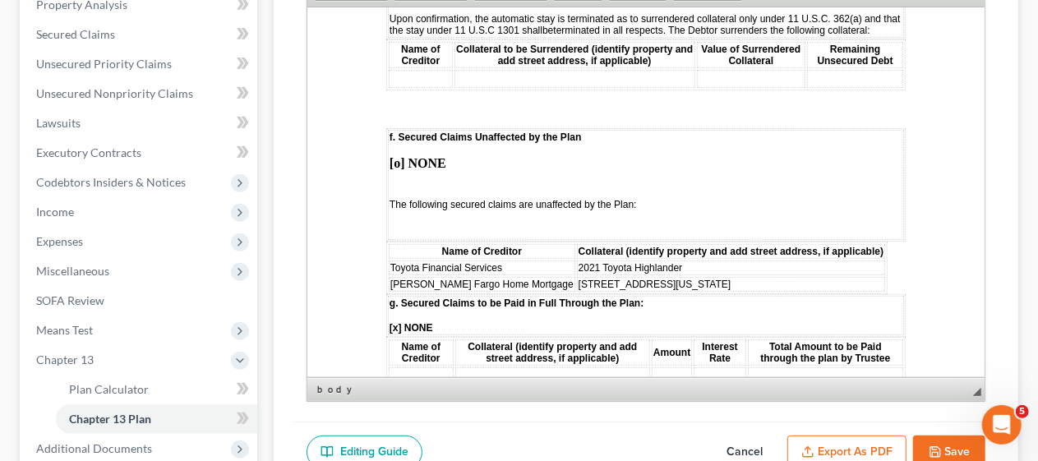
scroll to position [2876, 0]
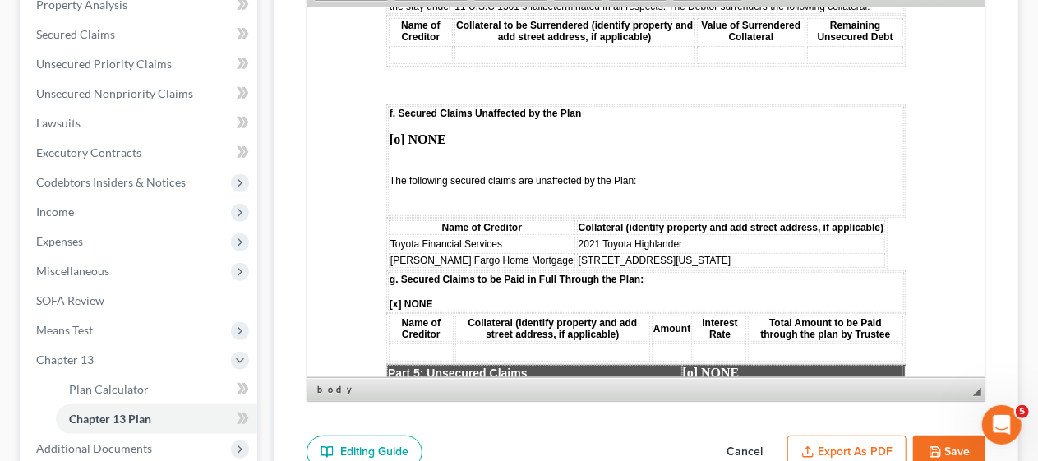
click at [457, 133] on p "[o] NONE" at bounding box center [645, 138] width 513 height 15
click at [397, 140] on strong "[o]" at bounding box center [397, 138] width 16 height 14
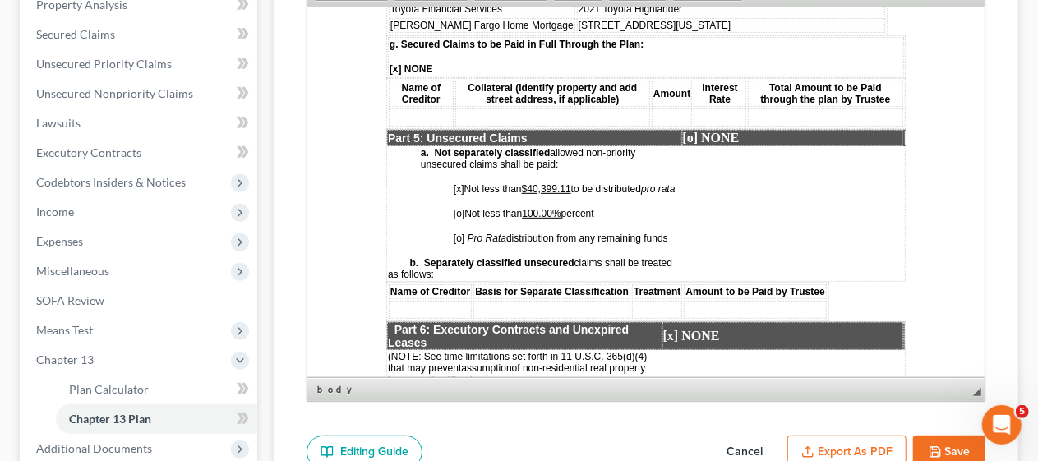
scroll to position [3122, 0]
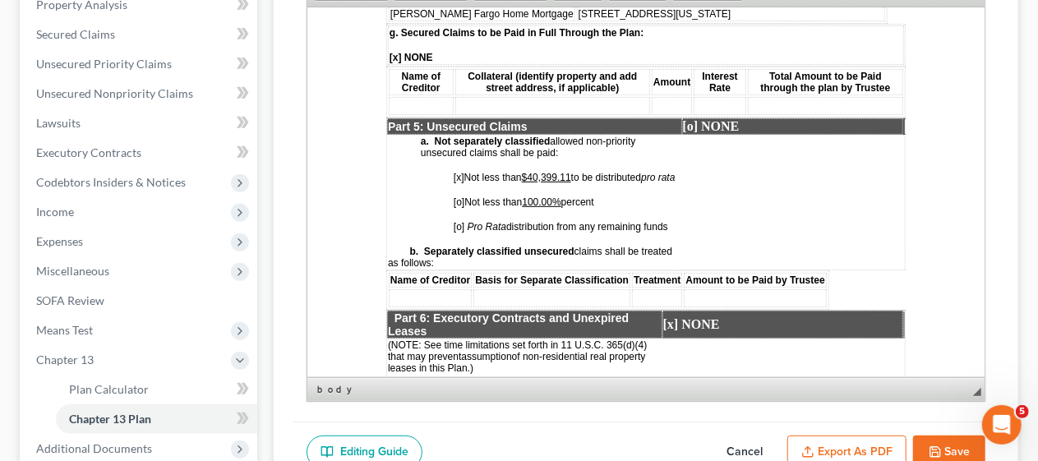
click at [458, 207] on span "[o]" at bounding box center [458, 202] width 11 height 12
click at [460, 171] on span "[x]" at bounding box center [458, 177] width 11 height 12
click at [570, 171] on u "$40,399.11" at bounding box center [545, 177] width 49 height 12
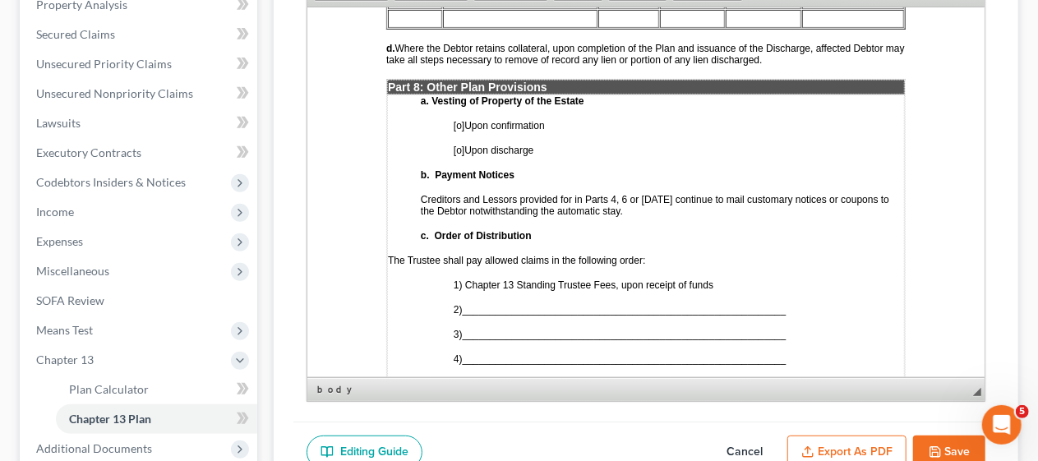
scroll to position [4191, 0]
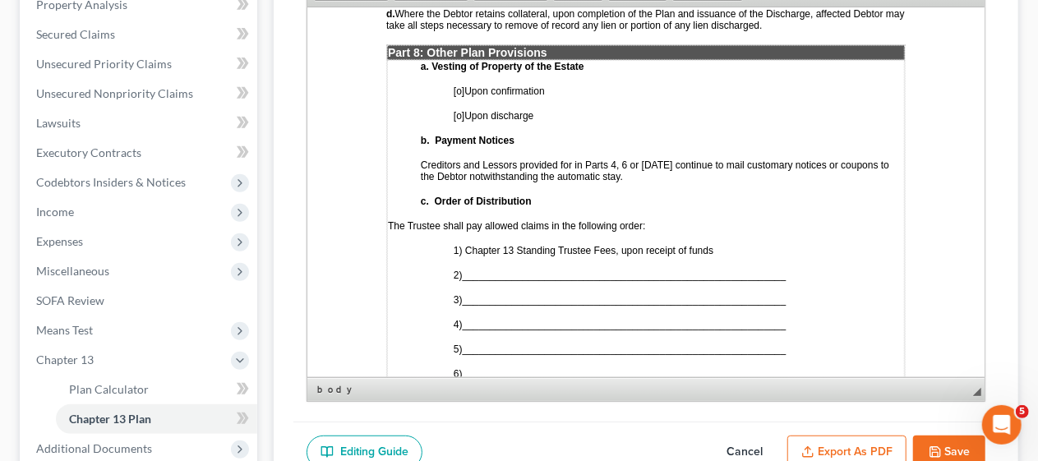
click at [460, 85] on span "[o]" at bounding box center [458, 91] width 11 height 12
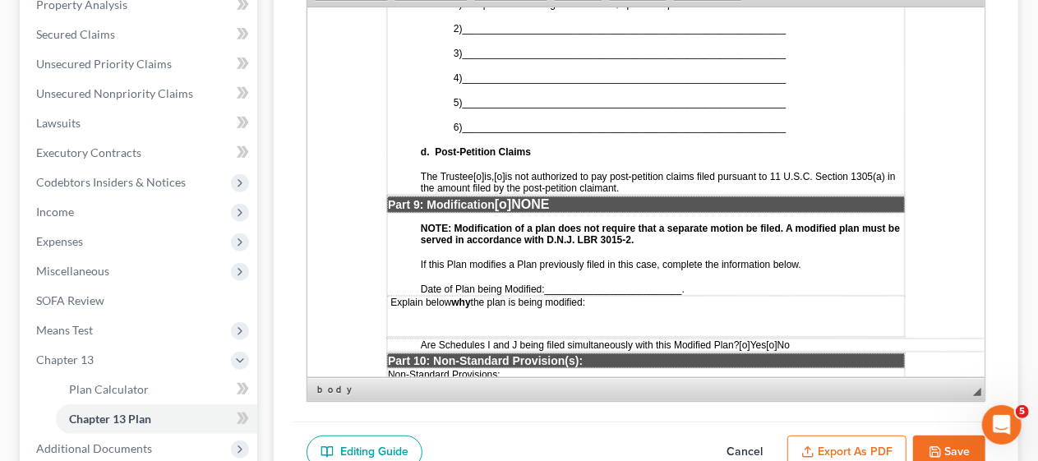
scroll to position [4355, 0]
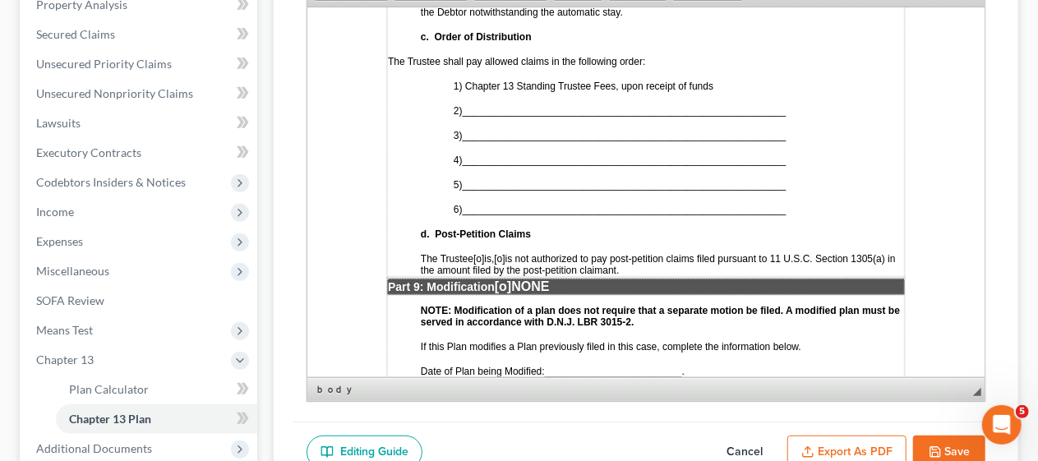
click at [478, 104] on span "___________________________________________________________" at bounding box center [624, 110] width 324 height 12
click at [476, 129] on span "___________________________________________________________" at bounding box center [624, 135] width 324 height 12
click at [478, 154] on span "___________________________________________________________" at bounding box center [624, 160] width 324 height 12
click at [476, 178] on span "___________________________________________________________" at bounding box center [624, 184] width 324 height 12
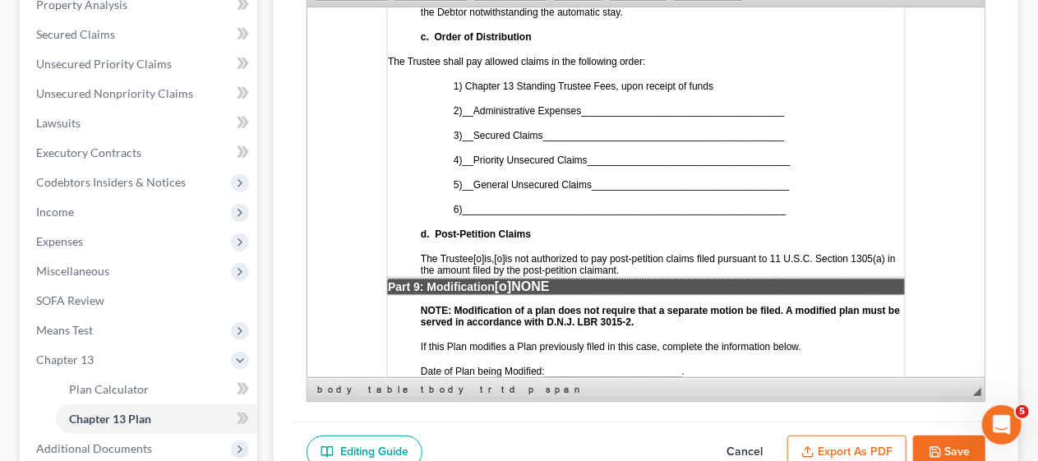
click at [504, 252] on span "[o]" at bounding box center [498, 258] width 11 height 12
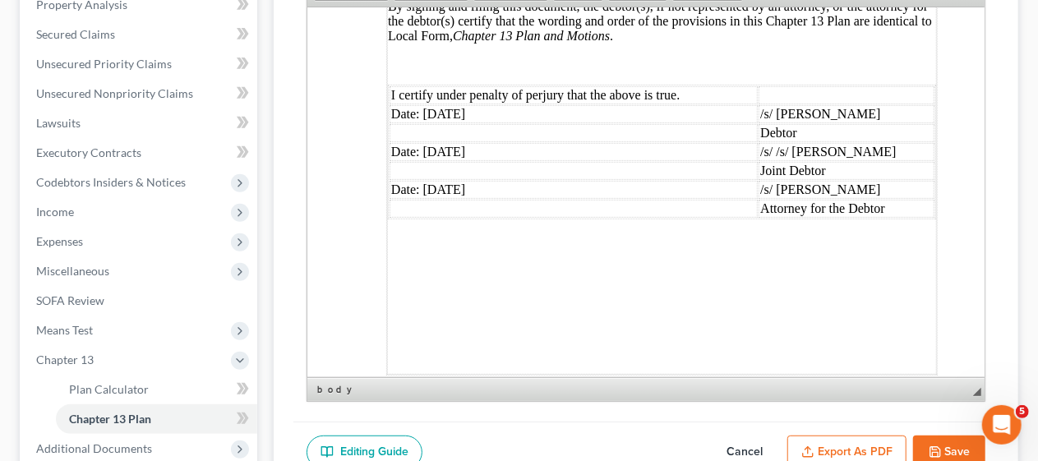
scroll to position [5061, 0]
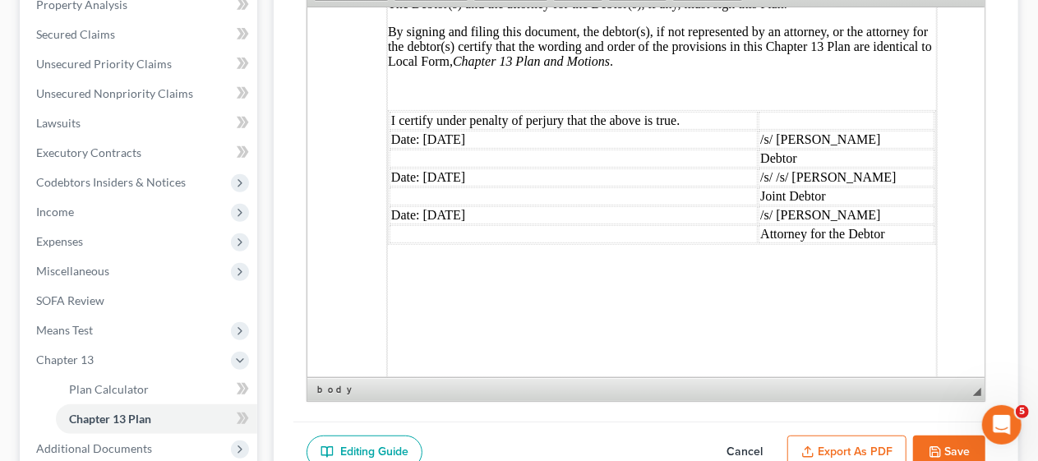
click at [944, 444] on button "Save" at bounding box center [949, 452] width 72 height 35
select select "0"
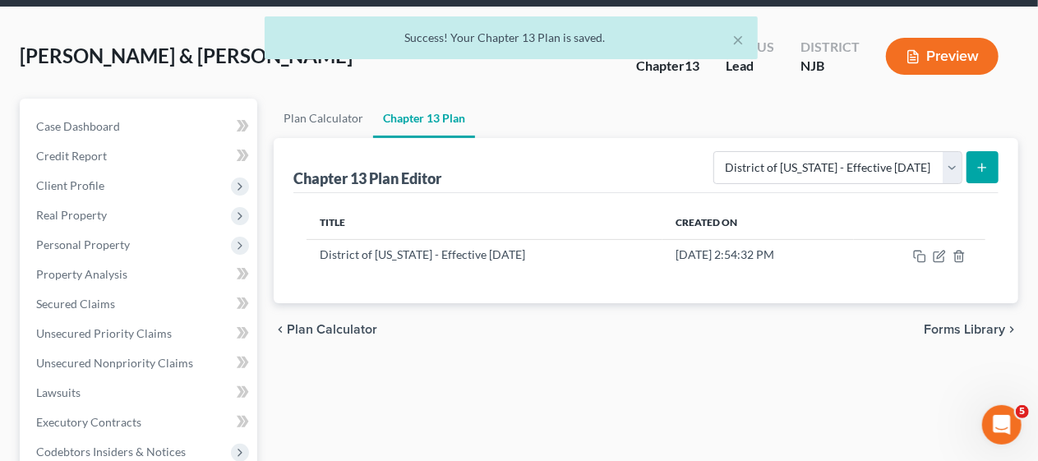
scroll to position [0, 0]
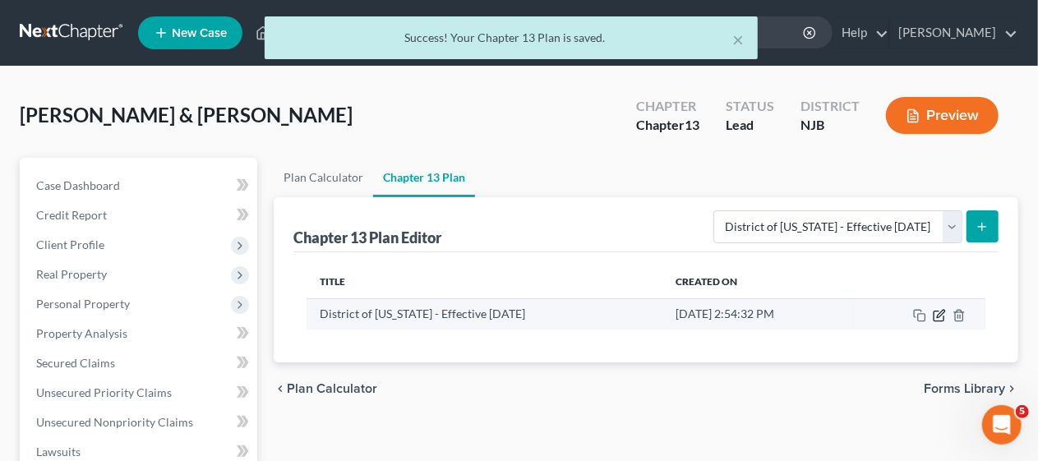
click at [937, 312] on icon "button" at bounding box center [939, 315] width 13 height 13
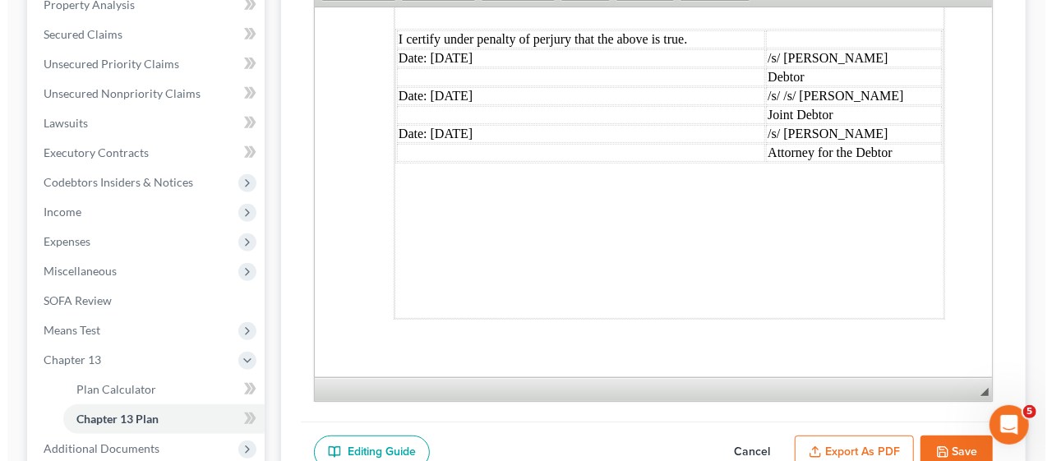
scroll to position [5143, 0]
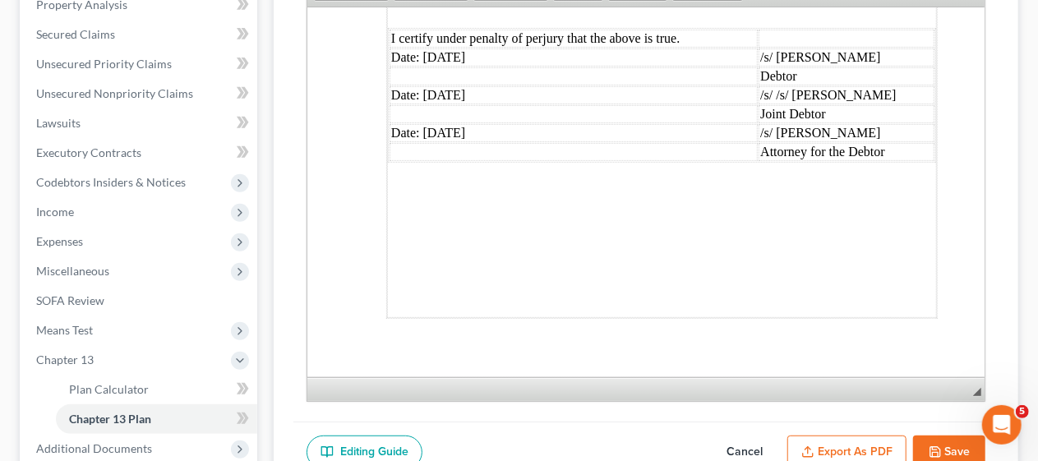
click at [847, 437] on button "Export as PDF" at bounding box center [846, 452] width 119 height 35
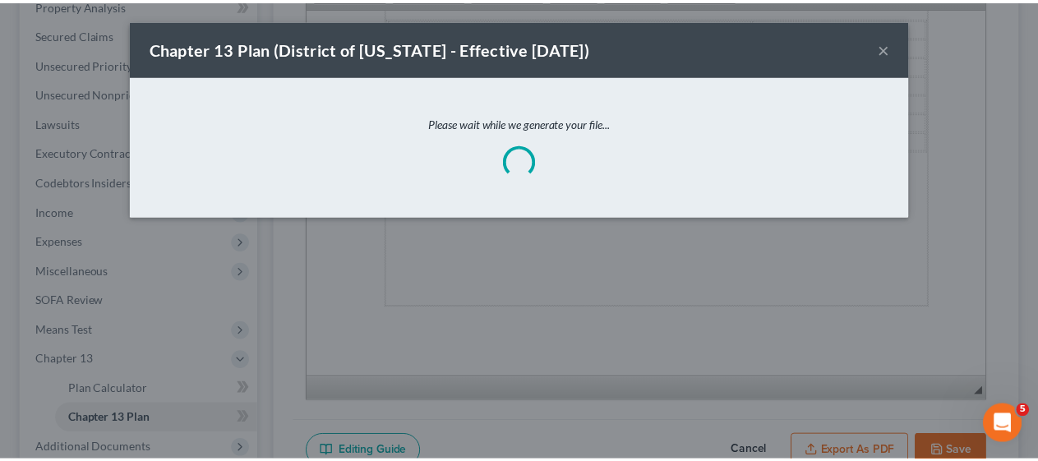
scroll to position [5108, 0]
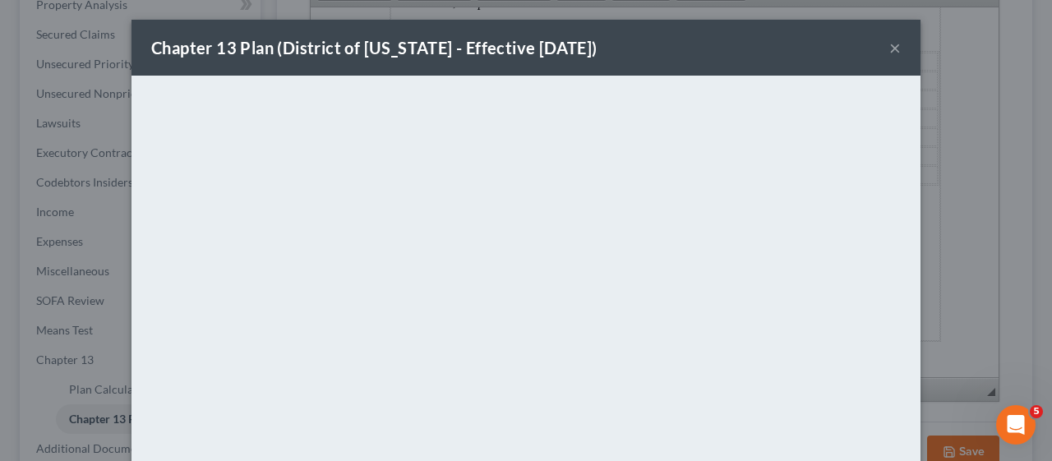
click at [889, 44] on button "×" at bounding box center [895, 48] width 12 height 20
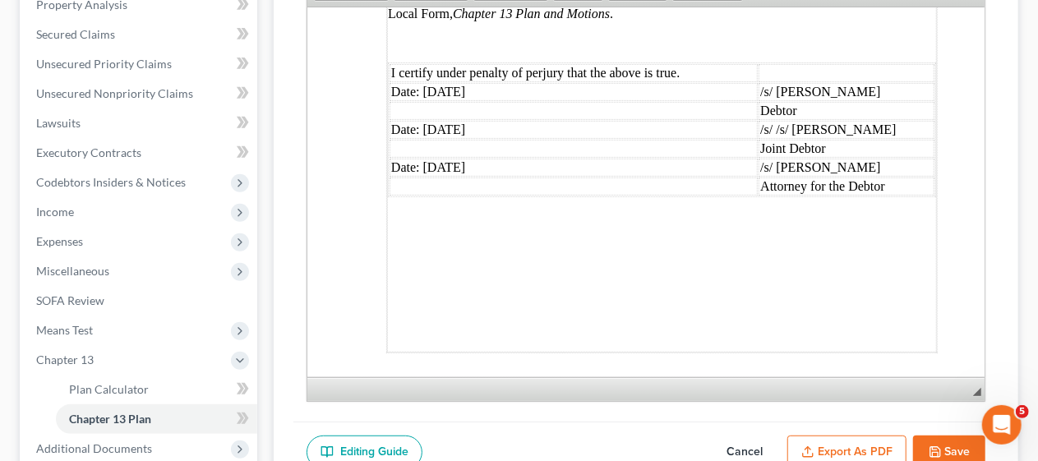
scroll to position [5143, 0]
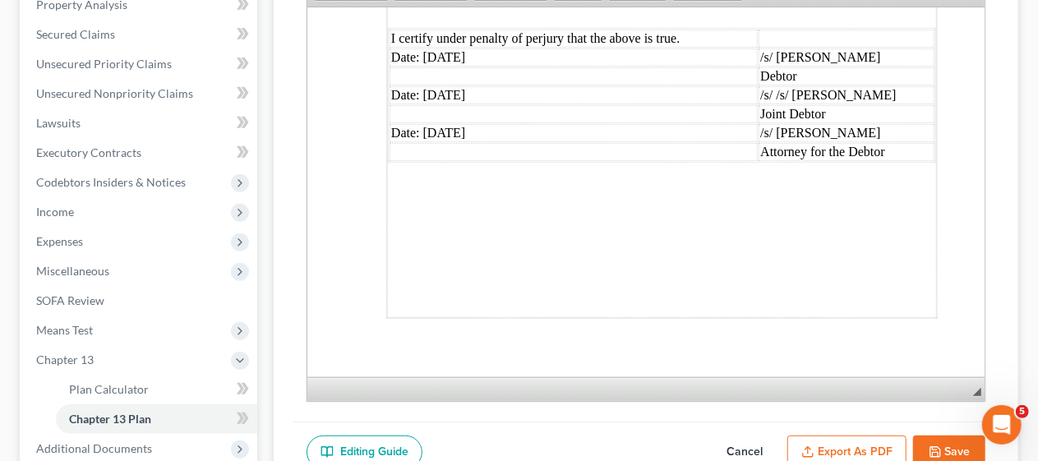
click at [962, 441] on button "Save" at bounding box center [949, 452] width 72 height 35
select select "0"
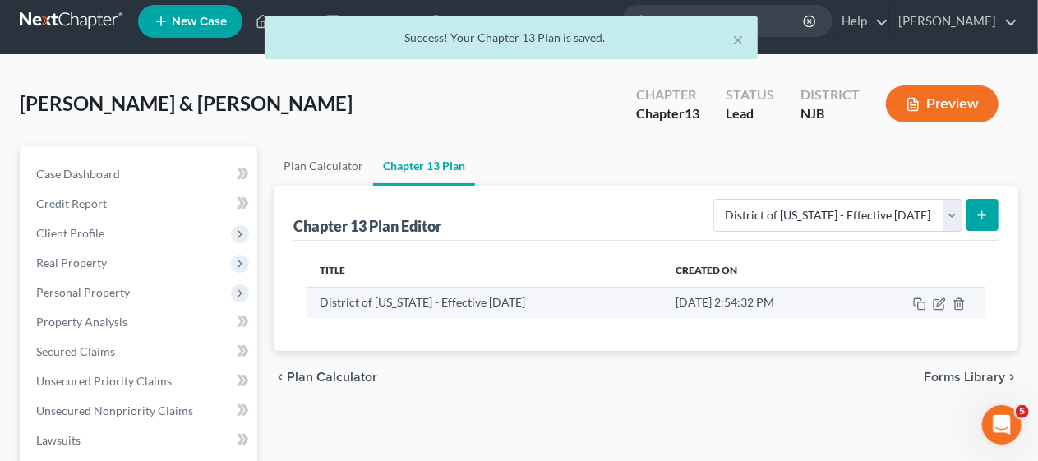
scroll to position [0, 0]
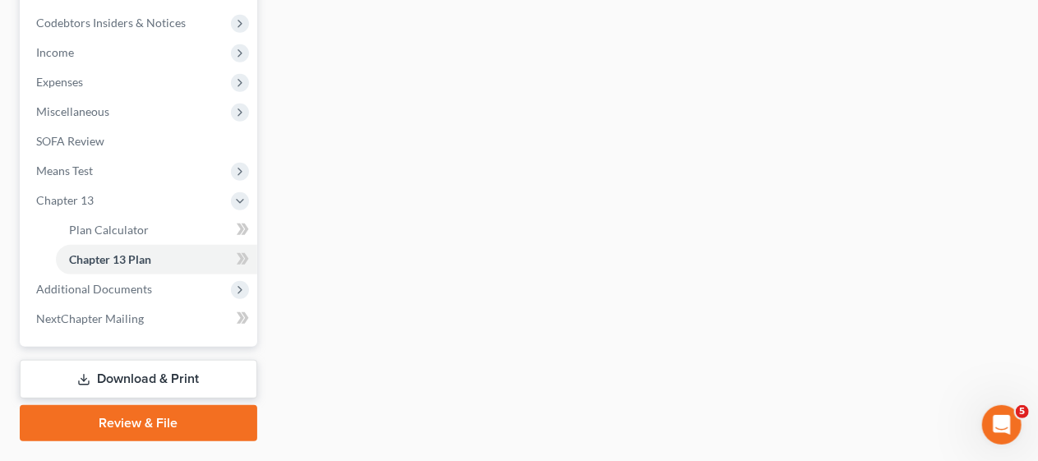
scroll to position [493, 0]
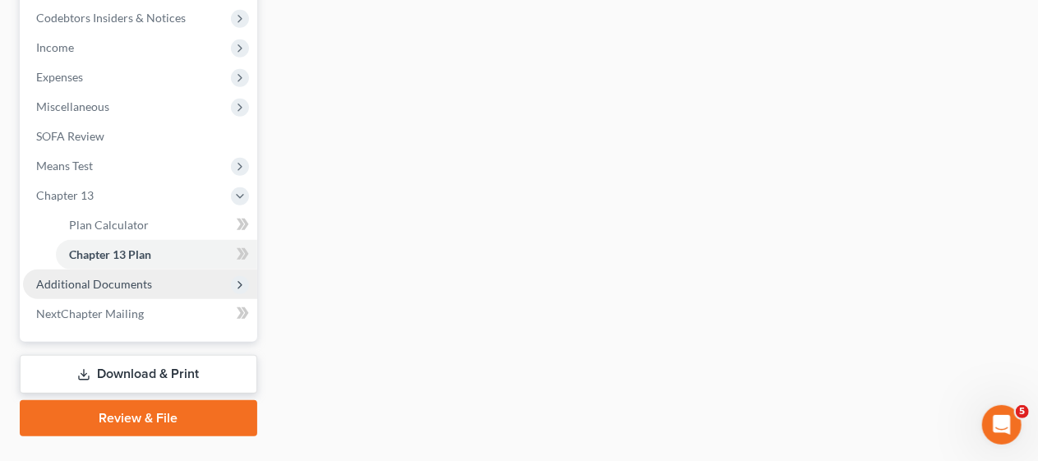
click at [146, 277] on span "Additional Documents" at bounding box center [94, 284] width 116 height 14
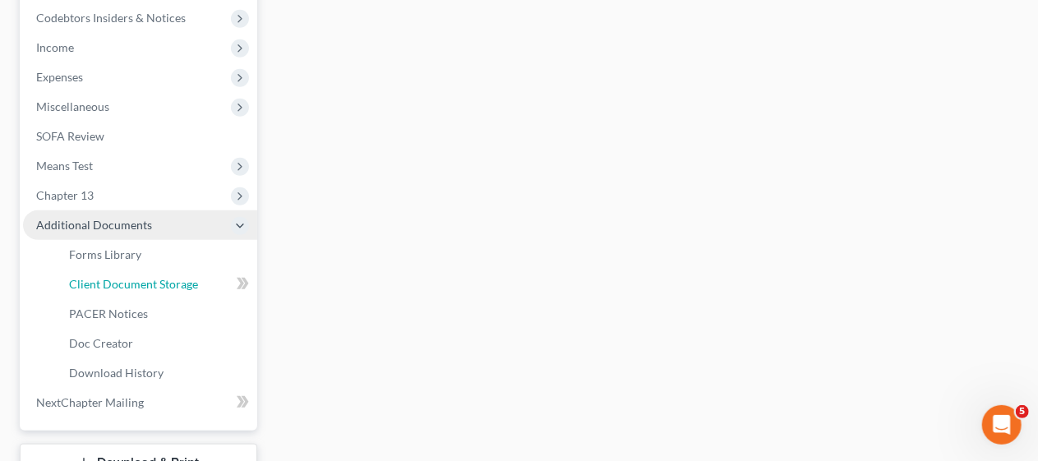
click at [146, 277] on span "Client Document Storage" at bounding box center [133, 284] width 129 height 14
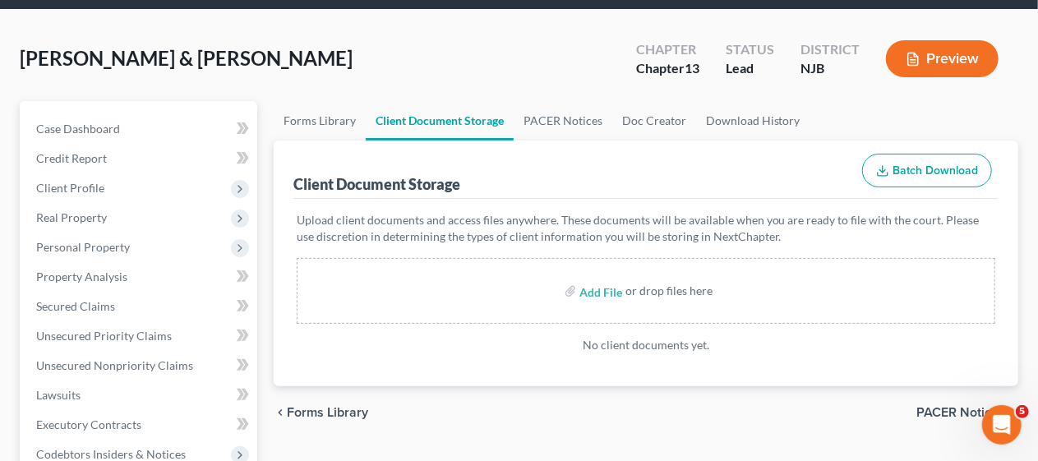
scroll to position [82, 0]
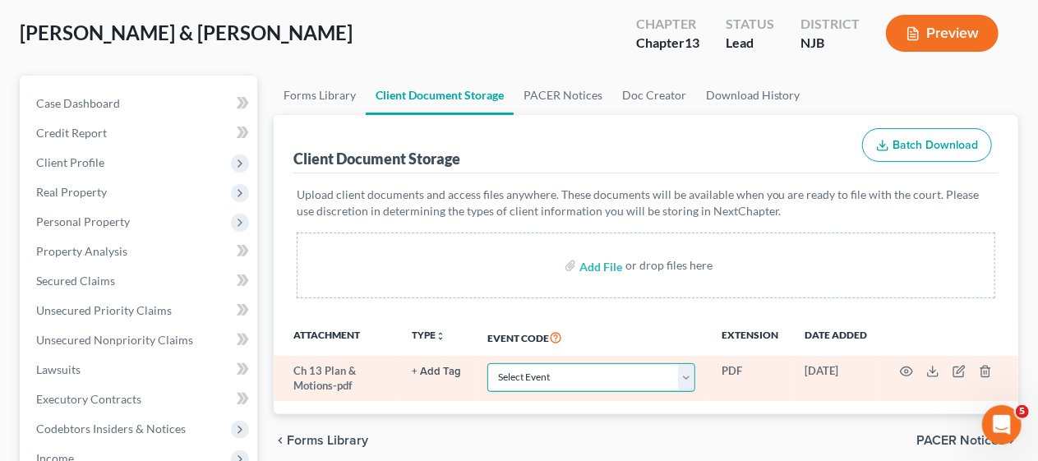
drag, startPoint x: 692, startPoint y: 371, endPoint x: 700, endPoint y: 362, distance: 12.8
click at [692, 371] on select "Select Event 20 Largest Unsecured Creditors Amended Attorney Compensation State…" at bounding box center [591, 377] width 208 height 29
select select "19"
click at [487, 363] on select "Select Event 20 Largest Unsecured Creditors Amended Attorney Compensation State…" at bounding box center [591, 377] width 208 height 29
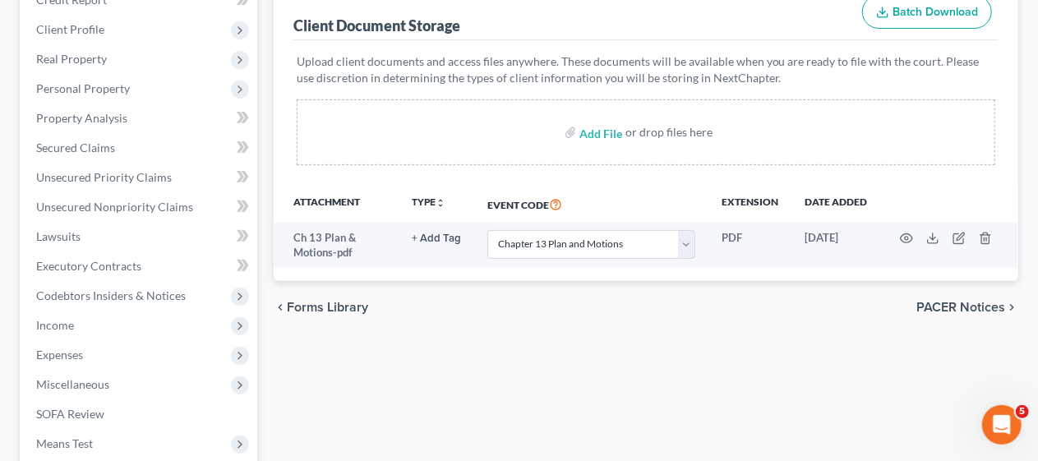
scroll to position [247, 0]
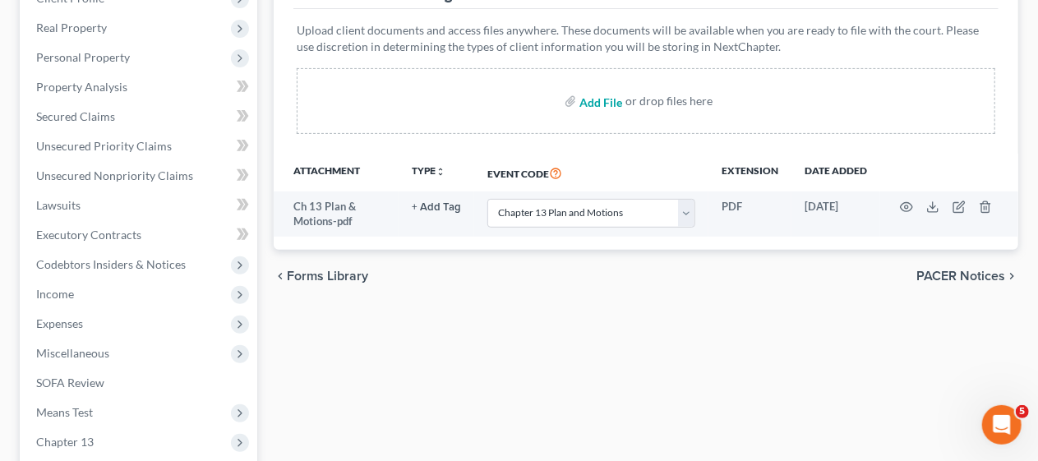
select select "19"
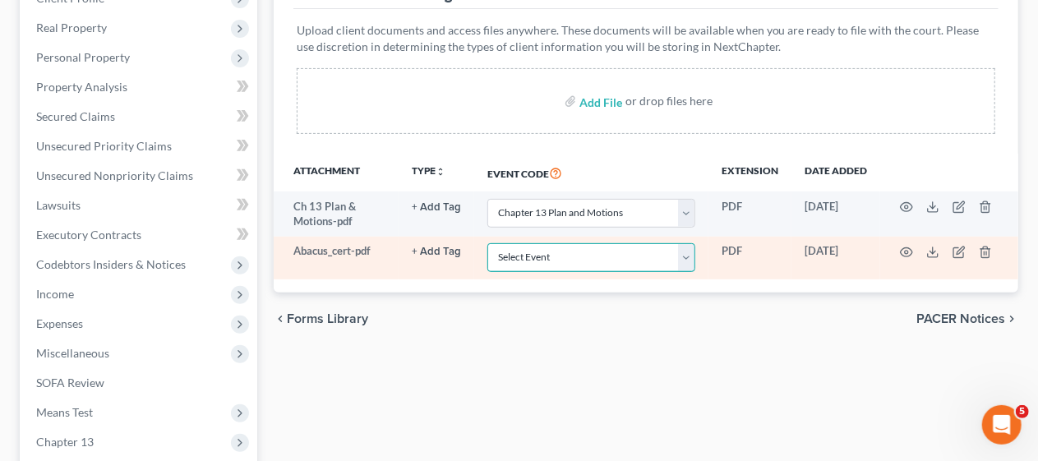
click at [684, 258] on select "Select Event 20 Largest Unsecured Creditors Amended Attorney Compensation State…" at bounding box center [591, 257] width 208 height 29
select select "9"
click at [487, 243] on select "Select Event 20 Largest Unsecured Creditors Amended Attorney Compensation State…" at bounding box center [591, 257] width 208 height 29
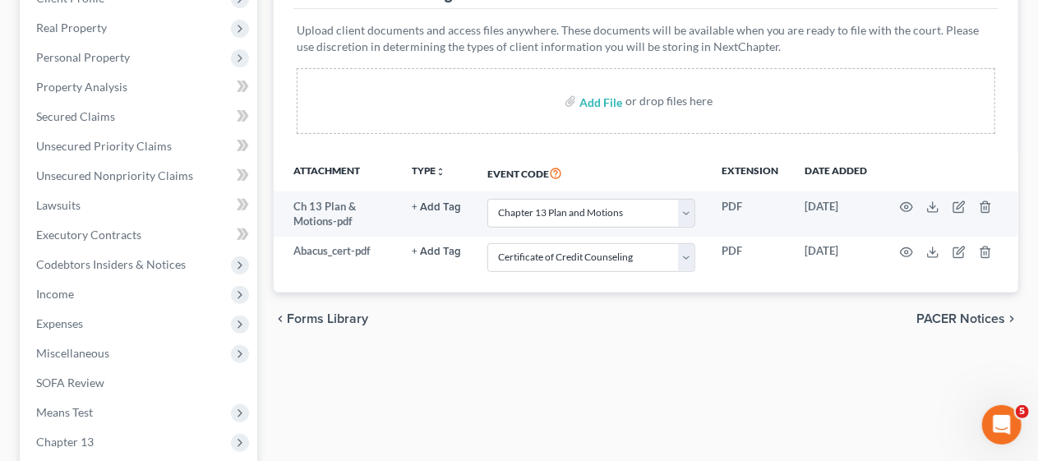
click at [263, 339] on div "Case Dashboard Payments Invoices Payments Payments Credit Report Client Profile" at bounding box center [139, 341] width 254 height 860
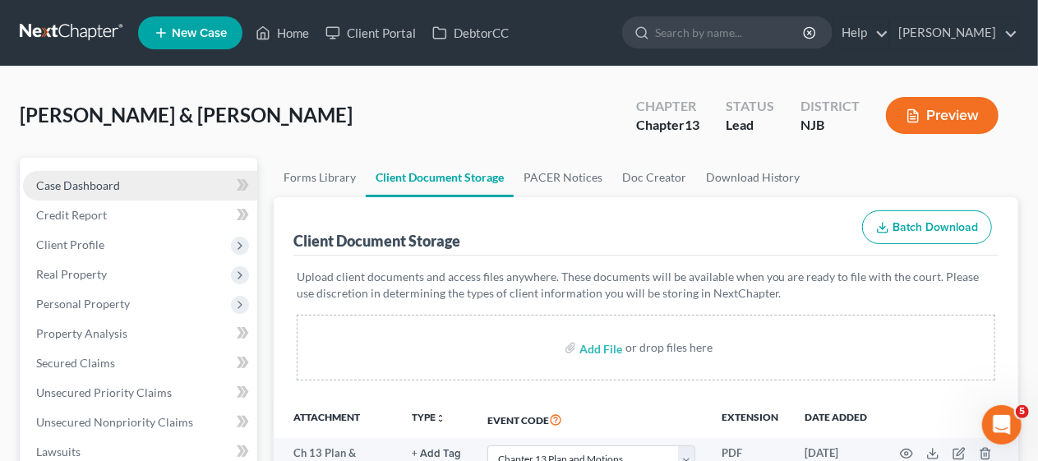
click at [132, 177] on link "Case Dashboard" at bounding box center [140, 186] width 234 height 30
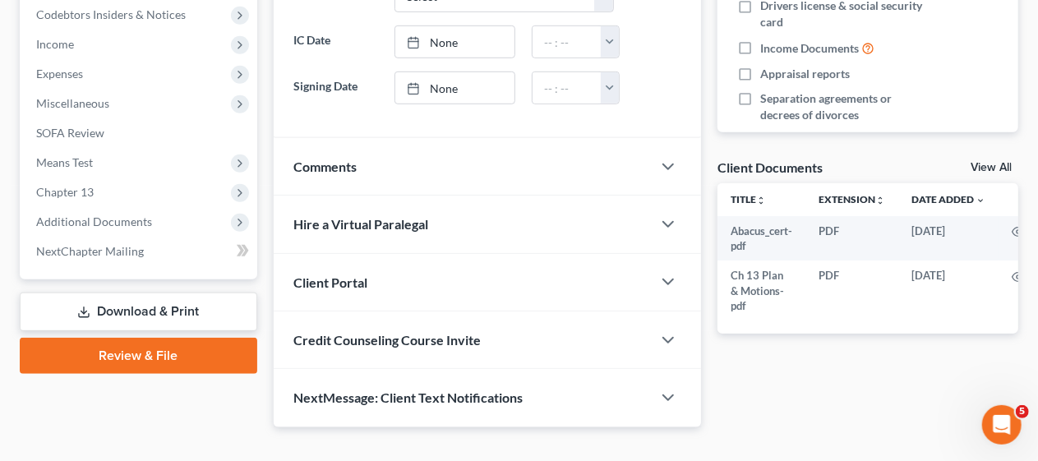
scroll to position [518, 0]
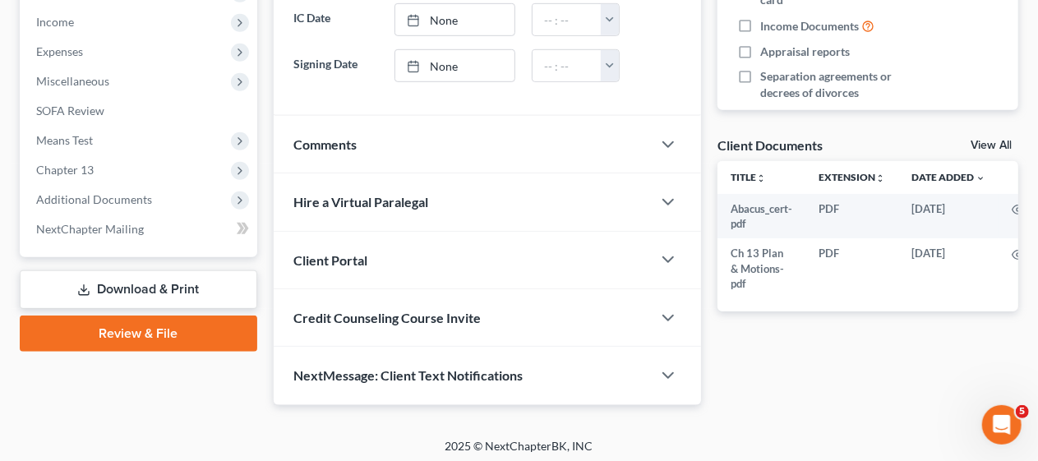
click at [169, 284] on link "Download & Print" at bounding box center [138, 289] width 237 height 39
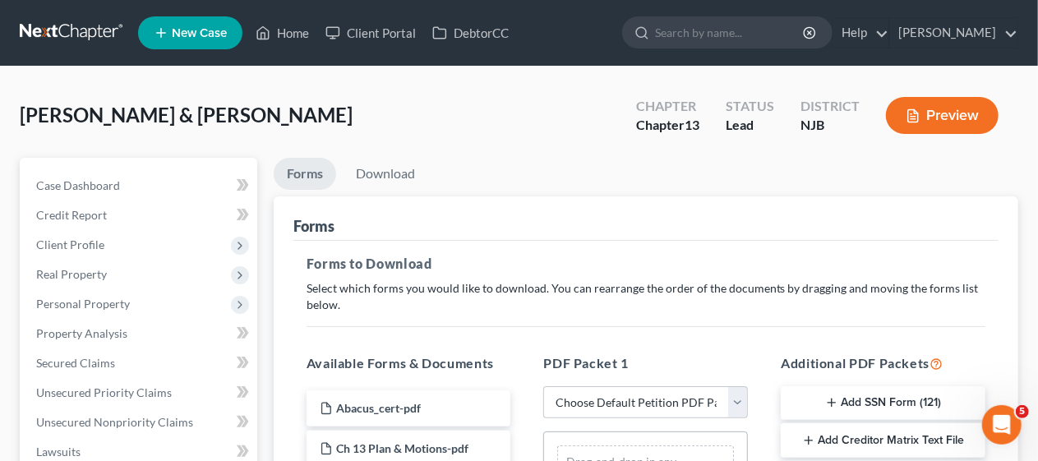
scroll to position [164, 0]
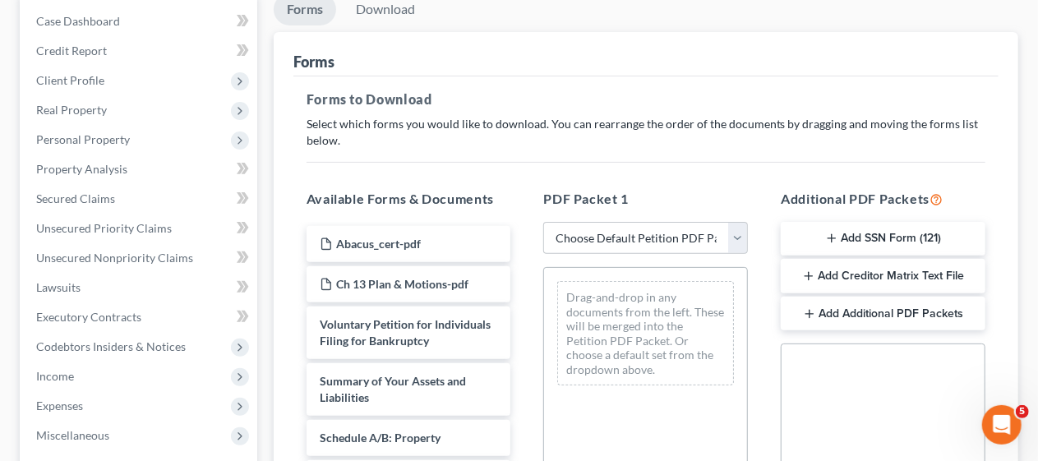
click at [882, 234] on button "Add SSN Form (121)" at bounding box center [883, 239] width 205 height 35
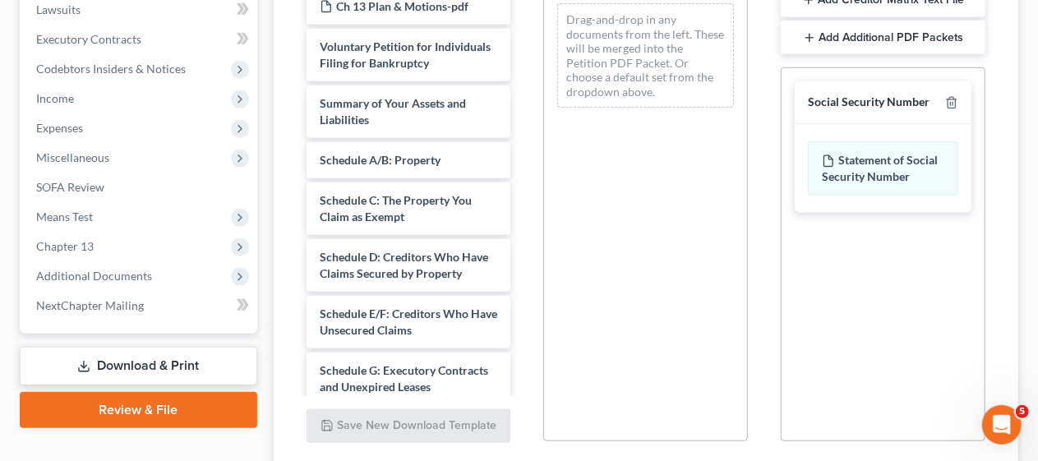
scroll to position [569, 0]
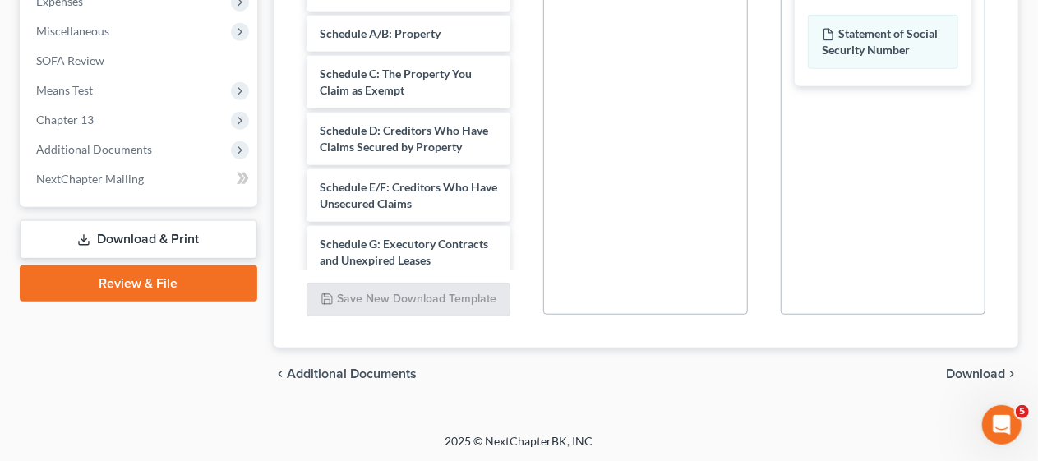
click at [970, 370] on span "Download" at bounding box center [975, 373] width 59 height 13
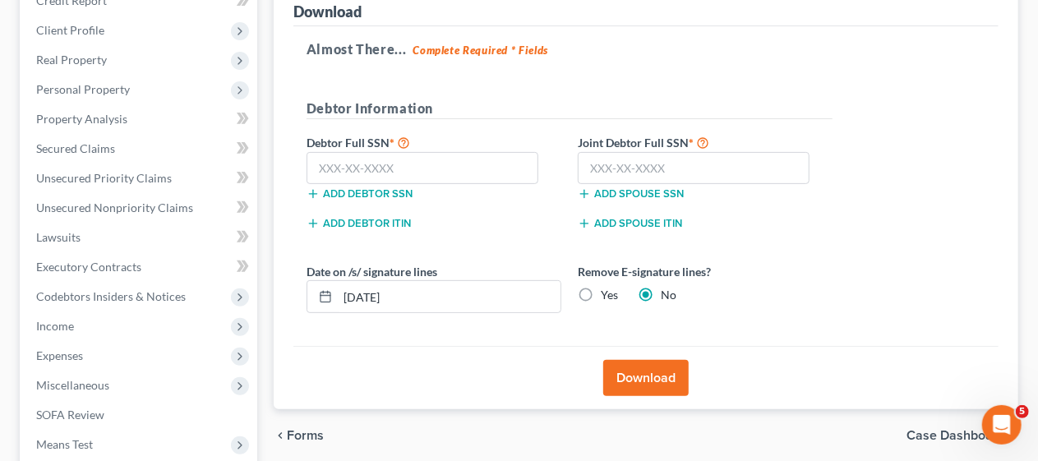
scroll to position [223, 0]
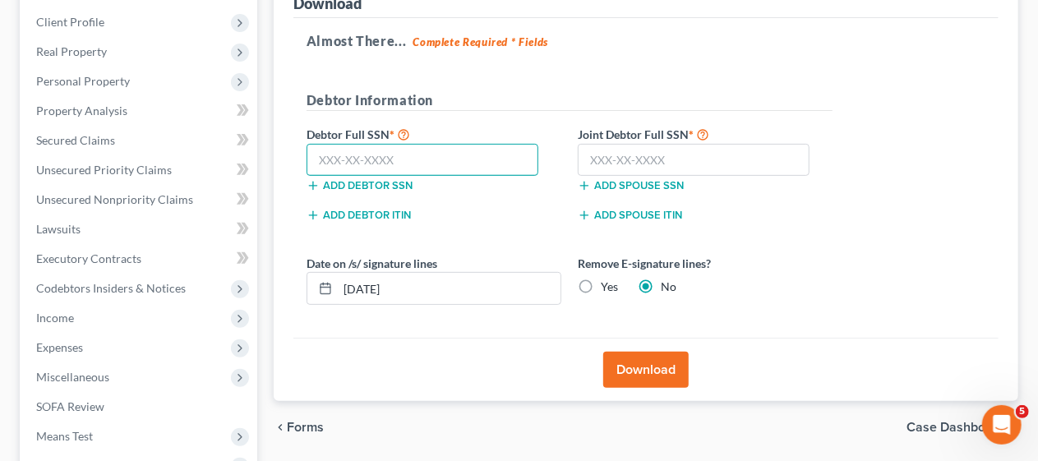
drag, startPoint x: 316, startPoint y: 156, endPoint x: 330, endPoint y: 157, distance: 14.8
click at [316, 156] on input "text" at bounding box center [422, 160] width 233 height 33
type input "136-92-7273"
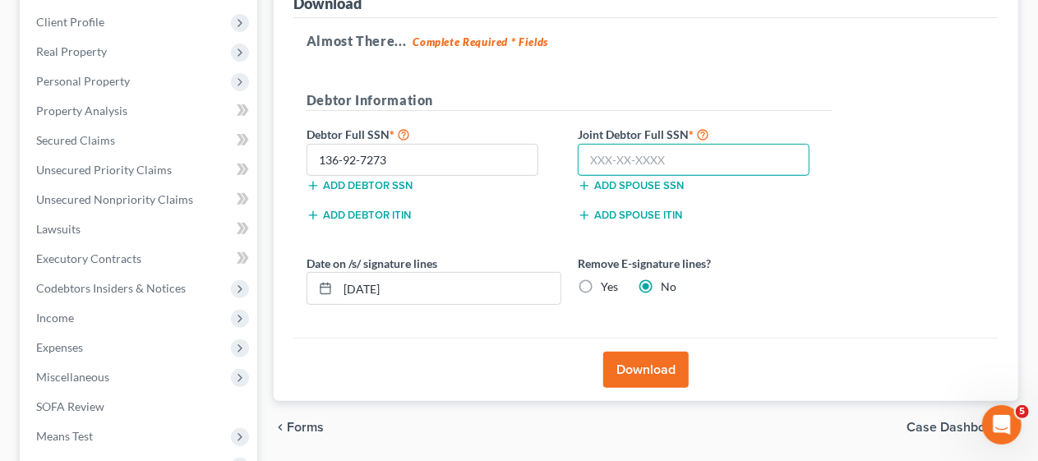
click at [585, 158] on input "text" at bounding box center [694, 160] width 233 height 33
click at [582, 150] on input "text" at bounding box center [694, 160] width 233 height 33
type input "150-92-9123"
click at [527, 342] on div "Download" at bounding box center [645, 369] width 705 height 63
click at [660, 364] on button "Download" at bounding box center [645, 370] width 85 height 36
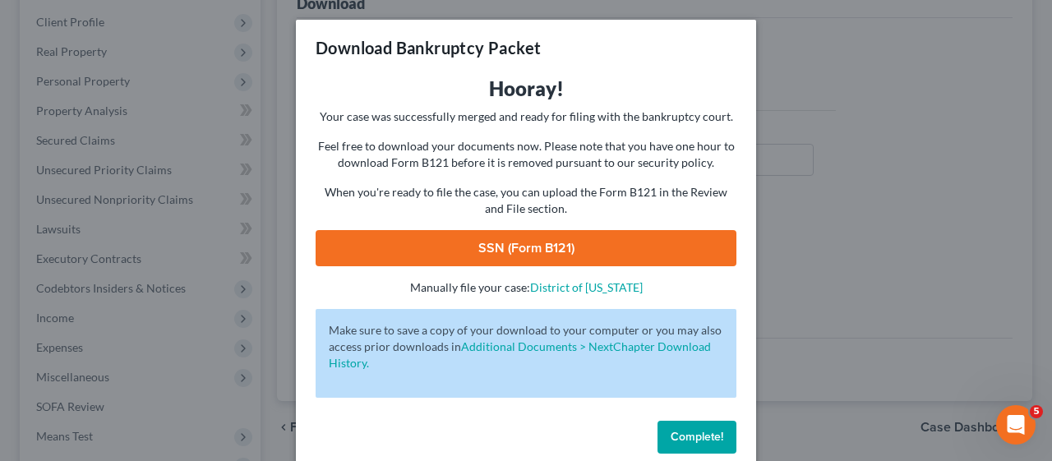
click at [513, 247] on link "SSN (Form B121)" at bounding box center [526, 248] width 421 height 36
click at [698, 434] on span "Complete!" at bounding box center [696, 437] width 53 height 14
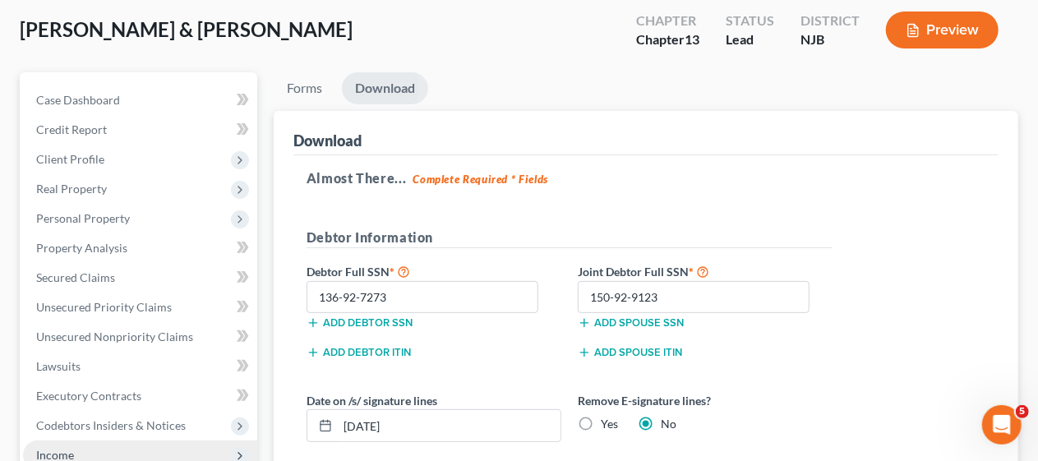
scroll to position [0, 0]
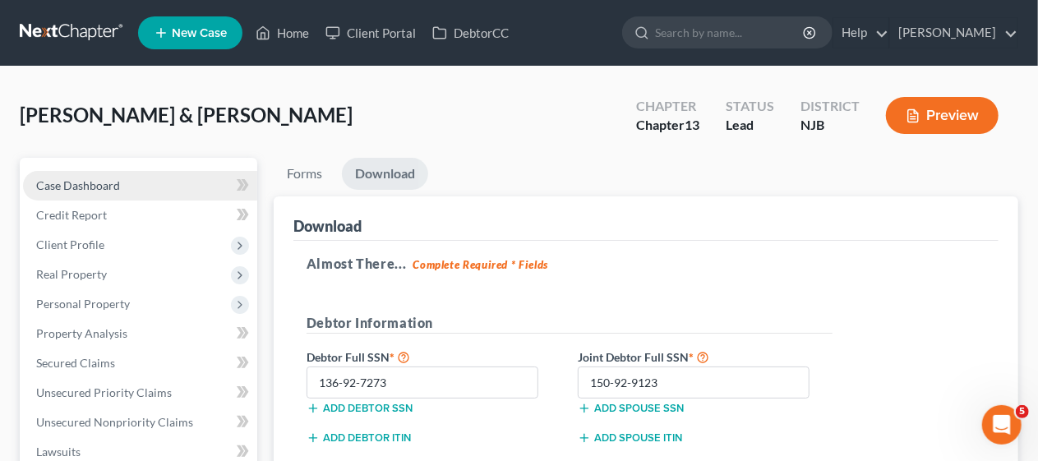
click at [124, 184] on link "Case Dashboard" at bounding box center [140, 186] width 234 height 30
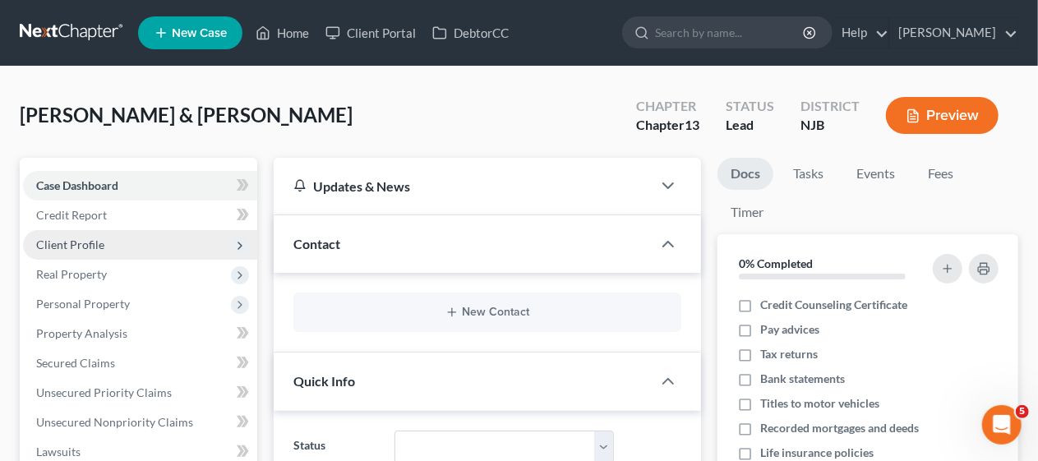
click at [141, 237] on span "Client Profile" at bounding box center [140, 245] width 234 height 30
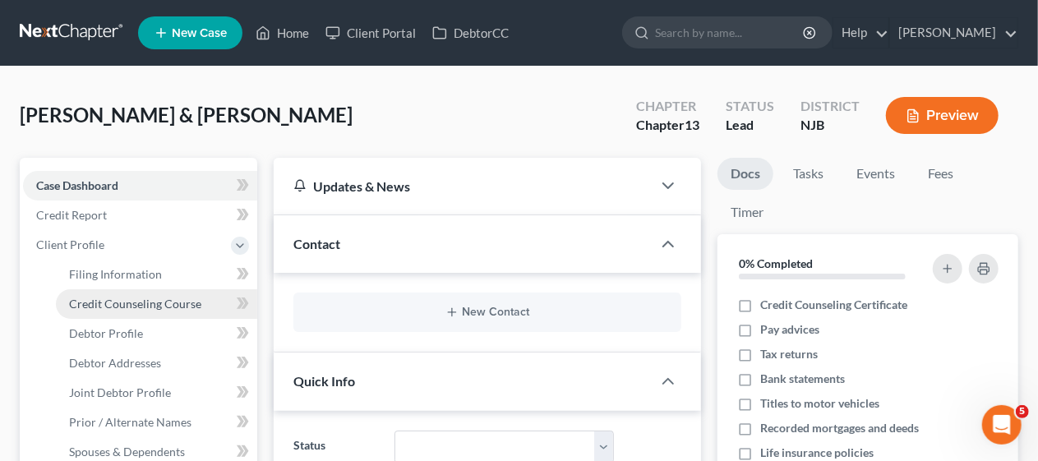
click at [165, 300] on span "Credit Counseling Course" at bounding box center [135, 304] width 132 height 14
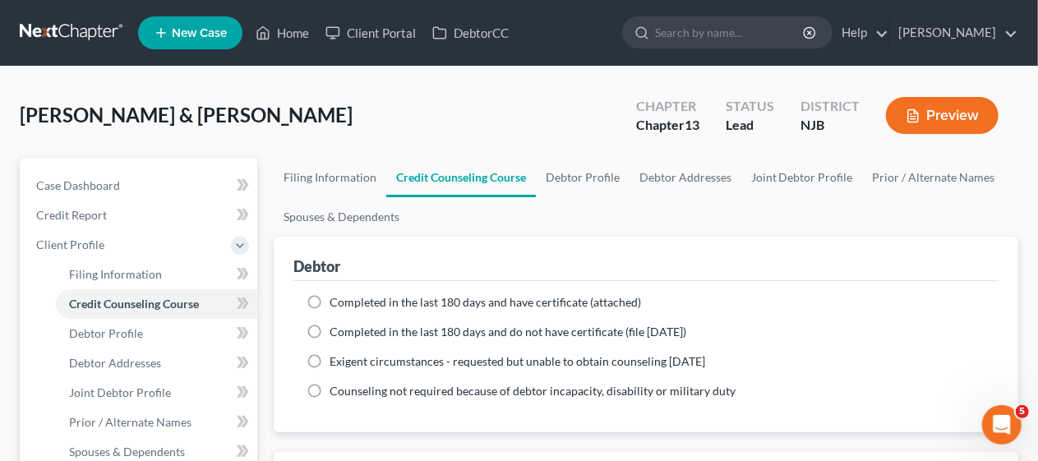
click at [329, 298] on label "Completed in the last 180 days and have certificate (attached)" at bounding box center [484, 302] width 311 height 16
click at [336, 298] on input "Completed in the last 180 days and have certificate (attached)" at bounding box center [341, 299] width 11 height 11
radio input "true"
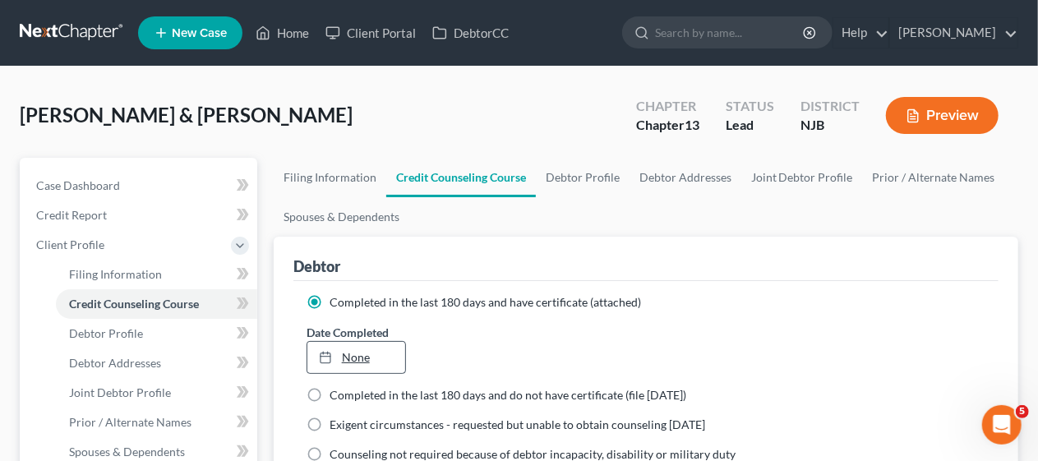
click at [362, 355] on link "None" at bounding box center [356, 357] width 98 height 31
type input "[DATE]"
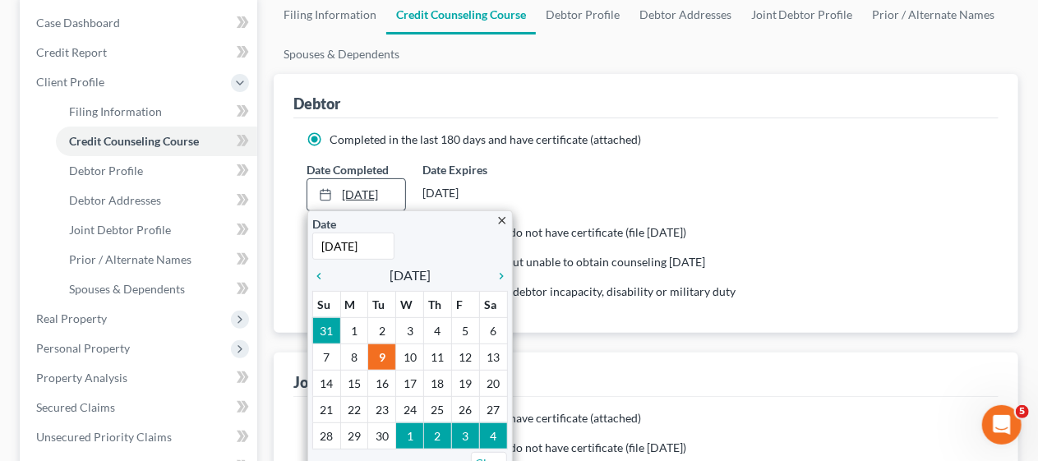
scroll to position [164, 0]
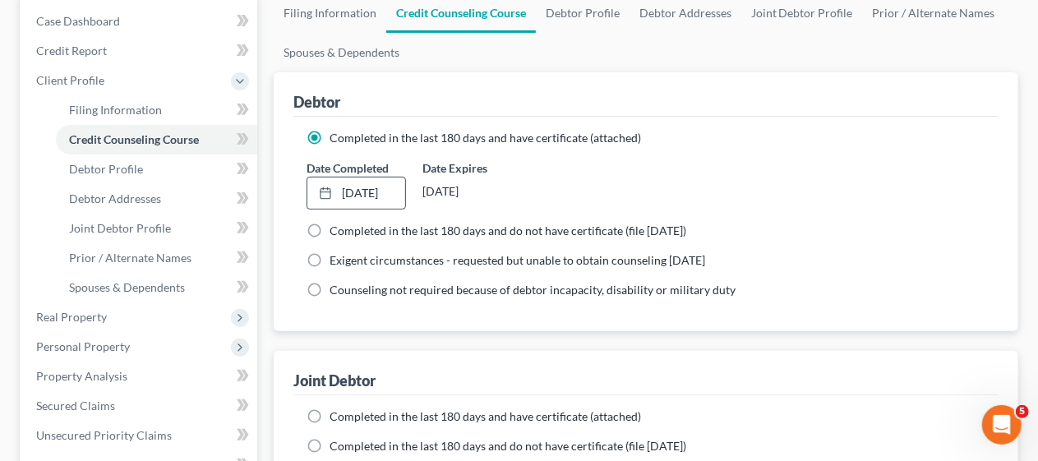
click at [465, 322] on div "Completed in the last 180 days and have certificate (attached) Date Completed […" at bounding box center [645, 224] width 705 height 214
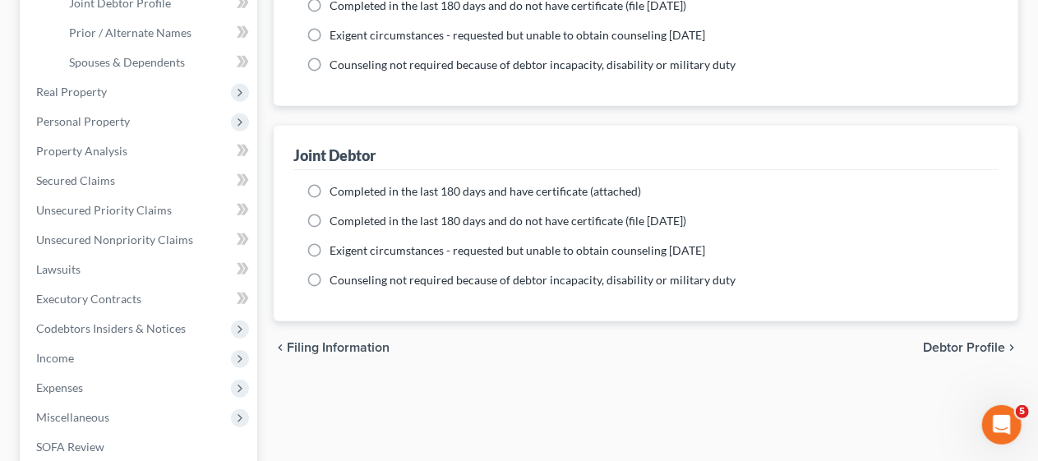
scroll to position [411, 0]
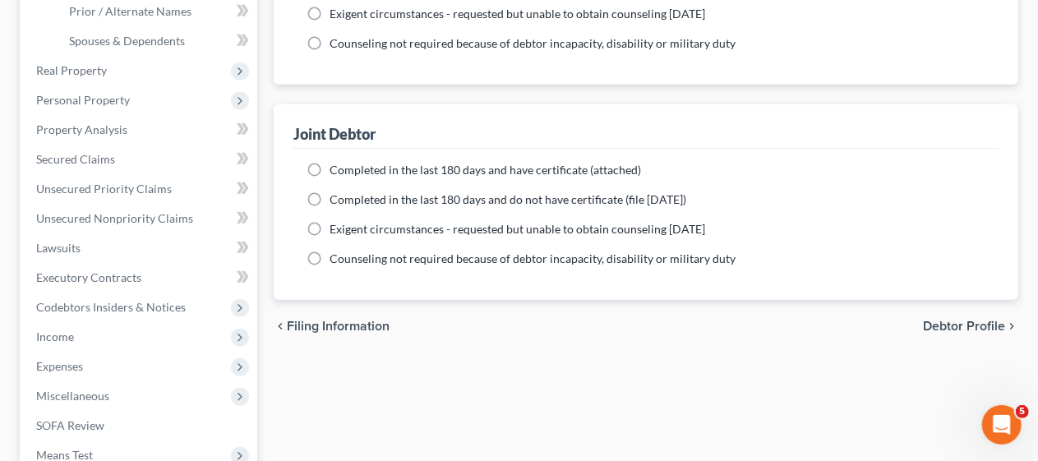
click at [329, 167] on label "Completed in the last 180 days and have certificate (attached)" at bounding box center [484, 170] width 311 height 16
click at [336, 167] on input "Completed in the last 180 days and have certificate (attached)" at bounding box center [341, 167] width 11 height 11
radio input "true"
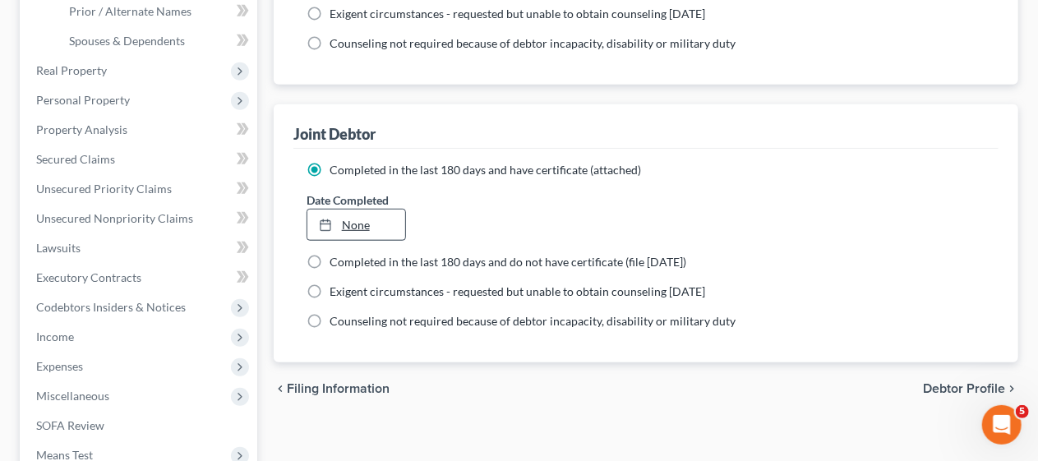
click at [353, 222] on link "None" at bounding box center [356, 225] width 98 height 31
type input "[DATE]"
click at [532, 401] on div "chevron_left Filing Information Debtor Profile chevron_right" at bounding box center [646, 388] width 744 height 53
click at [951, 382] on span "Debtor Profile" at bounding box center [964, 388] width 82 height 13
select select "1"
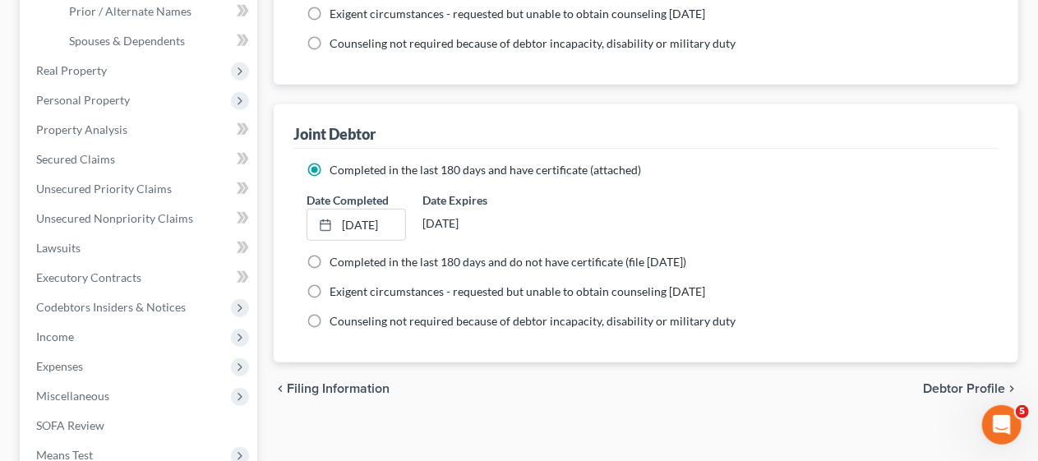
select select "3"
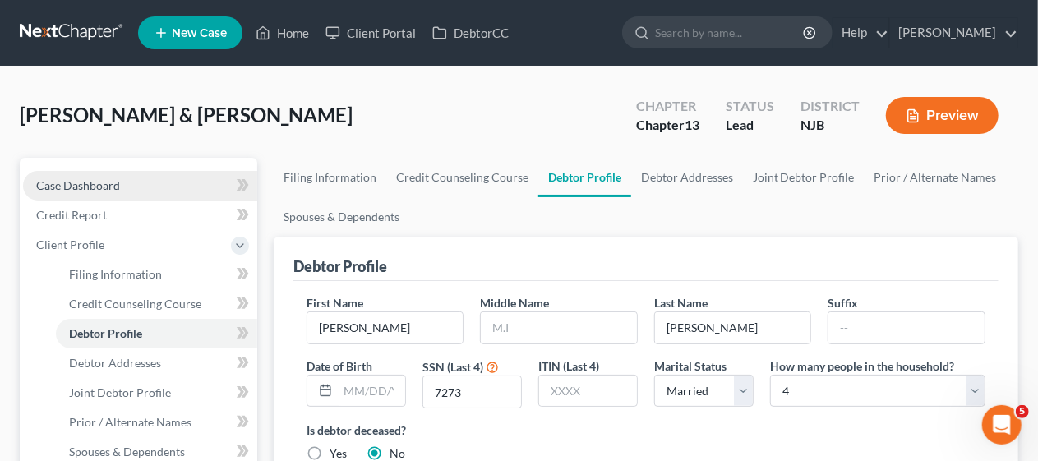
click at [131, 177] on link "Case Dashboard" at bounding box center [140, 186] width 234 height 30
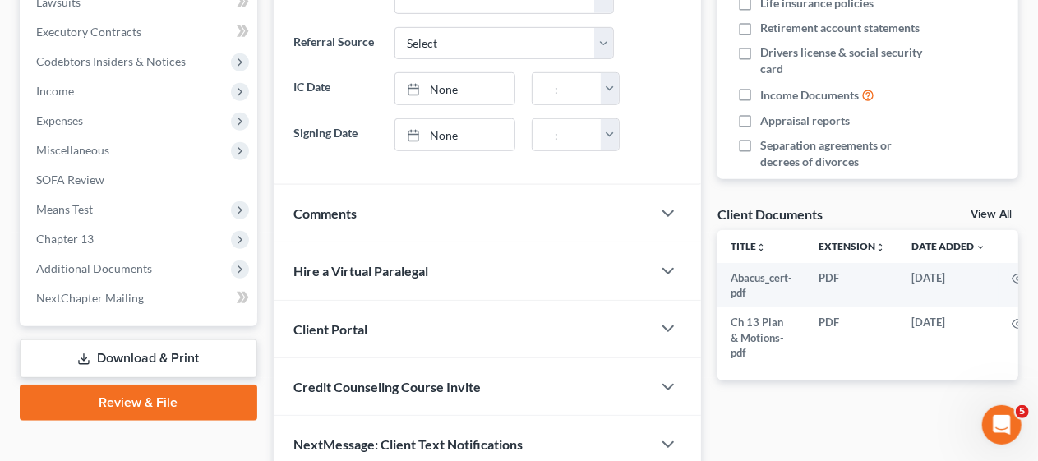
scroll to position [493, 0]
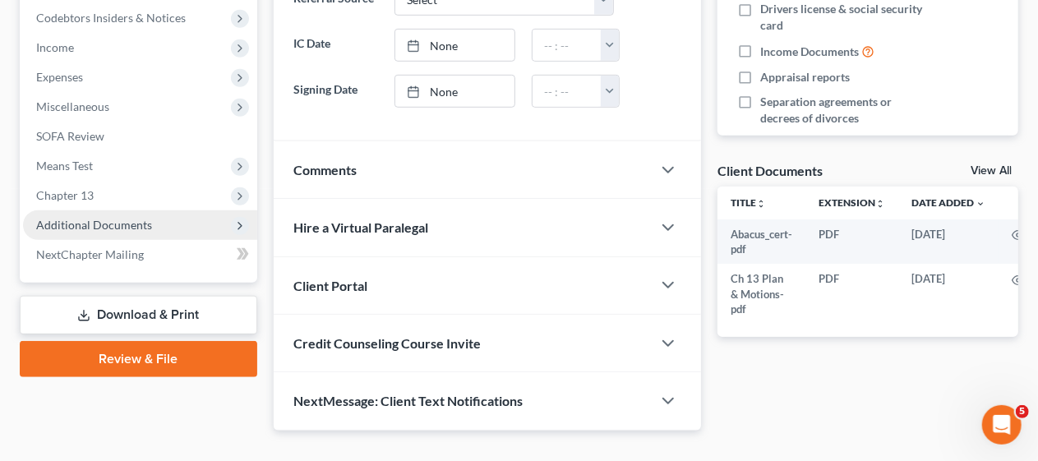
click at [161, 217] on span "Additional Documents" at bounding box center [140, 225] width 234 height 30
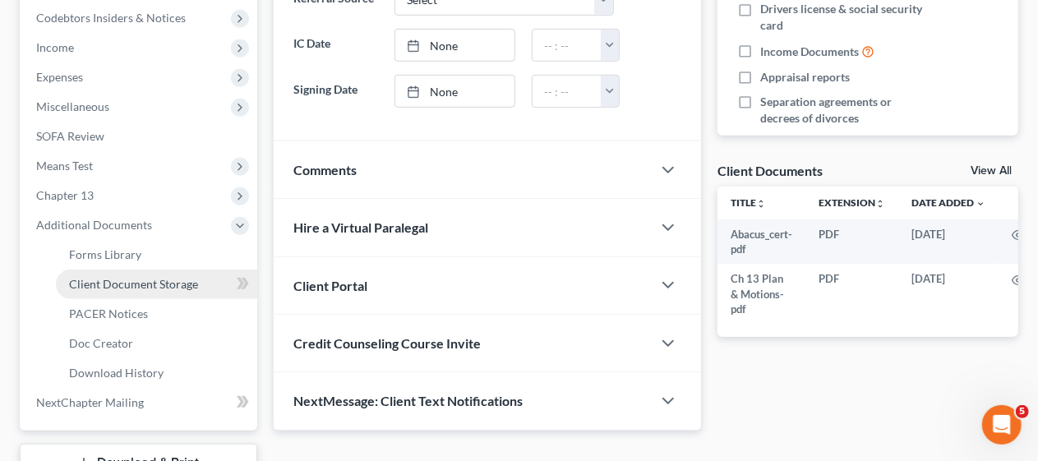
click at [177, 279] on span "Client Document Storage" at bounding box center [133, 284] width 129 height 14
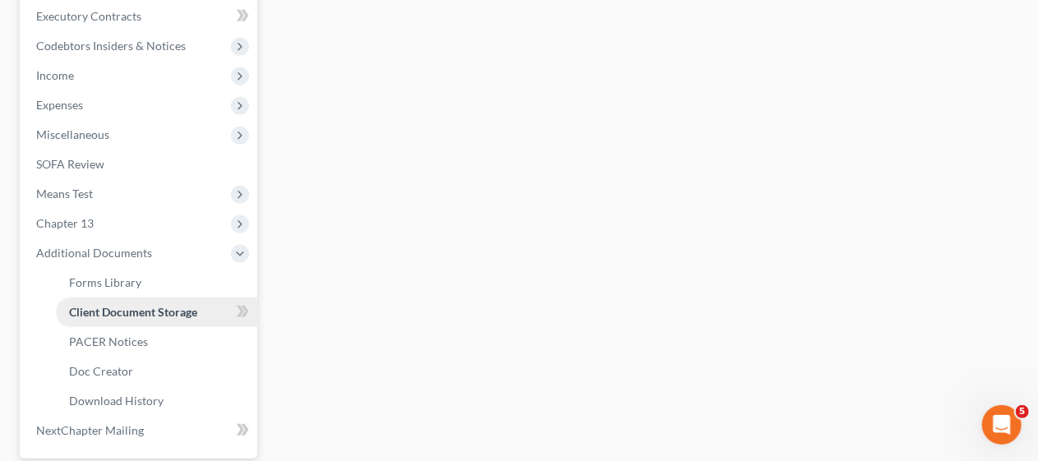
select select "19"
select select "9"
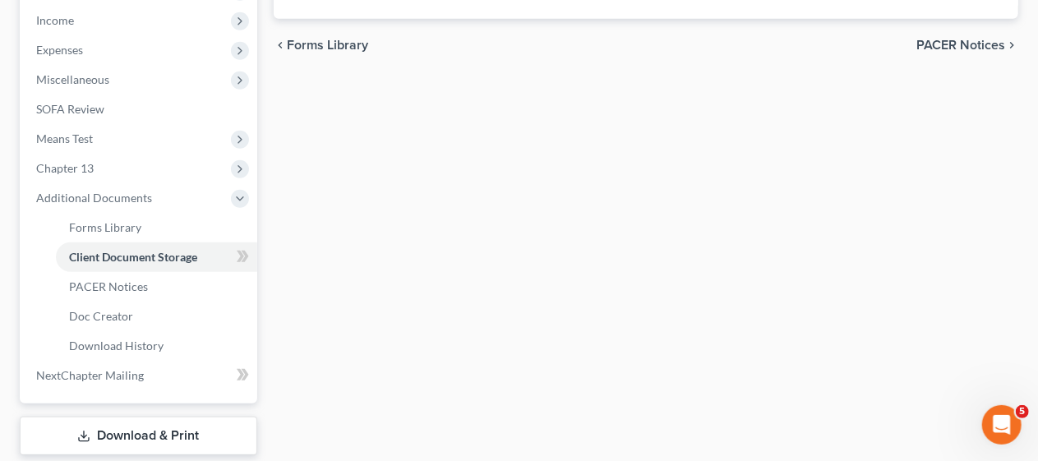
scroll to position [124, 0]
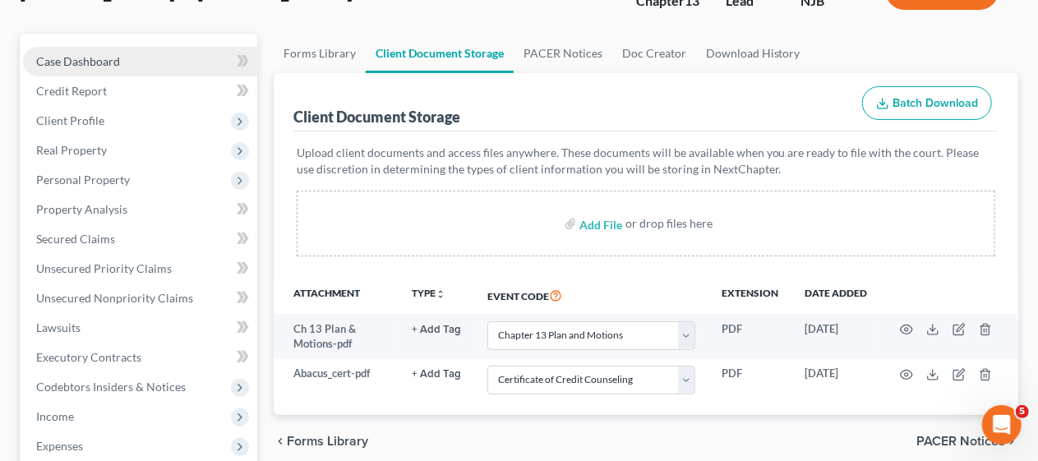
click at [101, 59] on span "Case Dashboard" at bounding box center [78, 61] width 84 height 14
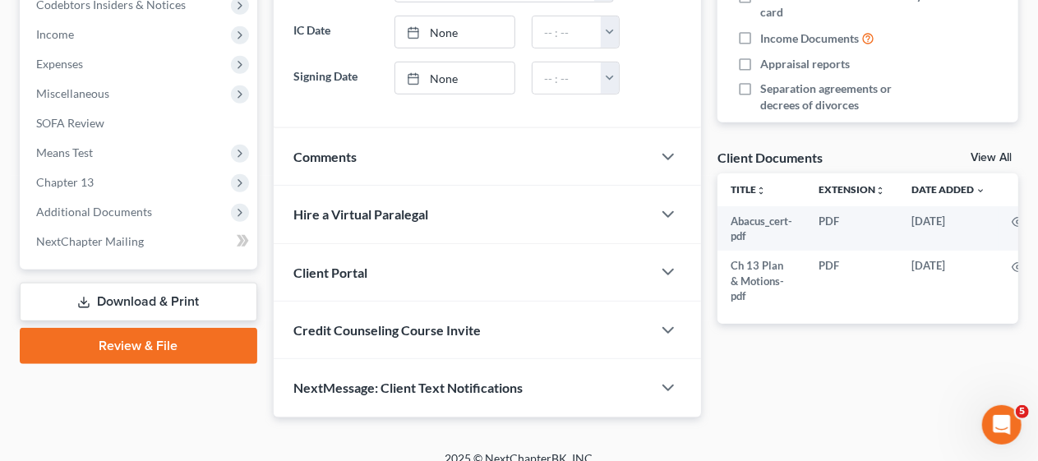
scroll to position [518, 0]
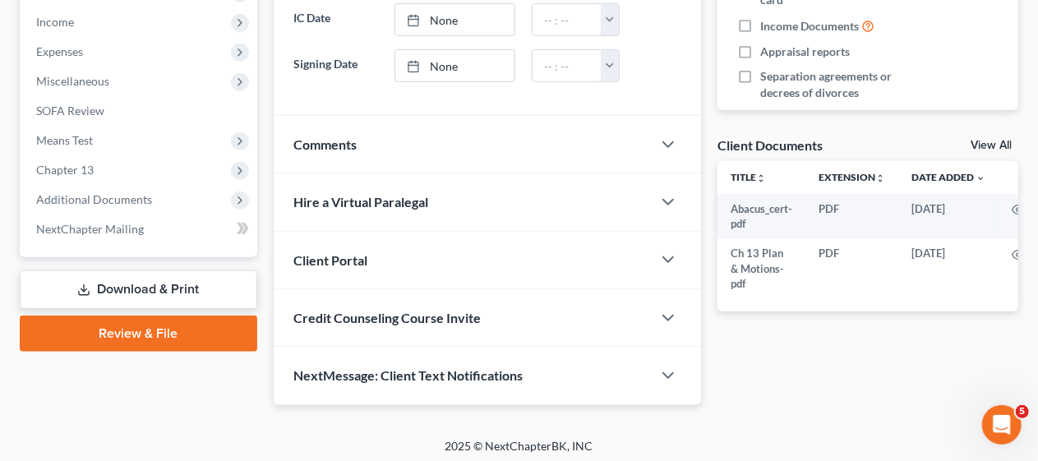
click at [157, 331] on link "Review & File" at bounding box center [138, 334] width 237 height 36
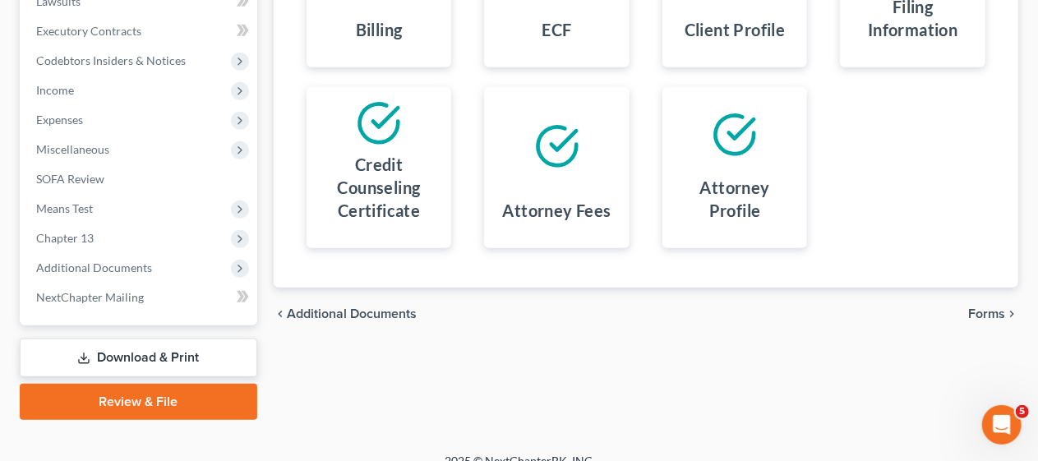
scroll to position [469, 0]
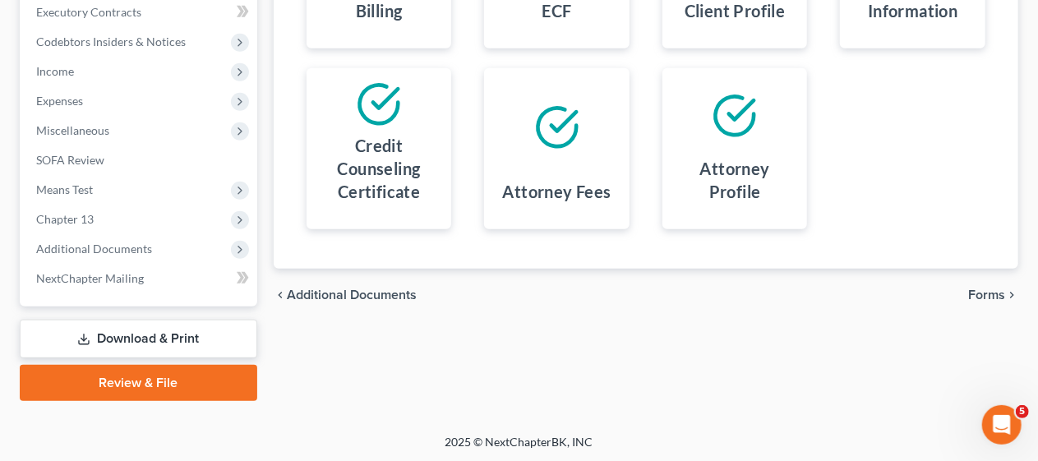
click at [986, 293] on span "Forms" at bounding box center [986, 294] width 37 height 13
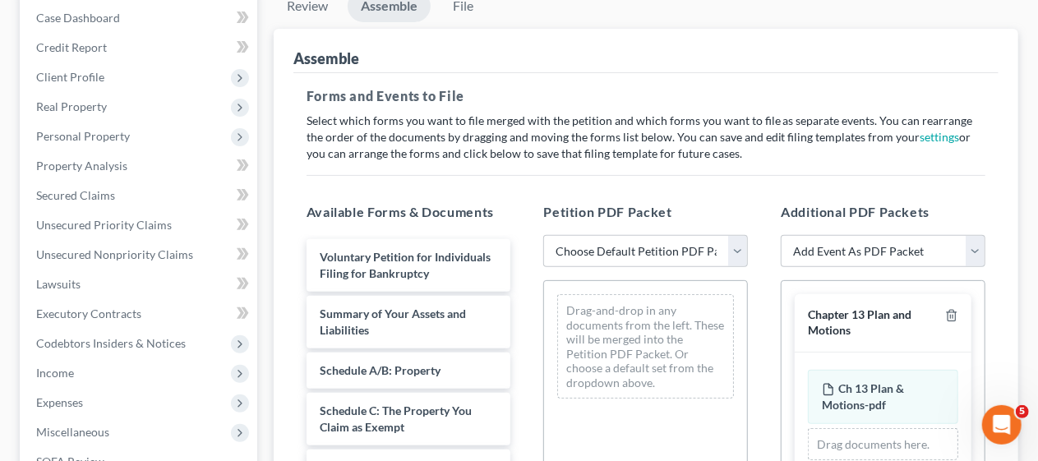
scroll to position [141, 0]
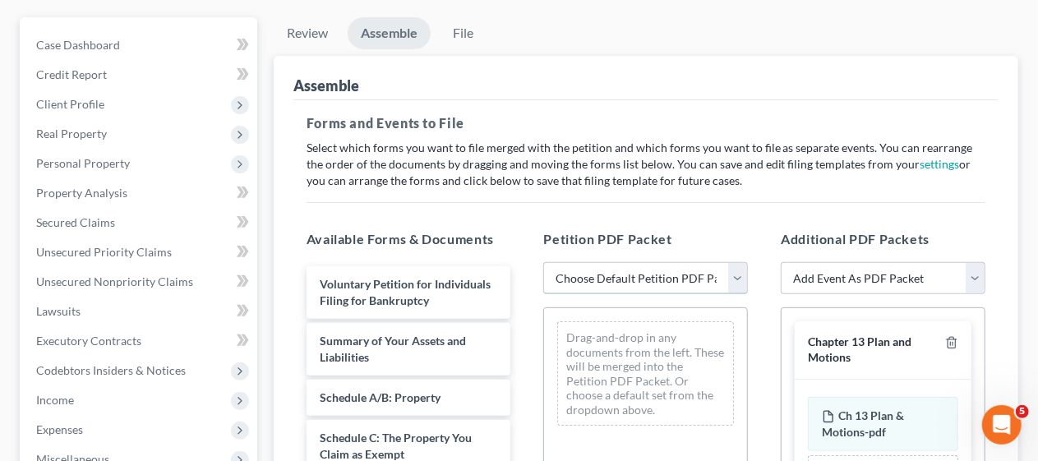
drag, startPoint x: 736, startPoint y: 277, endPoint x: 710, endPoint y: 291, distance: 29.8
click at [736, 277] on select "Choose Default Petition PDF Packet Complete Bankruptcy Petition (all forms and …" at bounding box center [645, 278] width 205 height 33
select select "0"
click at [543, 262] on select "Choose Default Petition PDF Packet Complete Bankruptcy Petition (all forms and …" at bounding box center [645, 278] width 205 height 33
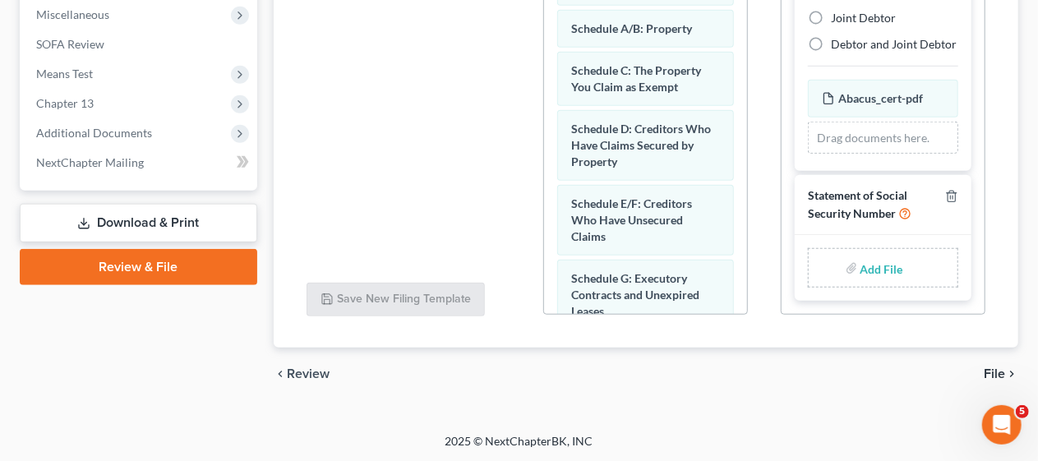
scroll to position [316, 0]
click at [873, 266] on input "file" at bounding box center [879, 268] width 39 height 30
type input "C:\fakepath\Statement about SS#.pdf"
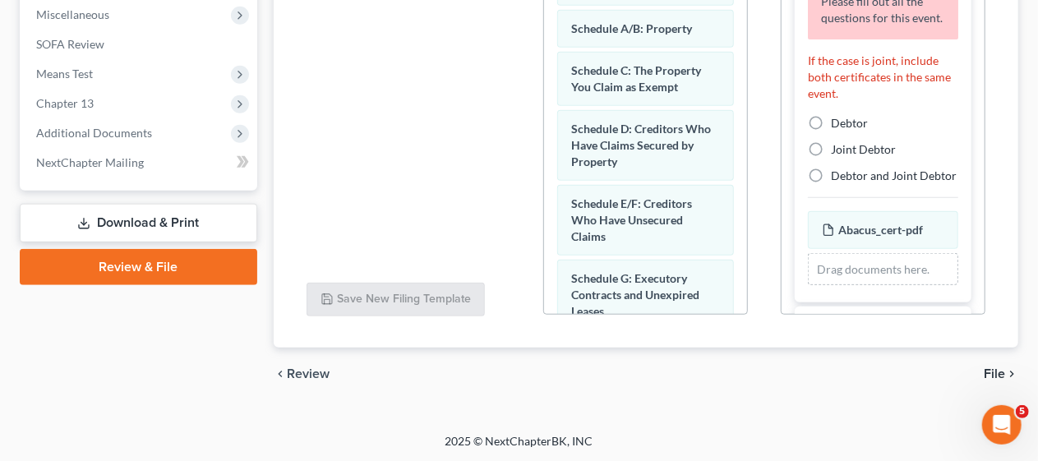
scroll to position [153, 0]
click at [831, 134] on label "Debtor" at bounding box center [849, 126] width 37 height 16
click at [837, 128] on input "Debtor" at bounding box center [842, 123] width 11 height 11
radio input "true"
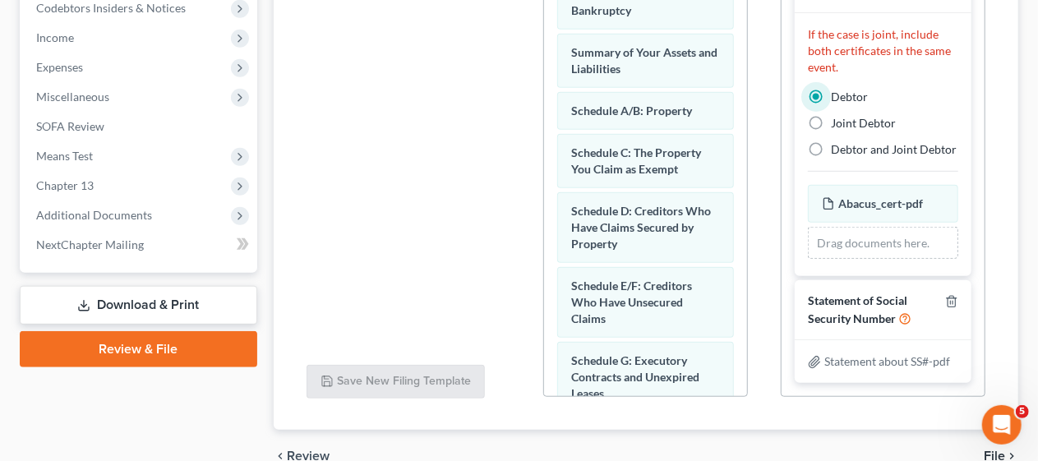
scroll to position [585, 0]
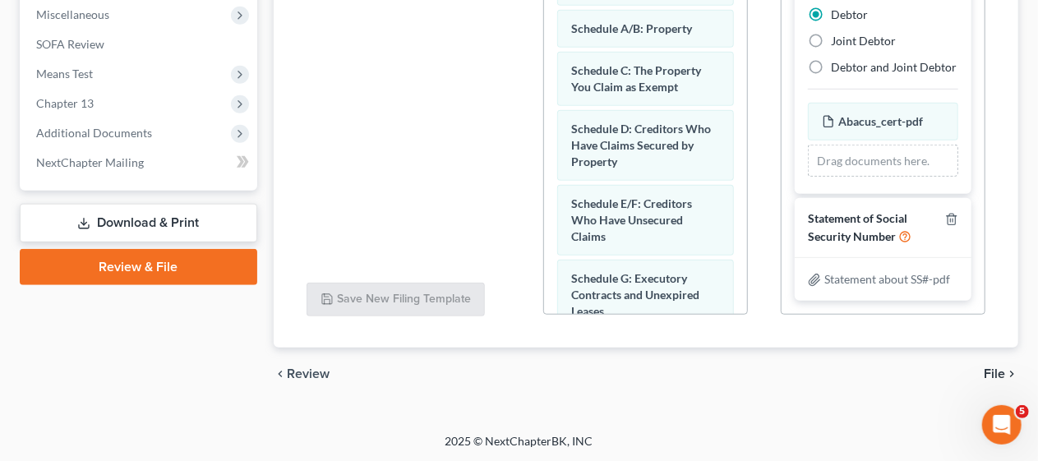
click at [993, 372] on span "File" at bounding box center [994, 373] width 21 height 13
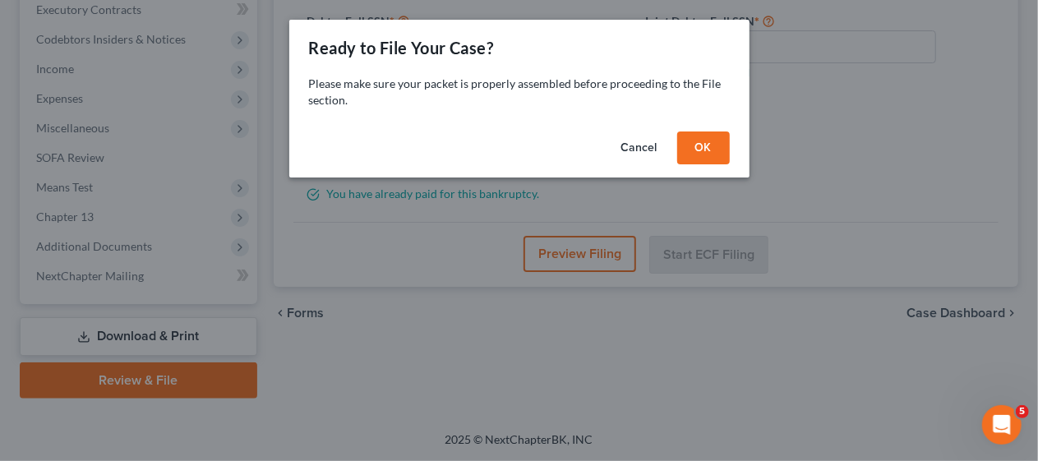
scroll to position [469, 0]
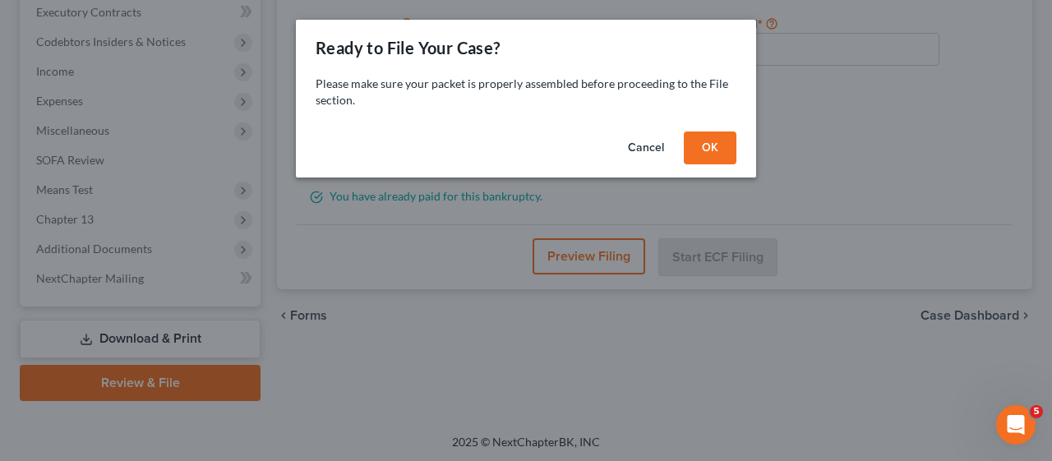
click at [714, 148] on button "OK" at bounding box center [710, 147] width 53 height 33
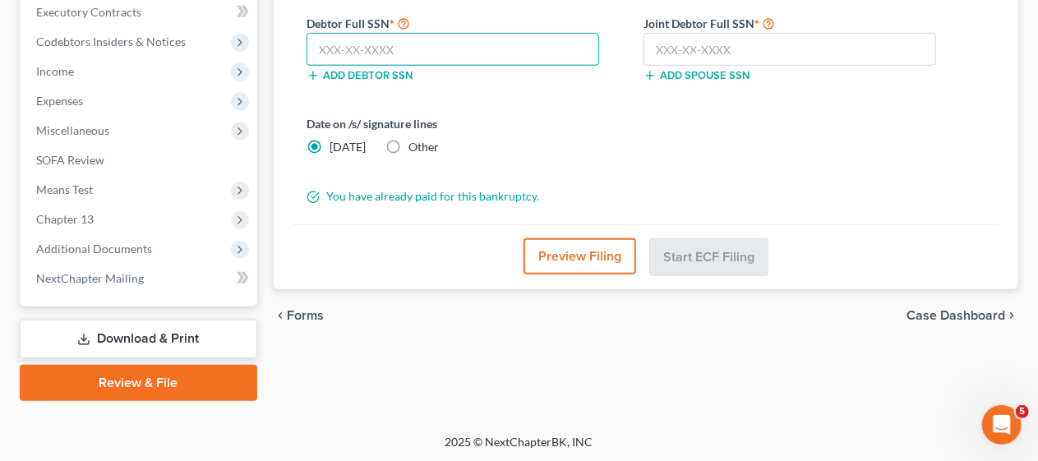
click at [312, 44] on input "text" at bounding box center [452, 49] width 293 height 33
type input "136-92-7273"
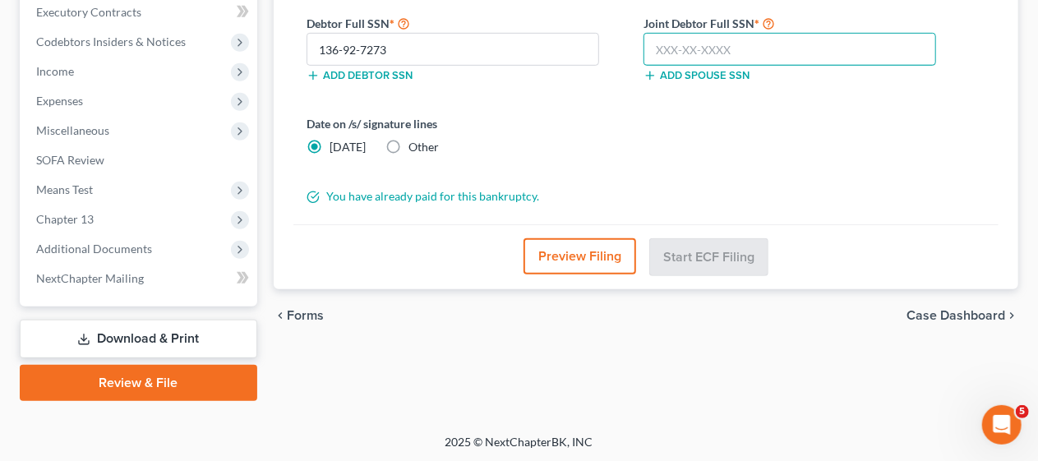
click at [654, 46] on input "text" at bounding box center [789, 49] width 293 height 33
type input "150-92-9123"
click at [627, 133] on div "Date on /s/ signature lines [DATE] Other" at bounding box center [466, 135] width 337 height 40
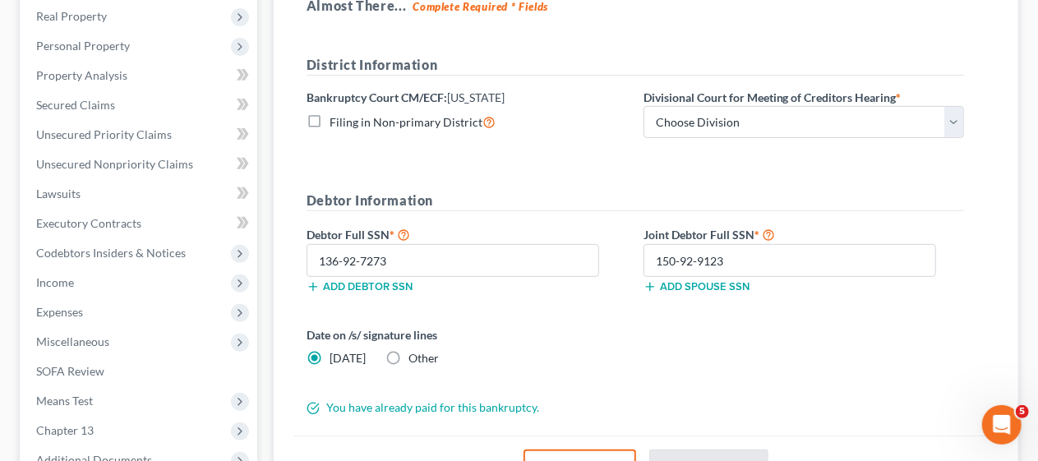
scroll to position [223, 0]
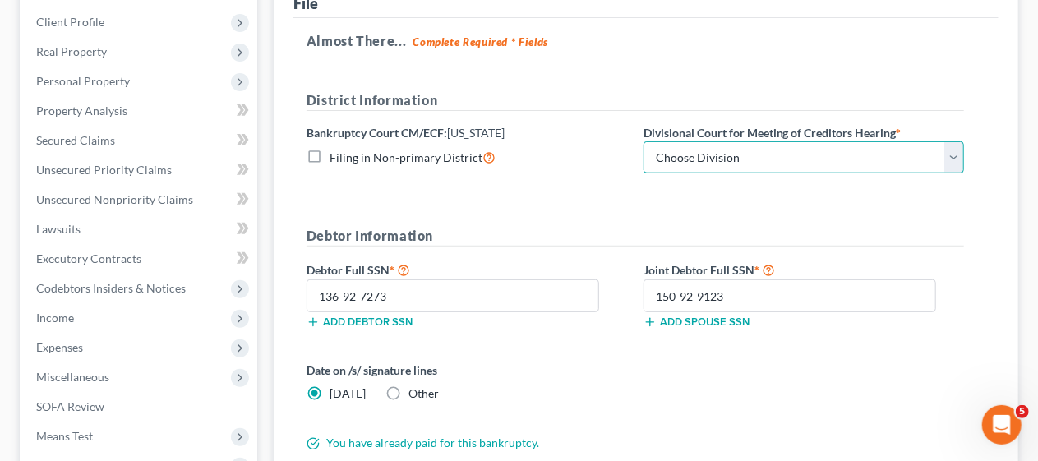
click at [947, 156] on select "Choose Division [GEOGRAPHIC_DATA] [GEOGRAPHIC_DATA]/[GEOGRAPHIC_DATA] [GEOGRAPH…" at bounding box center [803, 157] width 320 height 33
select select "3"
click at [643, 141] on select "Choose Division [GEOGRAPHIC_DATA] [GEOGRAPHIC_DATA]/[GEOGRAPHIC_DATA] [GEOGRAPH…" at bounding box center [803, 157] width 320 height 33
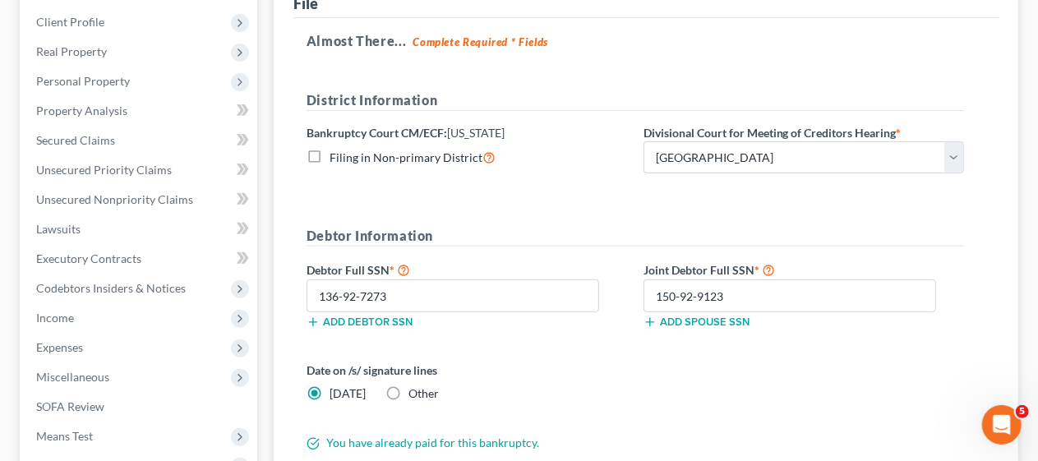
click at [611, 212] on form "District Information Bankruptcy Court CM/ECF: [US_STATE] Filing in Non-primary …" at bounding box center [634, 271] width 657 height 362
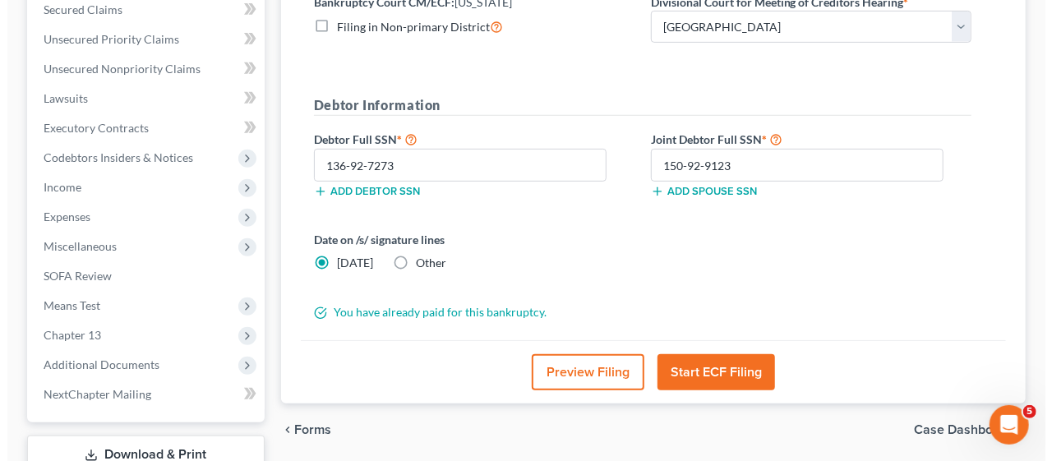
scroll to position [387, 0]
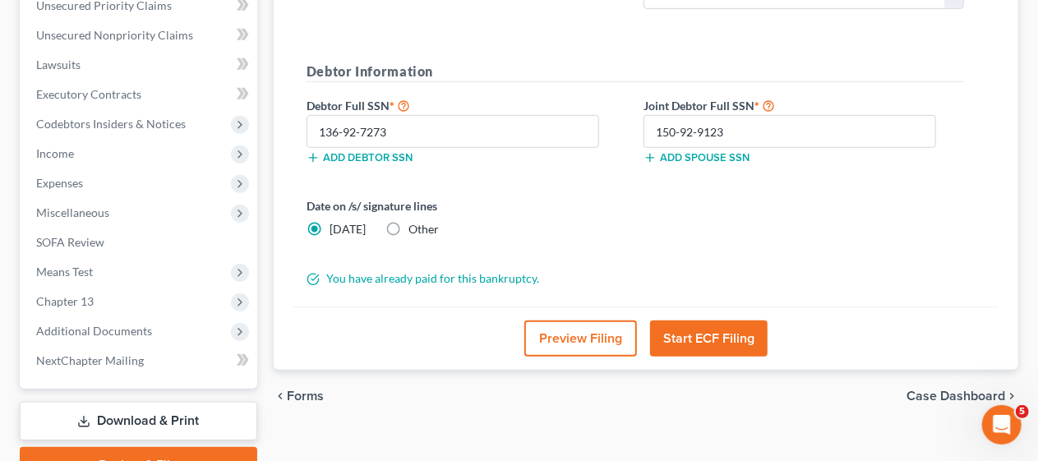
click at [716, 332] on button "Start ECF Filing" at bounding box center [709, 338] width 118 height 36
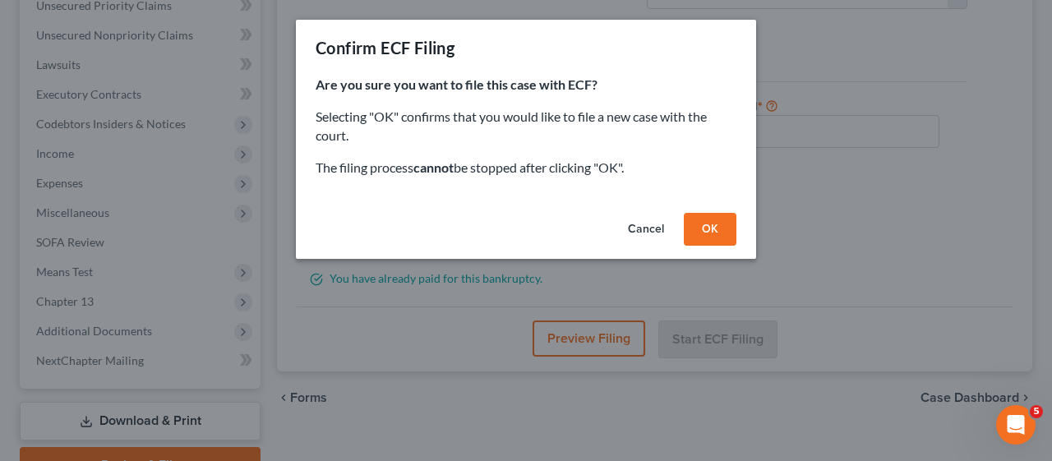
click at [717, 224] on button "OK" at bounding box center [710, 229] width 53 height 33
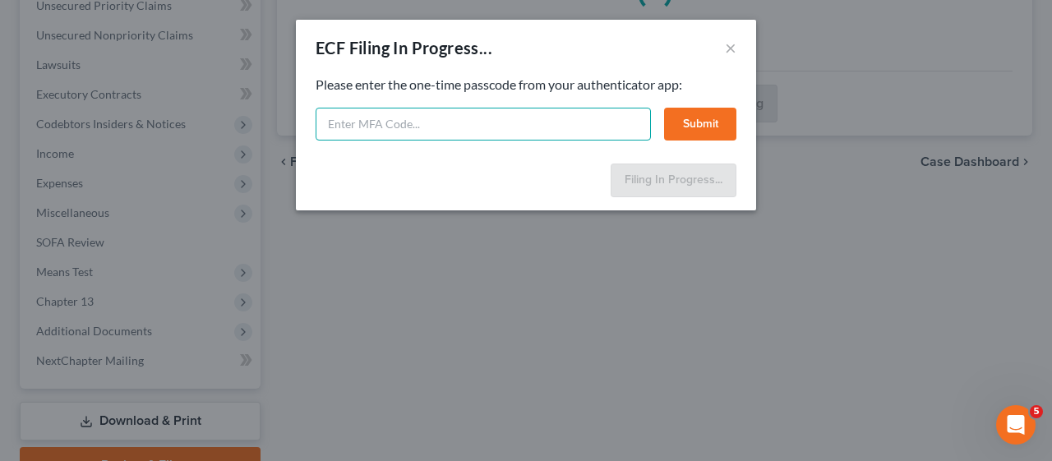
click at [328, 122] on input "text" at bounding box center [483, 124] width 335 height 33
type input "549021"
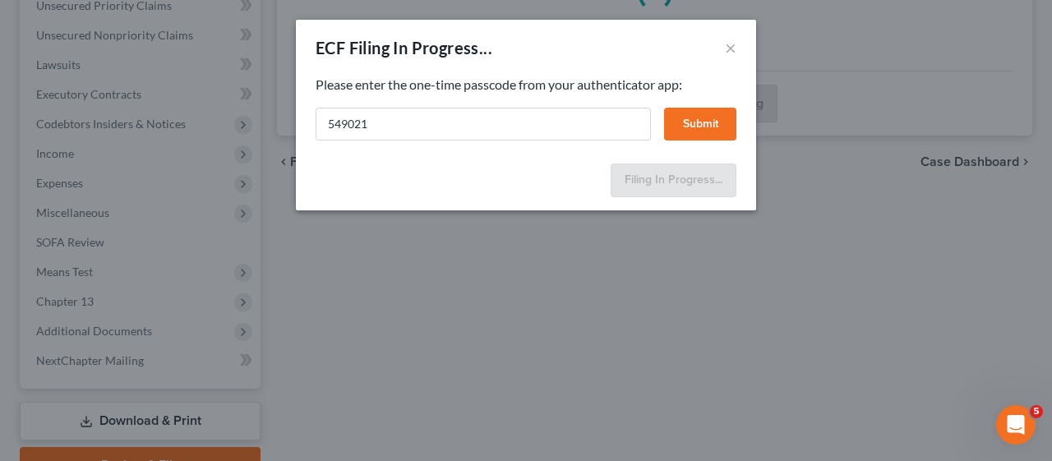
click at [698, 122] on button "Submit" at bounding box center [700, 124] width 72 height 33
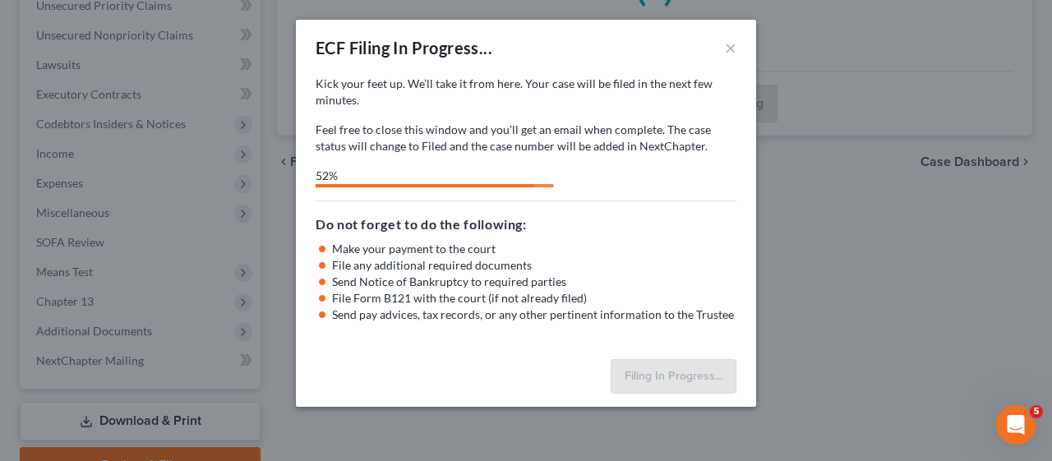
select select "3"
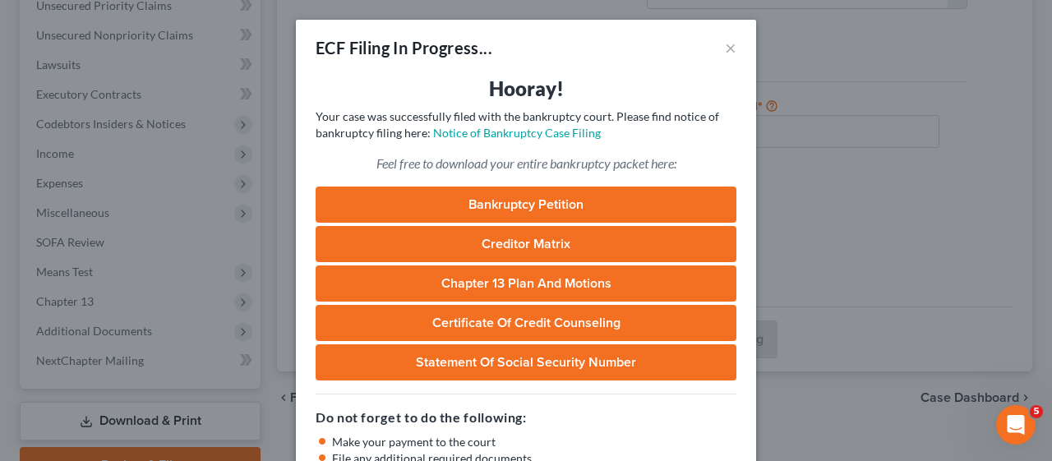
click at [702, 140] on p "Your case was successfully filed with the bankruptcy court. Please find notice …" at bounding box center [526, 124] width 421 height 33
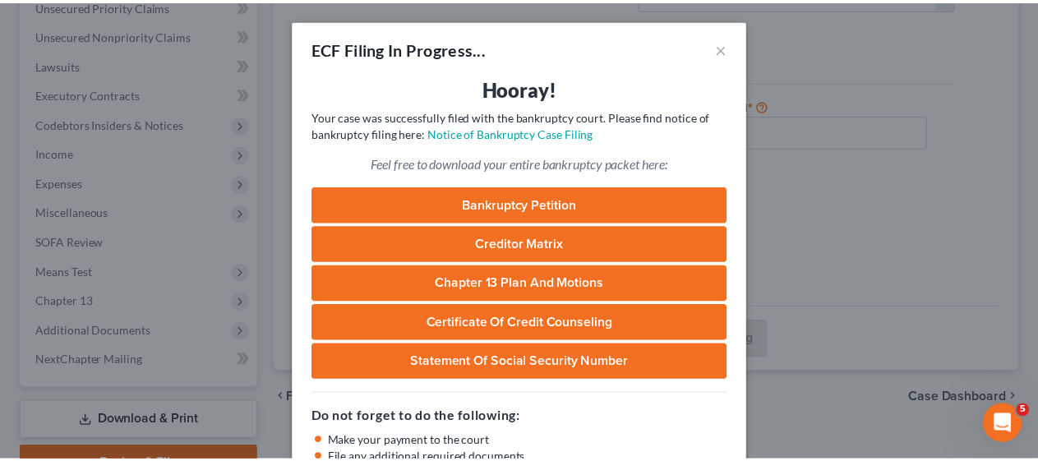
scroll to position [156, 0]
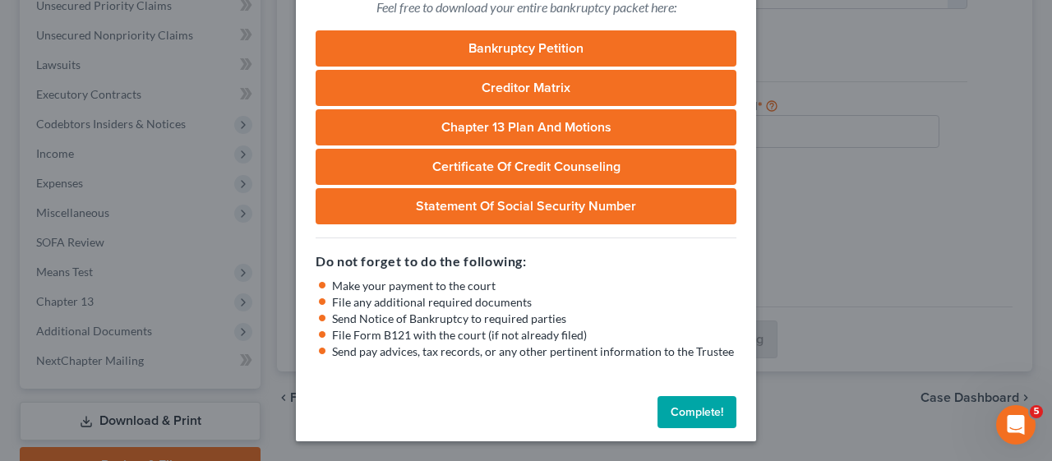
click at [704, 405] on button "Complete!" at bounding box center [696, 412] width 79 height 33
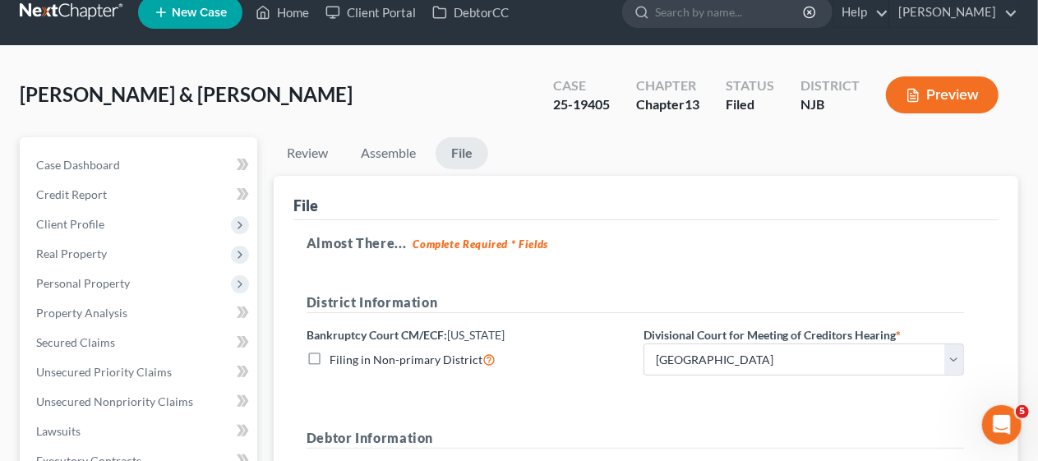
scroll to position [0, 0]
